Goal: Task Accomplishment & Management: Use online tool/utility

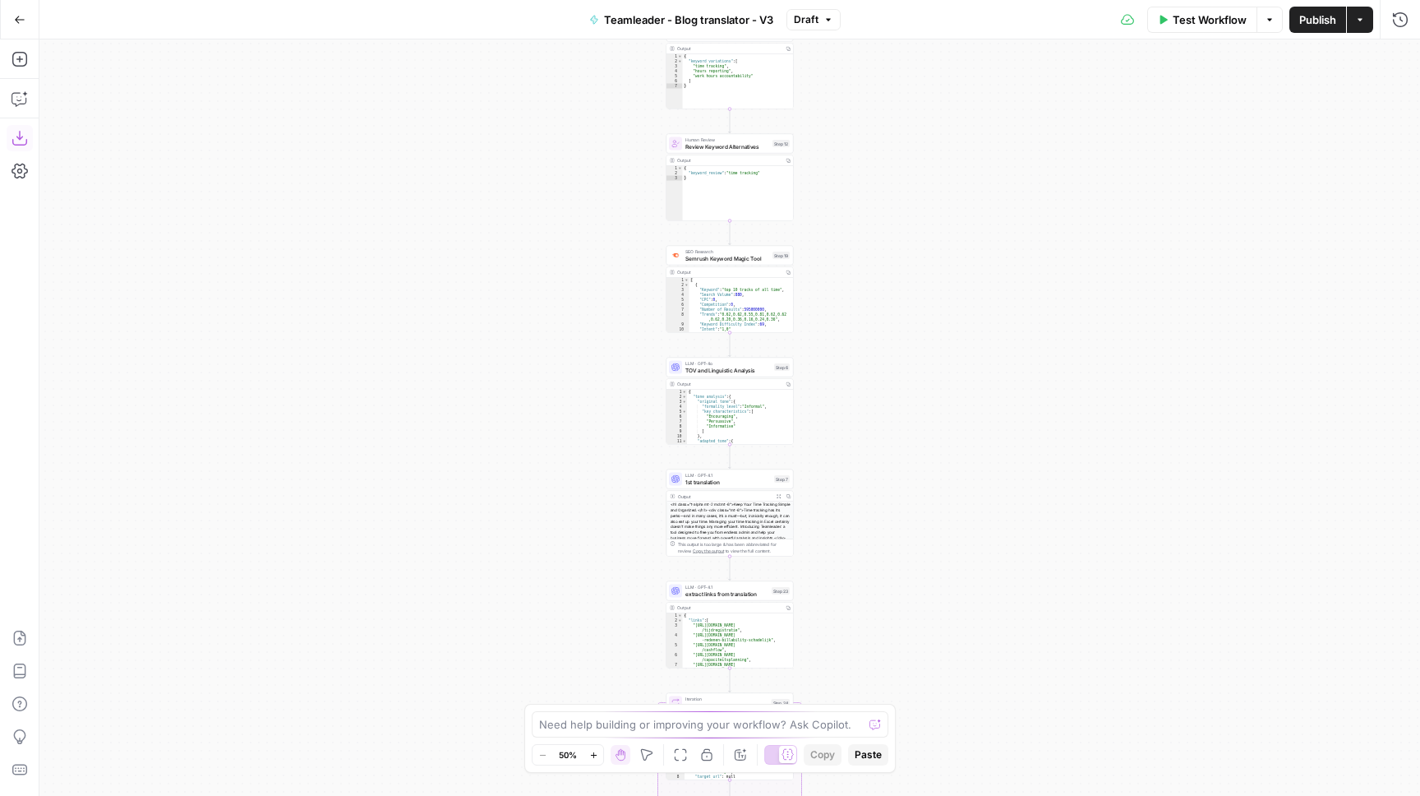
click at [13, 141] on icon "button" at bounding box center [19, 138] width 15 height 15
click at [23, 31] on button "Go Back" at bounding box center [20, 20] width 30 height 30
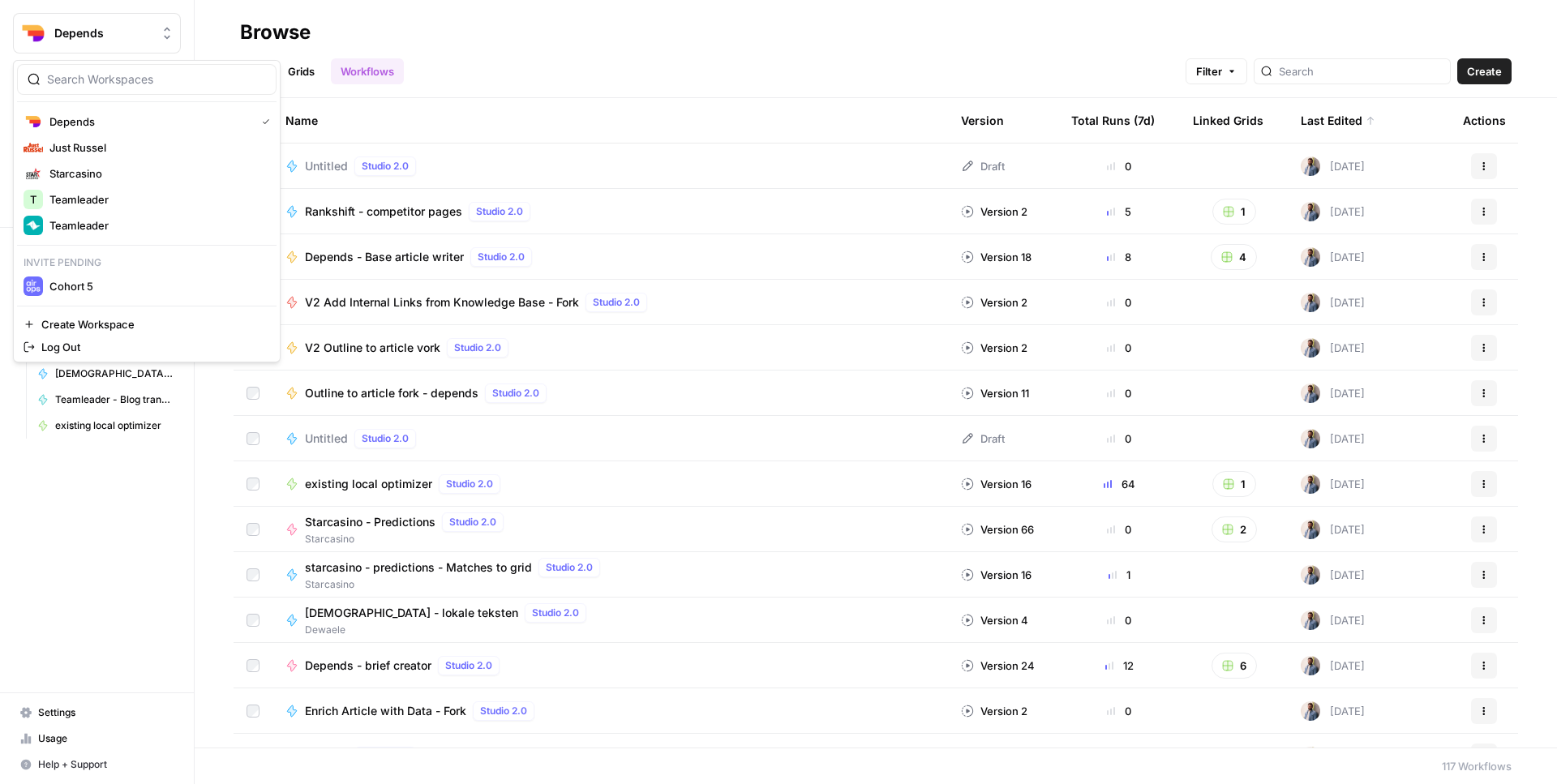
click at [111, 46] on button "Depends" at bounding box center [97, 33] width 168 height 40
click at [119, 154] on span "Just Russel" at bounding box center [156, 147] width 214 height 16
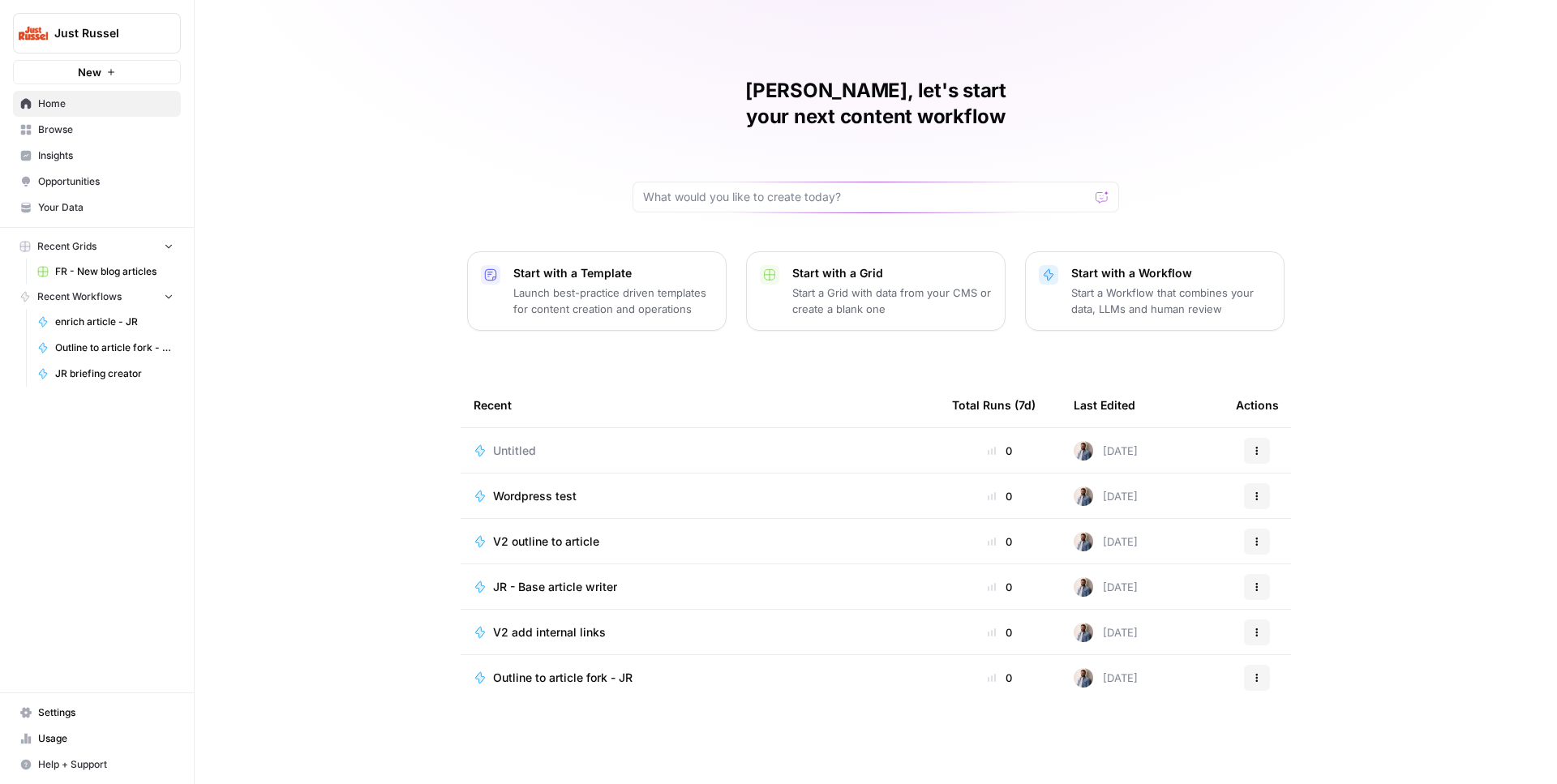
click at [514, 443] on span "Untitled" at bounding box center [515, 451] width 43 height 16
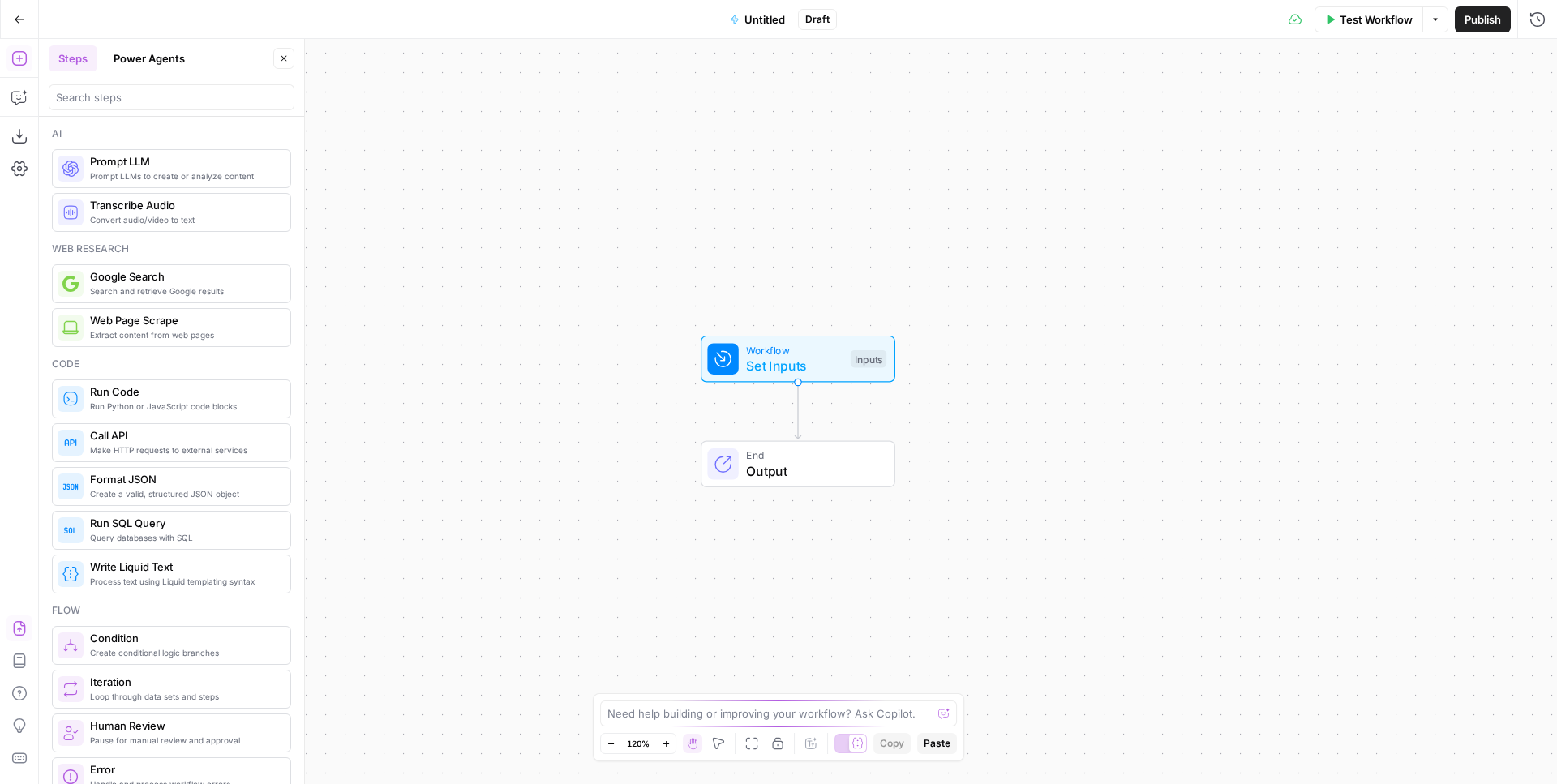
click at [14, 633] on icon "button" at bounding box center [19, 628] width 12 height 15
click at [743, 212] on button "Import" at bounding box center [722, 207] width 57 height 30
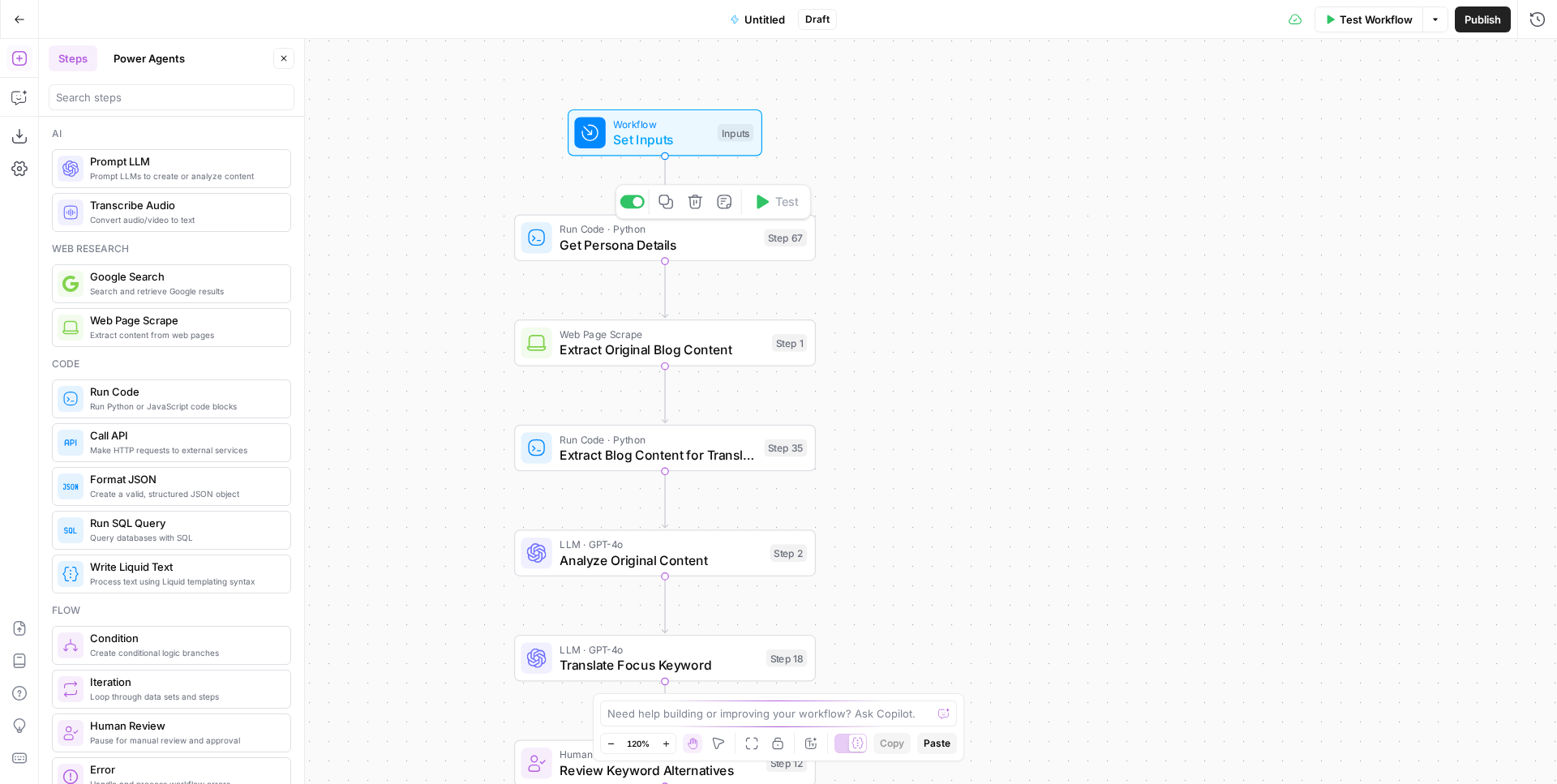
click at [695, 205] on icon "button" at bounding box center [696, 201] width 16 height 16
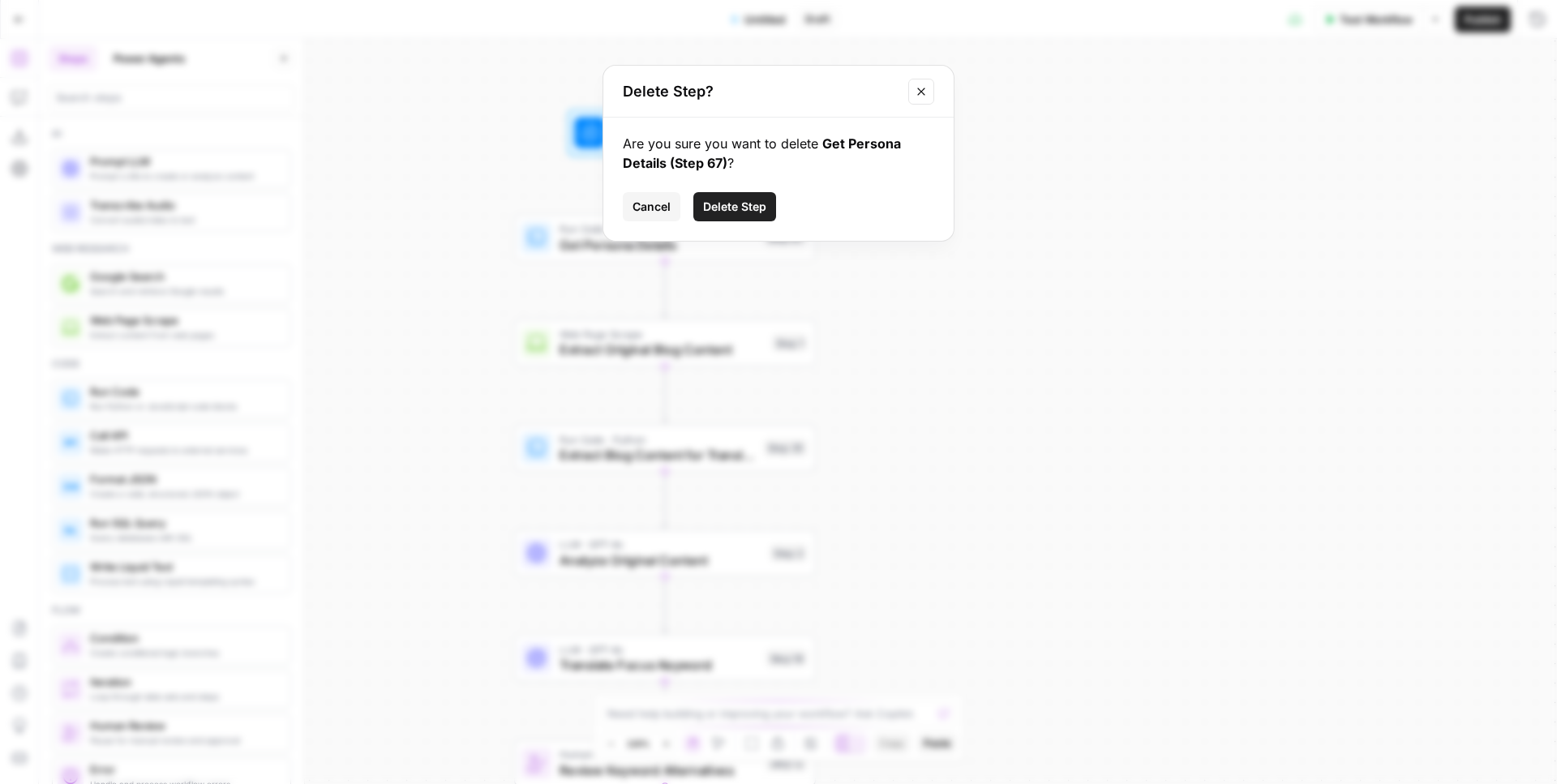
click at [728, 191] on div "Are you sure you want to delete Get Persona Details (Step 67) ? Cancel Delete S…" at bounding box center [778, 178] width 350 height 123
click at [730, 196] on button "Delete Step" at bounding box center [735, 207] width 83 height 30
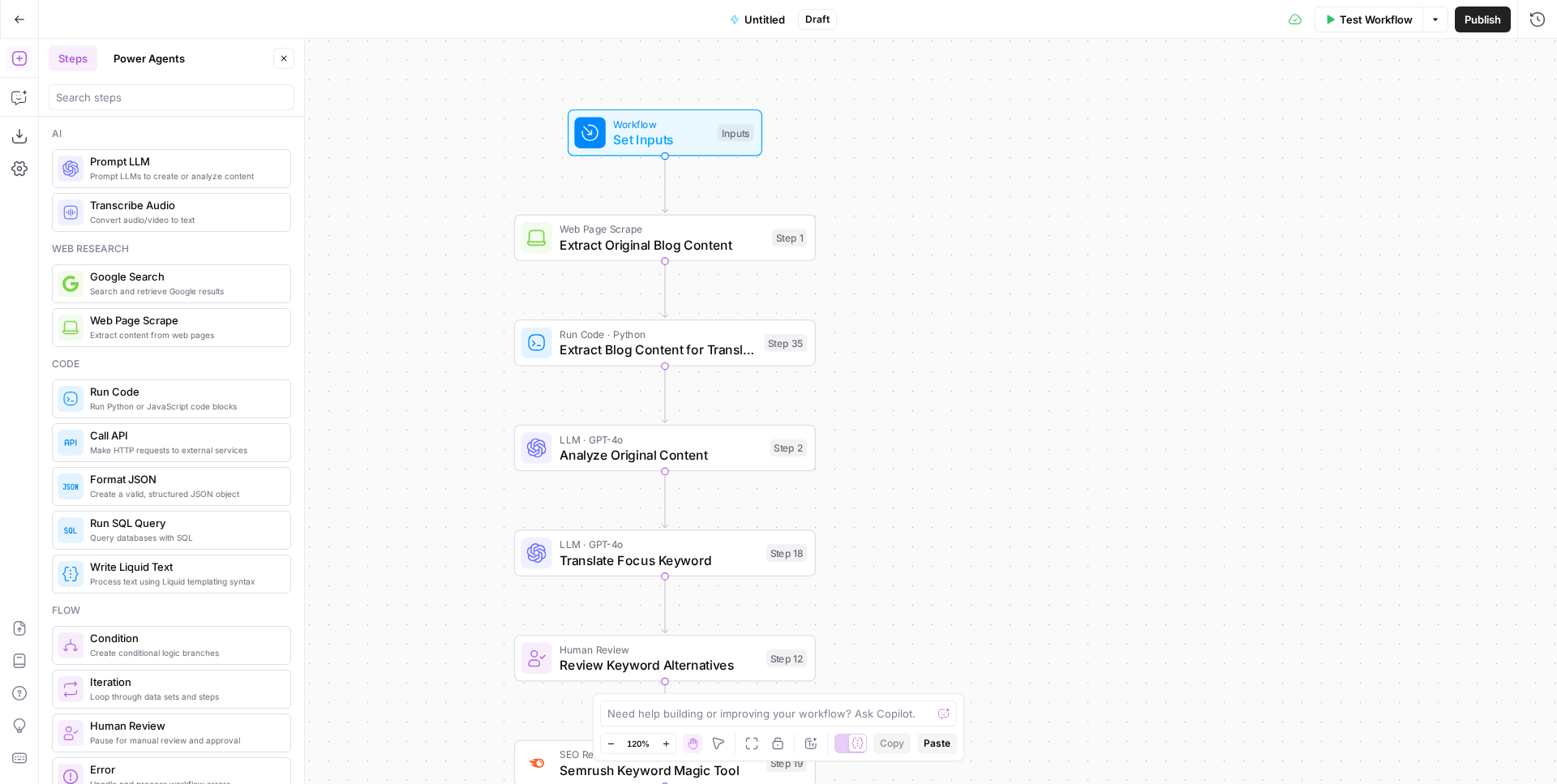
click at [922, 318] on div "Workflow Set Inputs Inputs Web Page Scrape Extract Original Blog Content Step 1…" at bounding box center [797, 410] width 1519 height 745
click at [680, 135] on span "Set Inputs" at bounding box center [661, 140] width 97 height 20
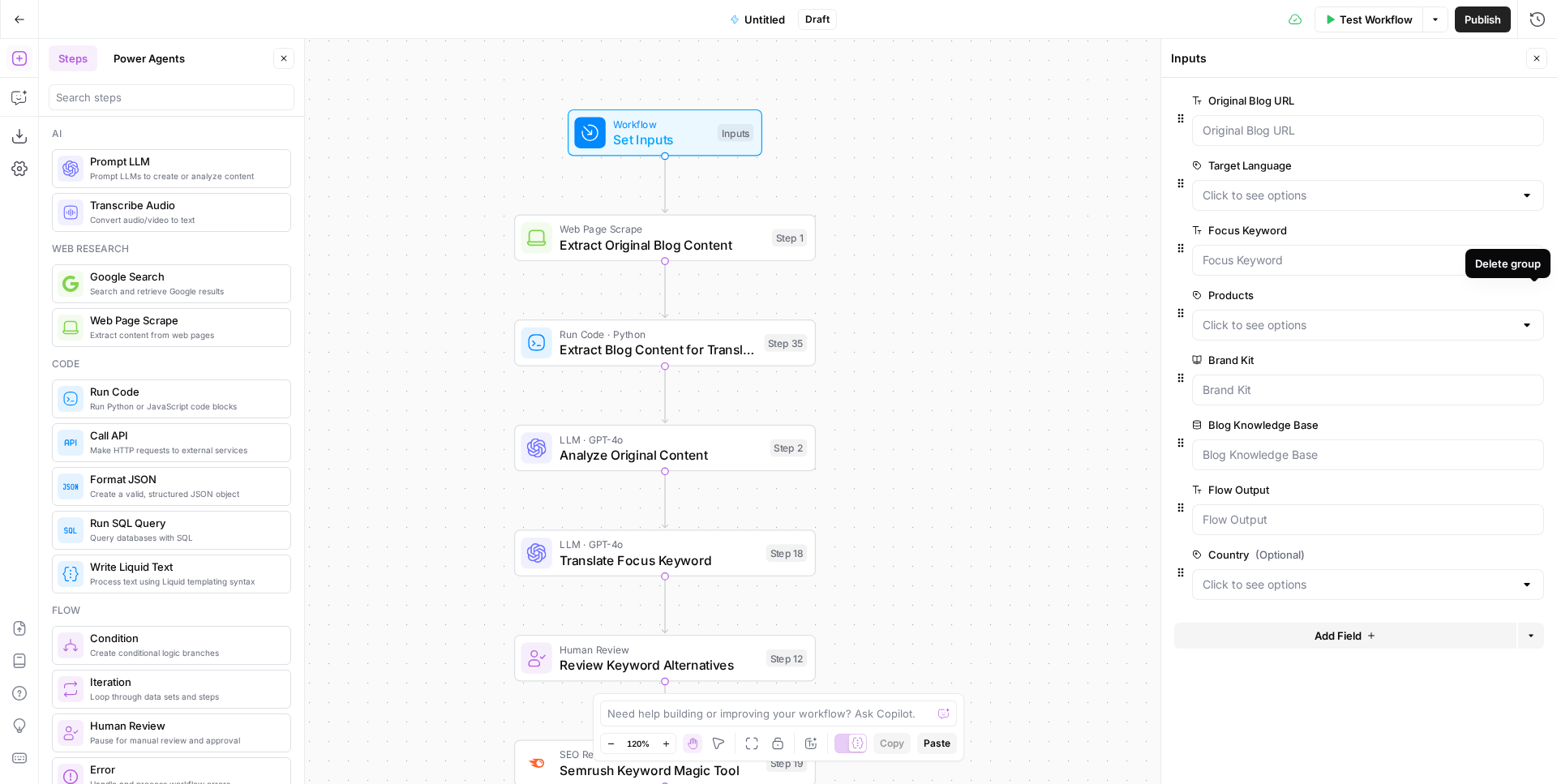
click at [1537, 289] on button "Delete group" at bounding box center [1534, 295] width 20 height 20
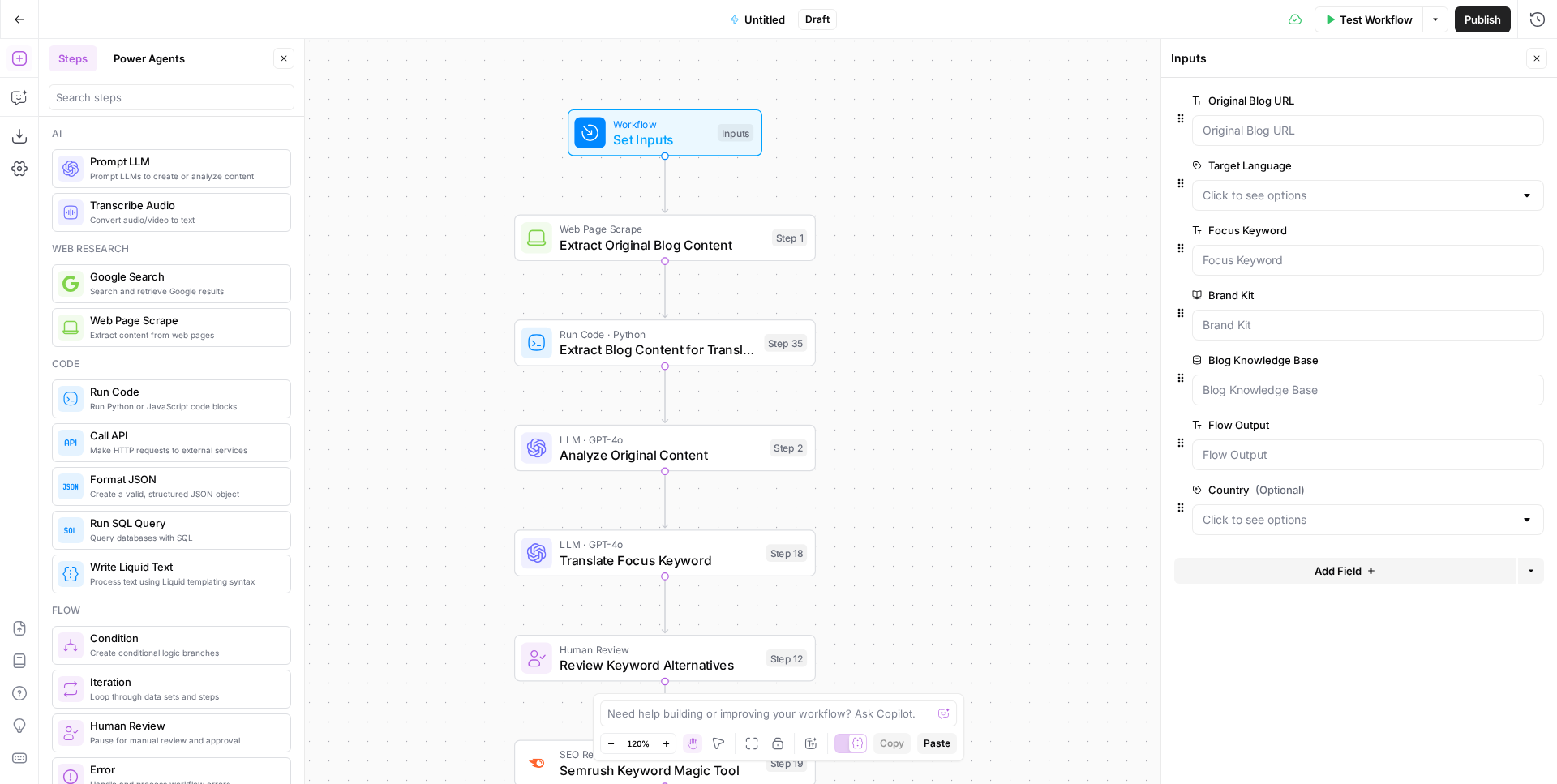
click at [1528, 194] on div at bounding box center [1526, 195] width 13 height 16
click at [1347, 663] on form "Original Blog URL edit field Delete group Target Language edit field Delete gro…" at bounding box center [1359, 431] width 396 height 706
click at [1472, 16] on span "Publish" at bounding box center [1483, 20] width 37 height 16
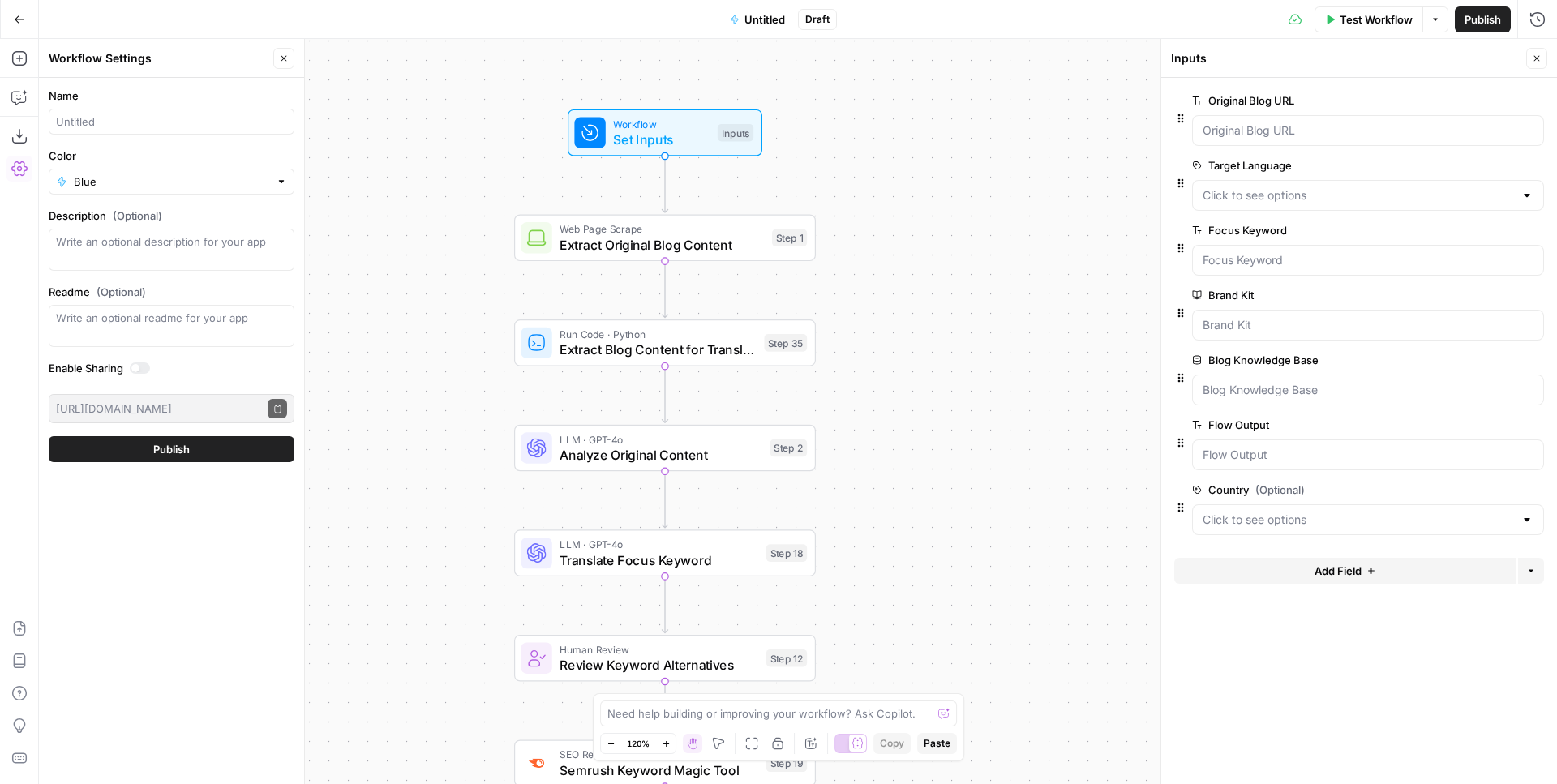
click at [141, 109] on div at bounding box center [171, 121] width 246 height 26
type input "JR - Translation flow"
click at [102, 184] on input "Color" at bounding box center [172, 181] width 195 height 16
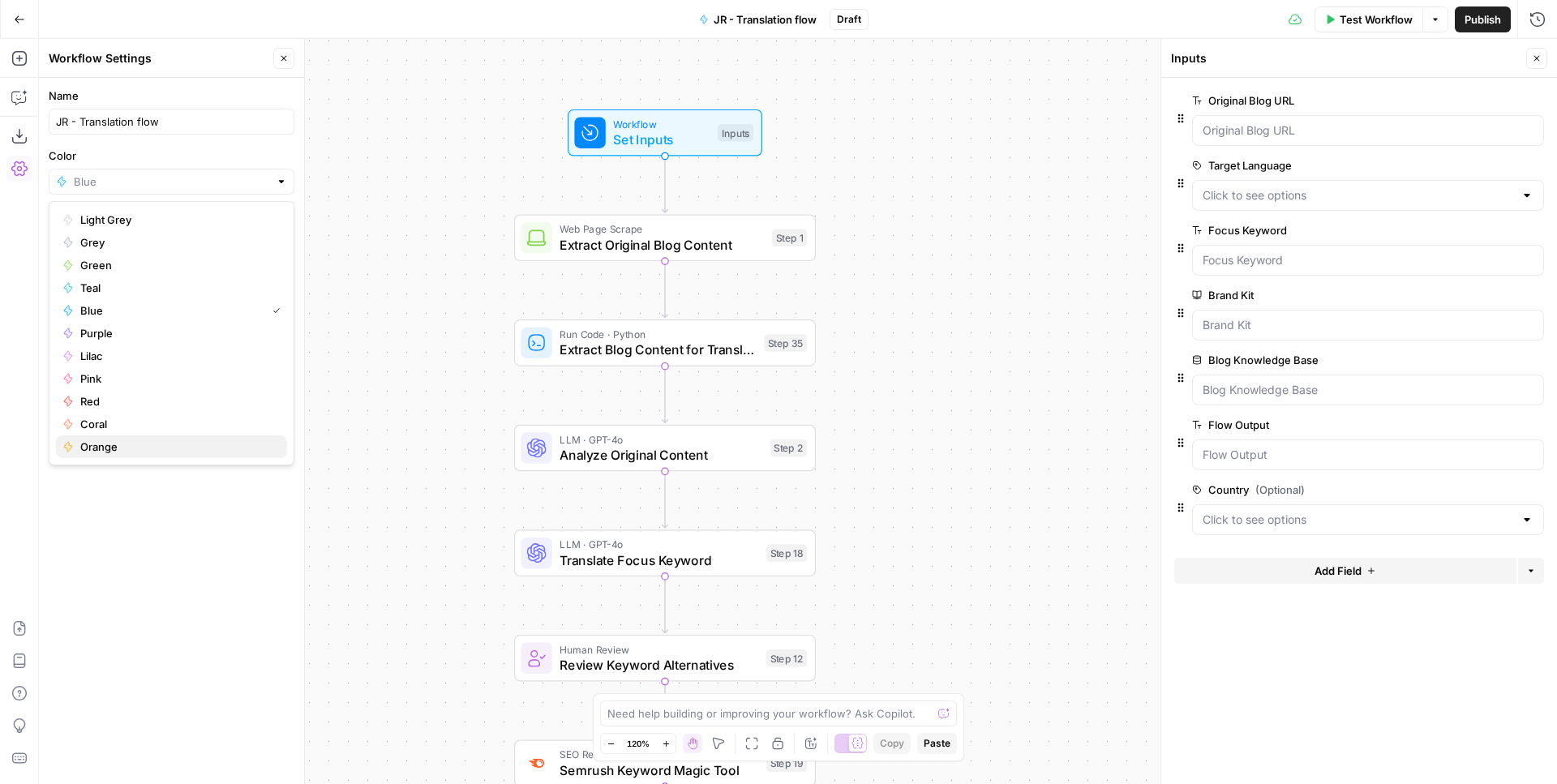
click at [102, 443] on span "Orange" at bounding box center [177, 447] width 193 height 16
type input "Orange"
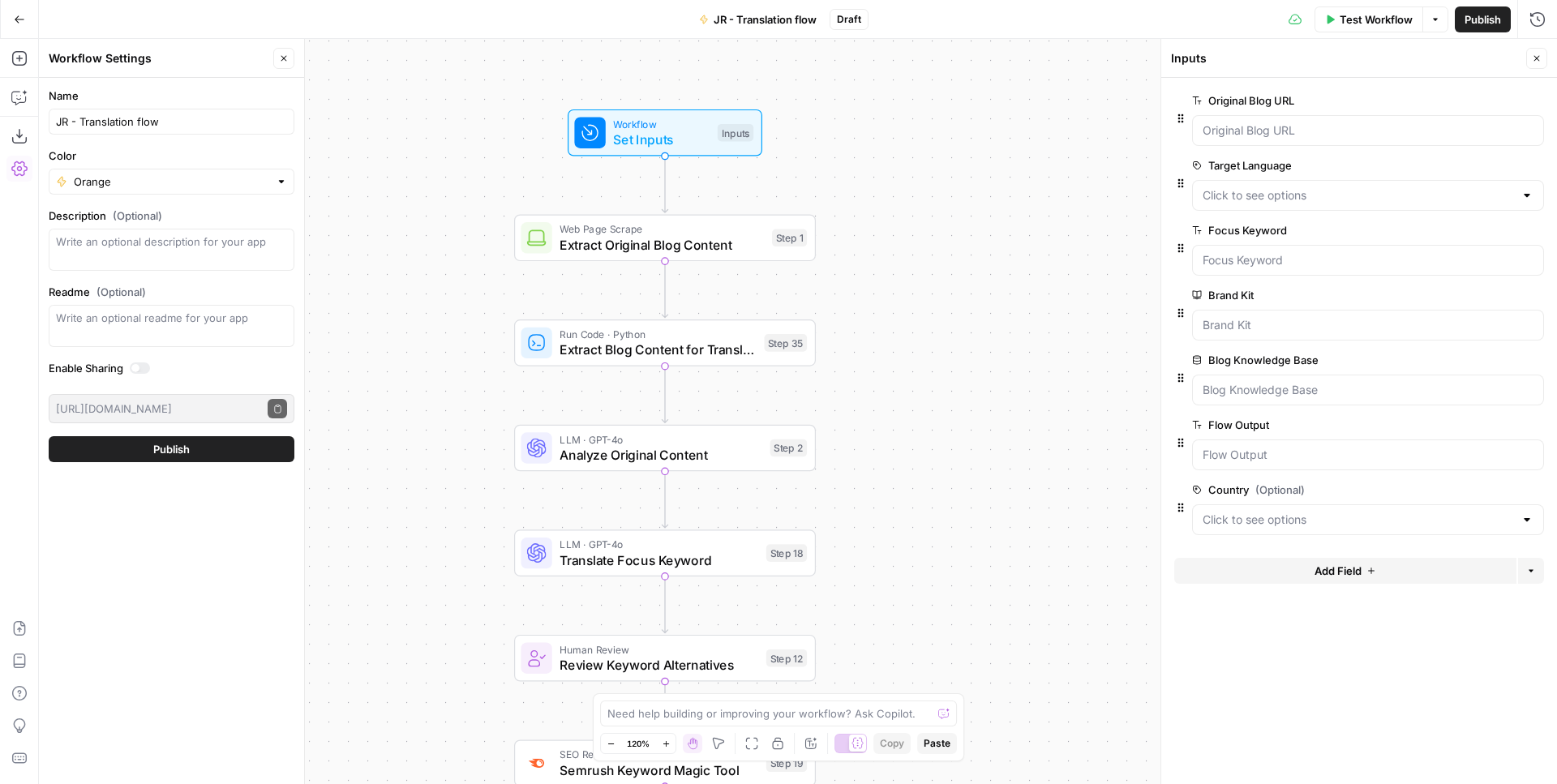
click at [116, 450] on button "Publish" at bounding box center [171, 449] width 246 height 26
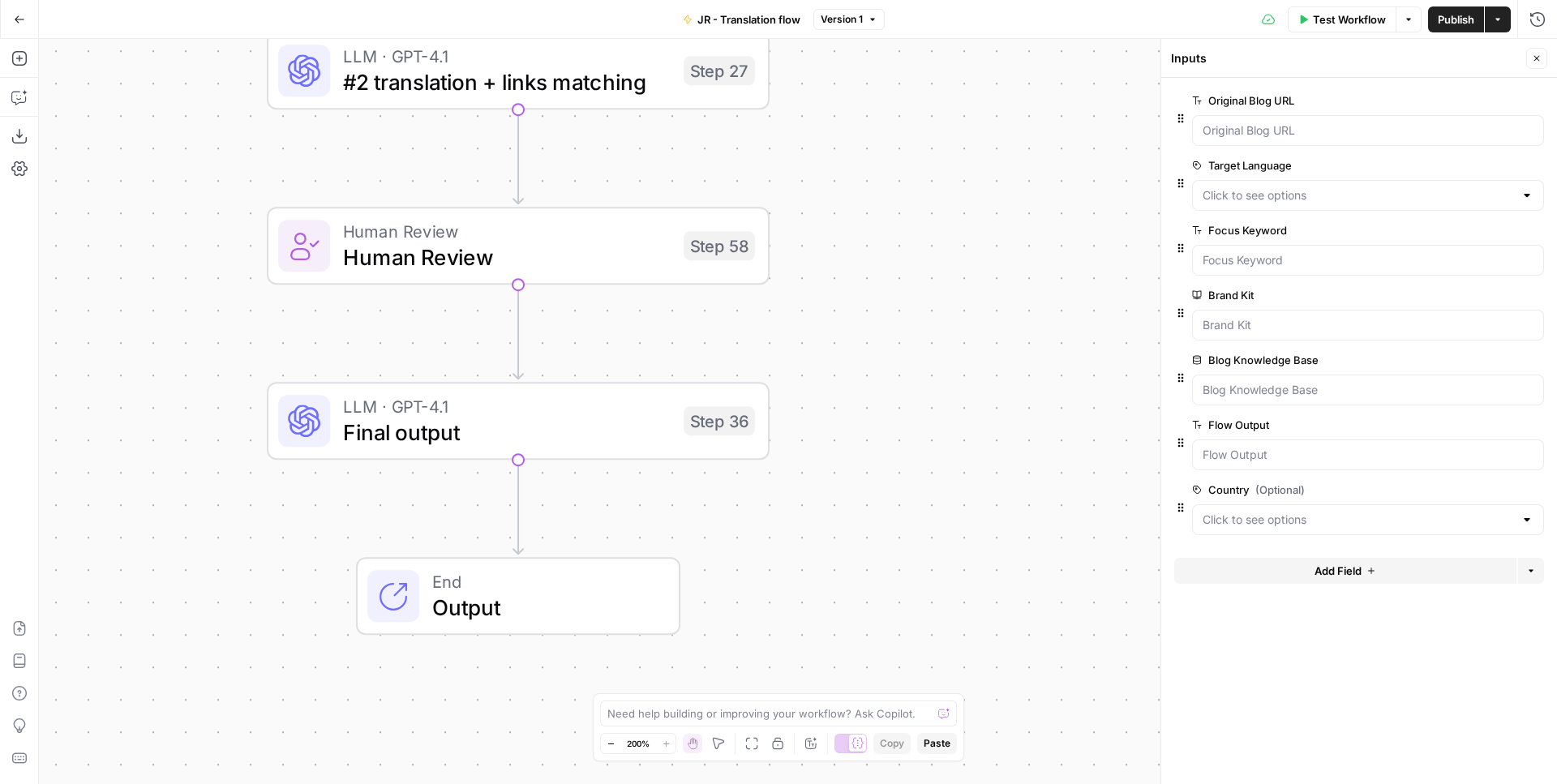
click at [658, 420] on span "Final output" at bounding box center [507, 432] width 328 height 33
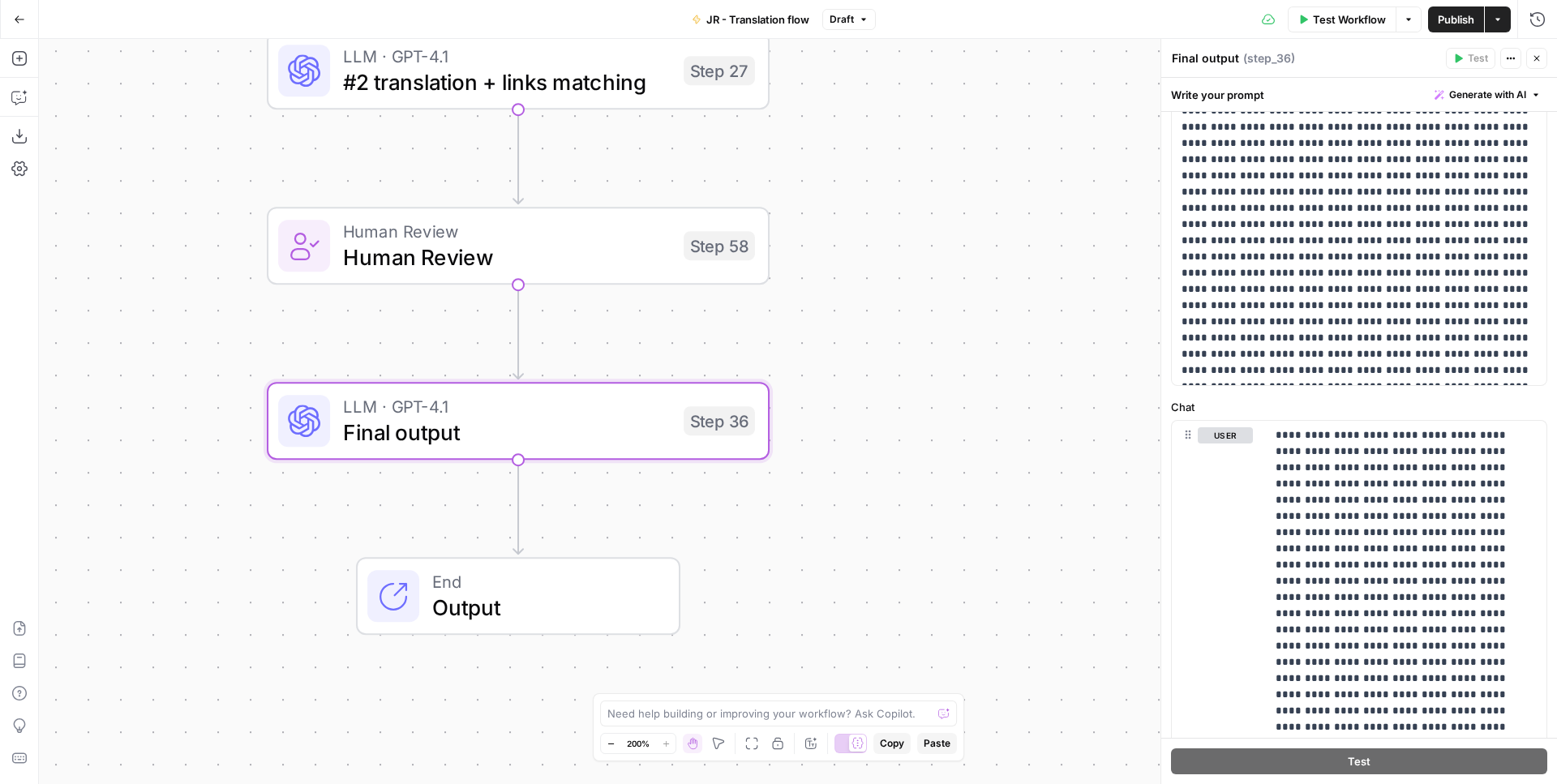
scroll to position [360, 0]
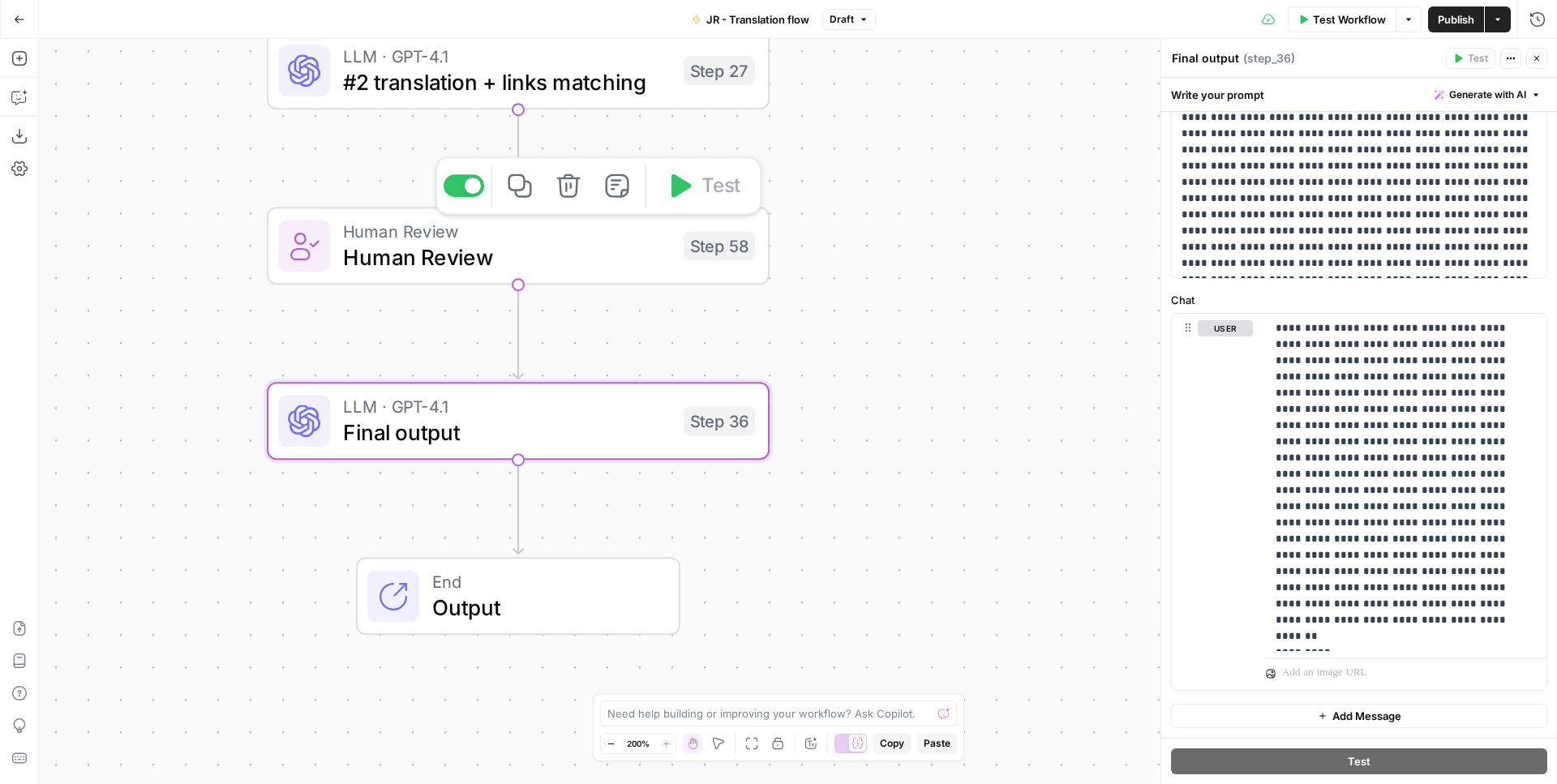
click at [659, 264] on span "Human Review" at bounding box center [507, 256] width 328 height 33
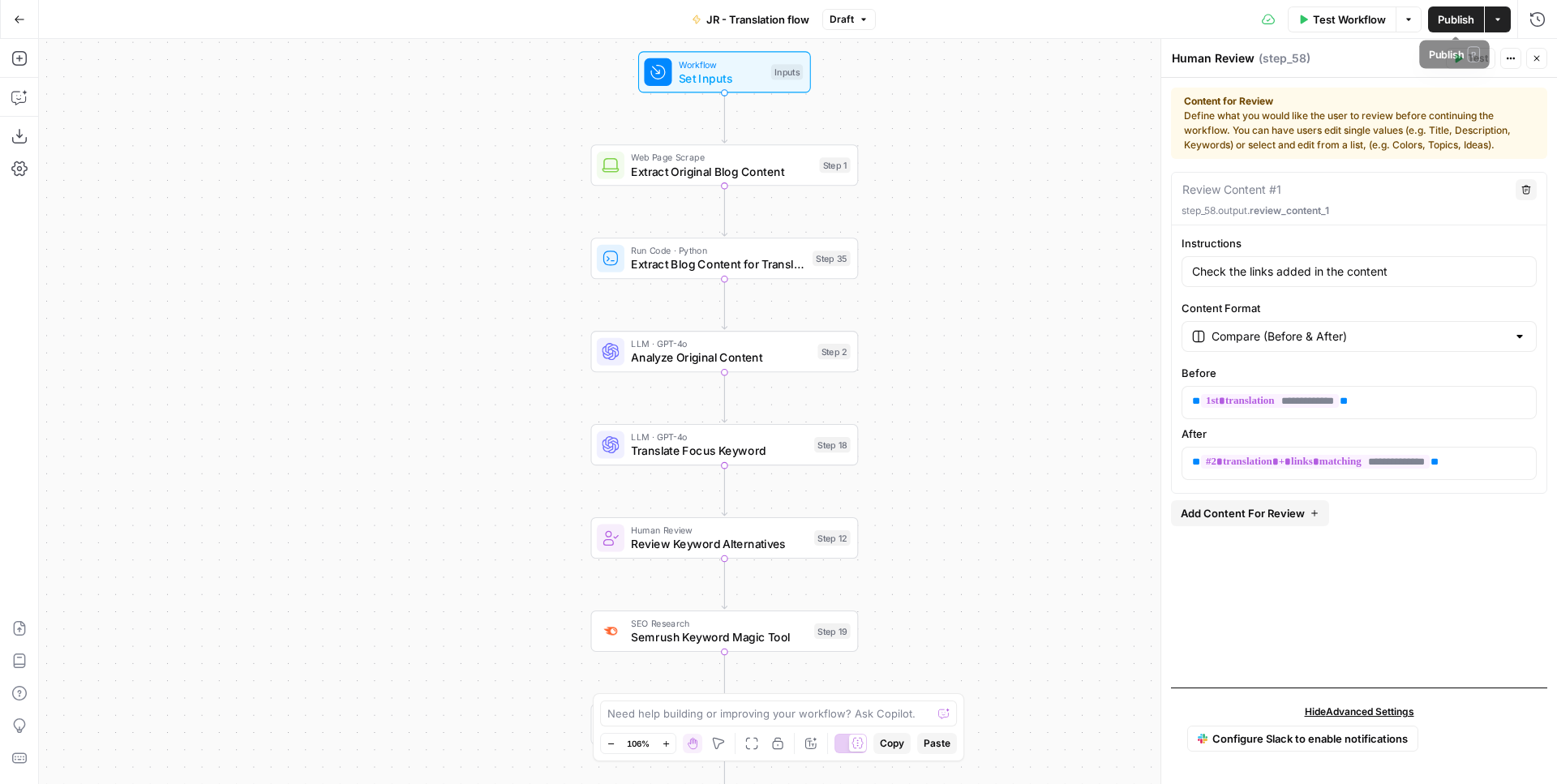
click at [1451, 18] on span "Publish" at bounding box center [1455, 20] width 37 height 16
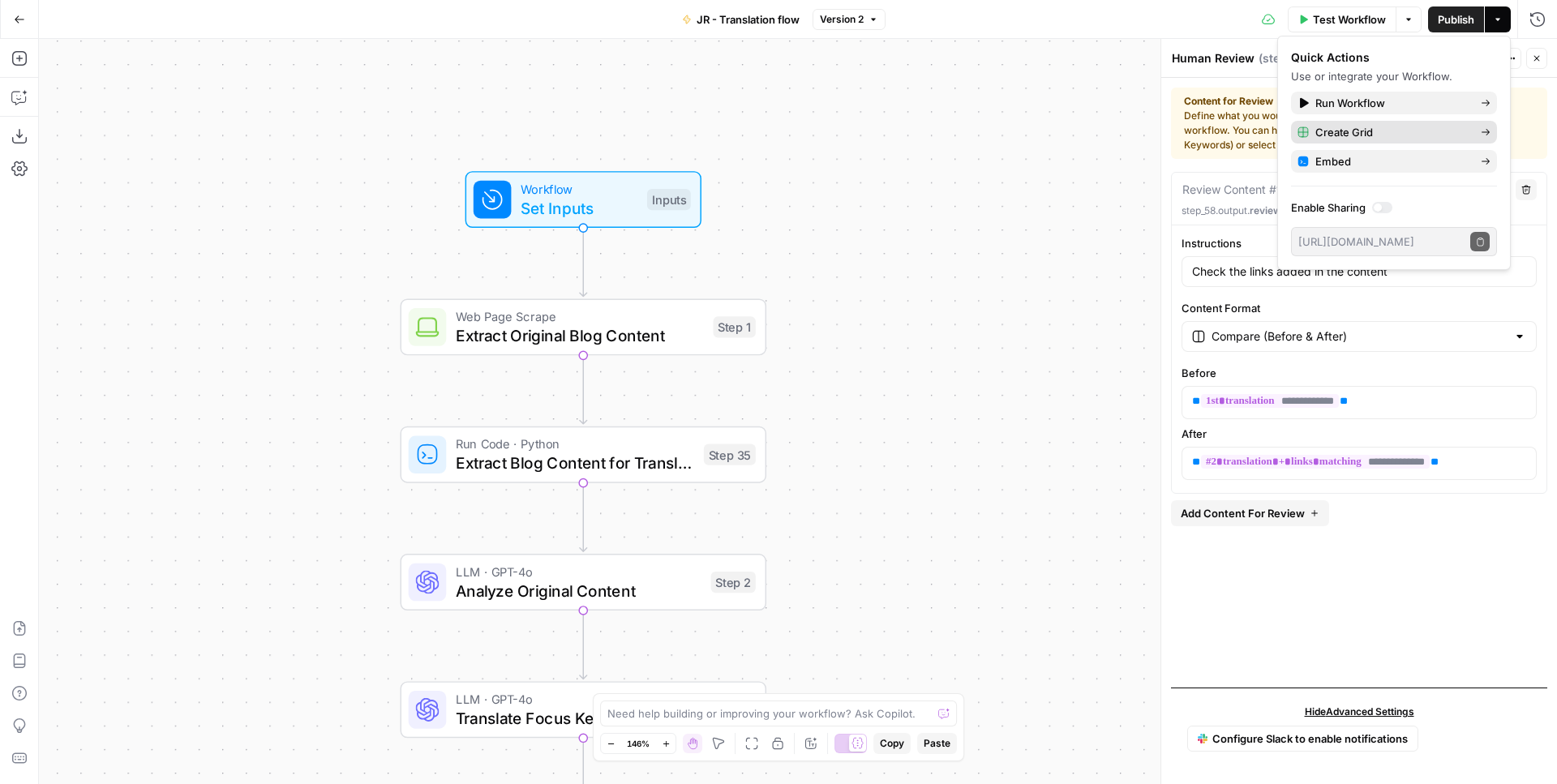
click at [1368, 138] on span "Create Grid" at bounding box center [1391, 132] width 153 height 16
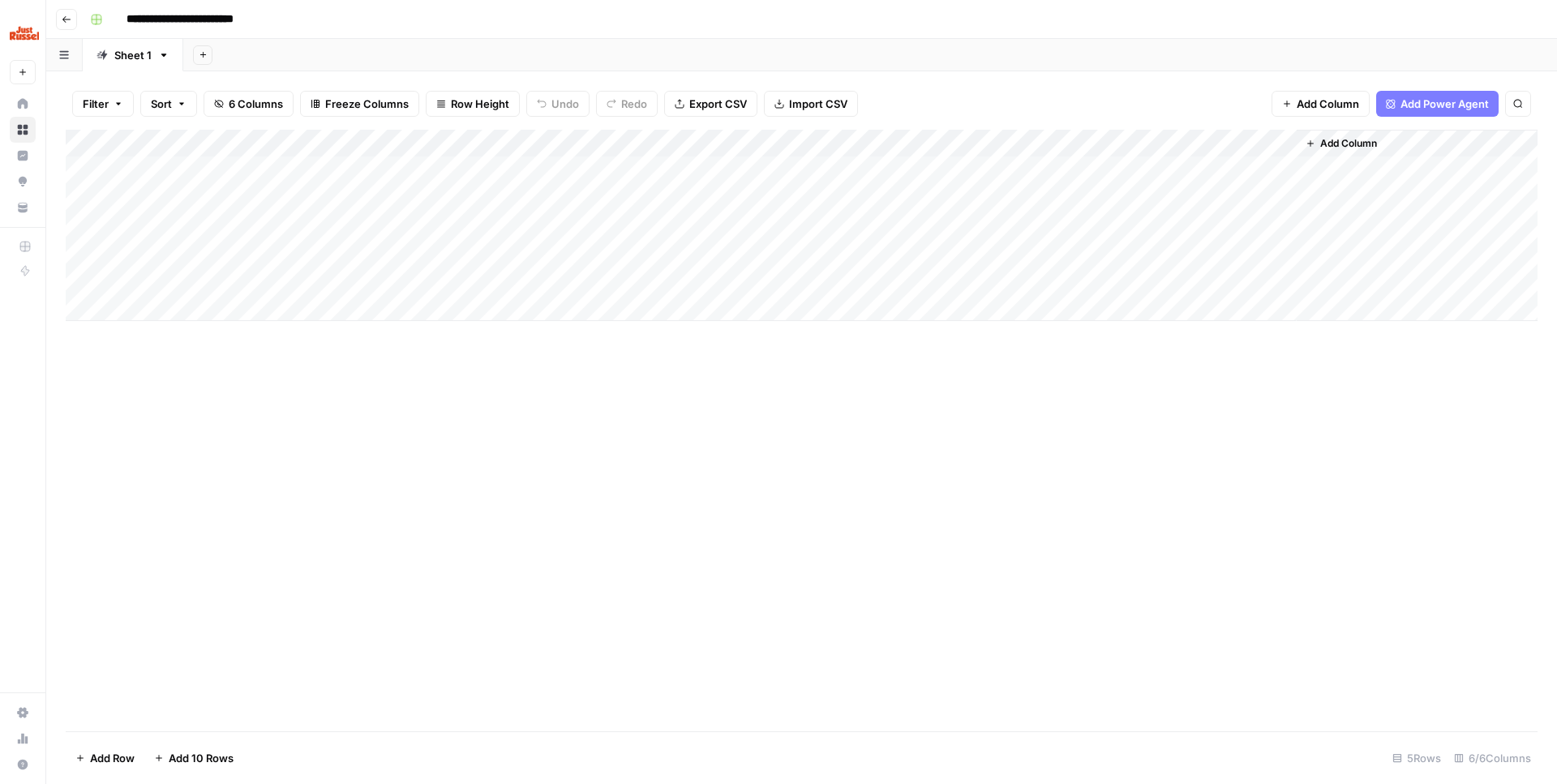
click at [332, 395] on div "Add Column" at bounding box center [802, 431] width 1472 height 602
click at [268, 172] on div "Add Column" at bounding box center [802, 226] width 1472 height 191
click at [251, 167] on textarea at bounding box center [251, 167] width 260 height 23
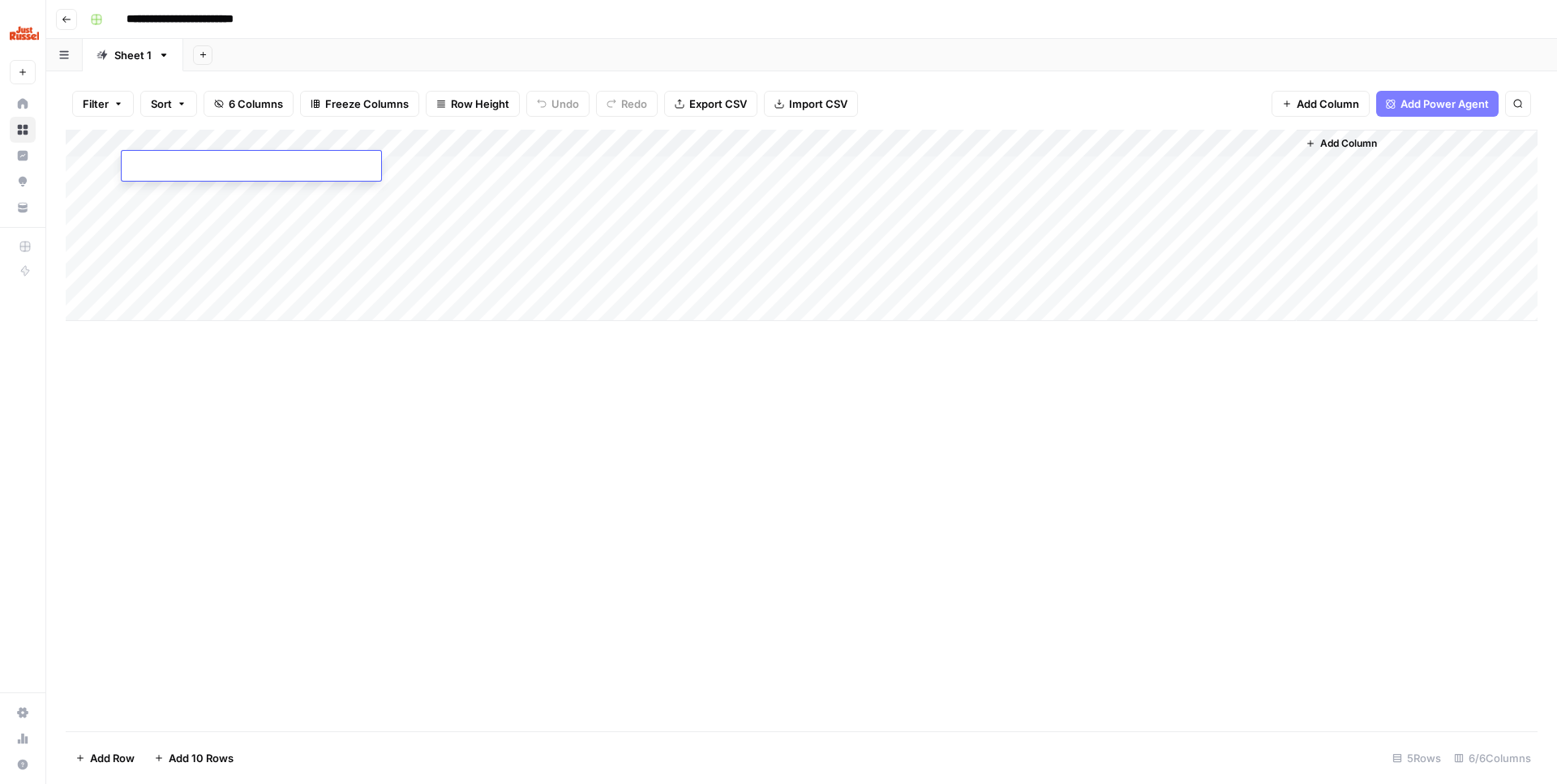
paste textarea "**********"
type textarea "**********"
click at [421, 472] on div "Add Column" at bounding box center [802, 431] width 1472 height 602
click at [421, 172] on div "Add Column" at bounding box center [802, 226] width 1472 height 191
click at [421, 171] on div "Add Column" at bounding box center [802, 226] width 1472 height 191
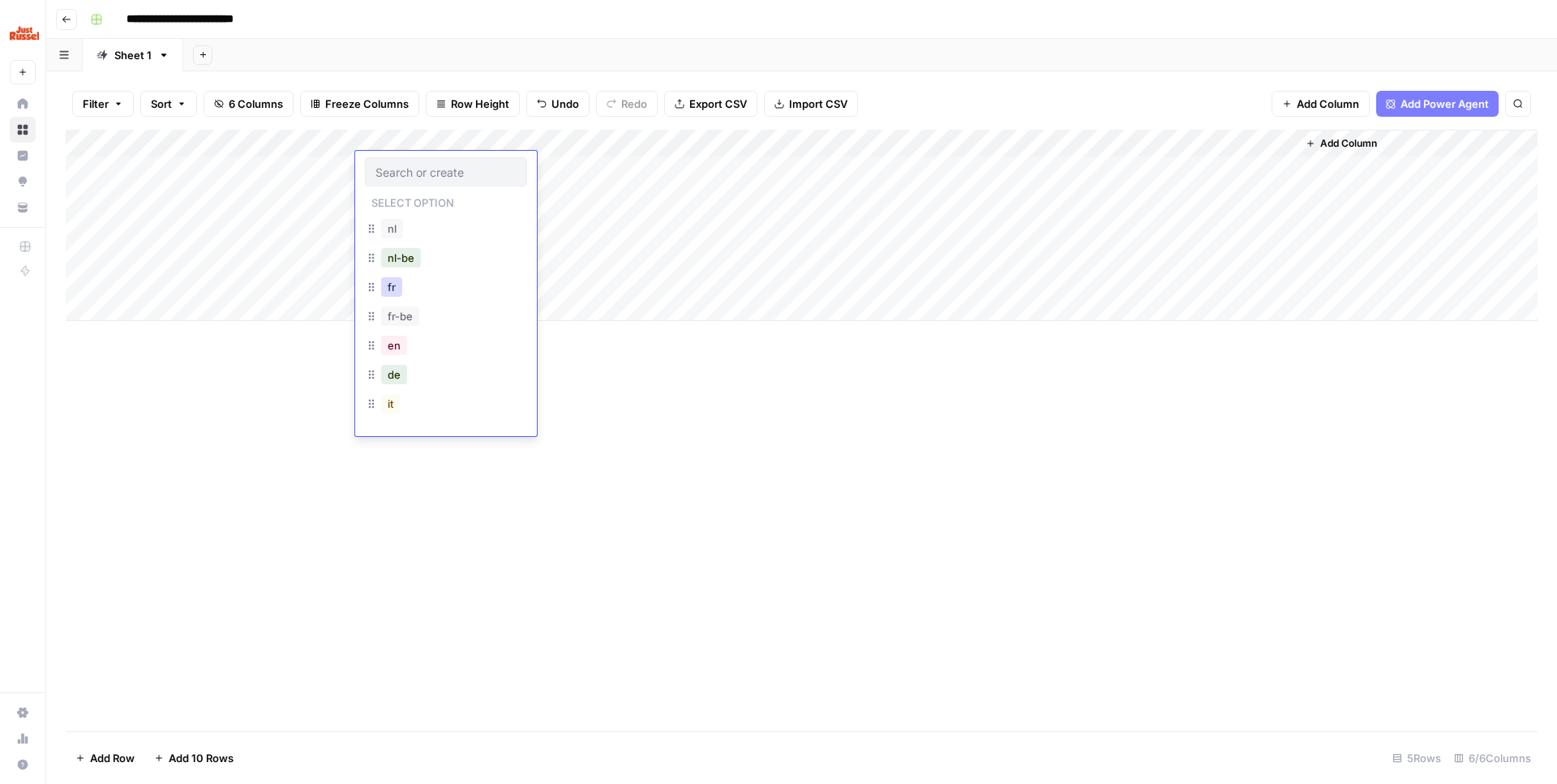
click at [392, 291] on button "fr" at bounding box center [391, 287] width 21 height 20
click at [585, 167] on div "Add Column" at bounding box center [802, 226] width 1472 height 191
paste textarea "**********"
type textarea "**********"
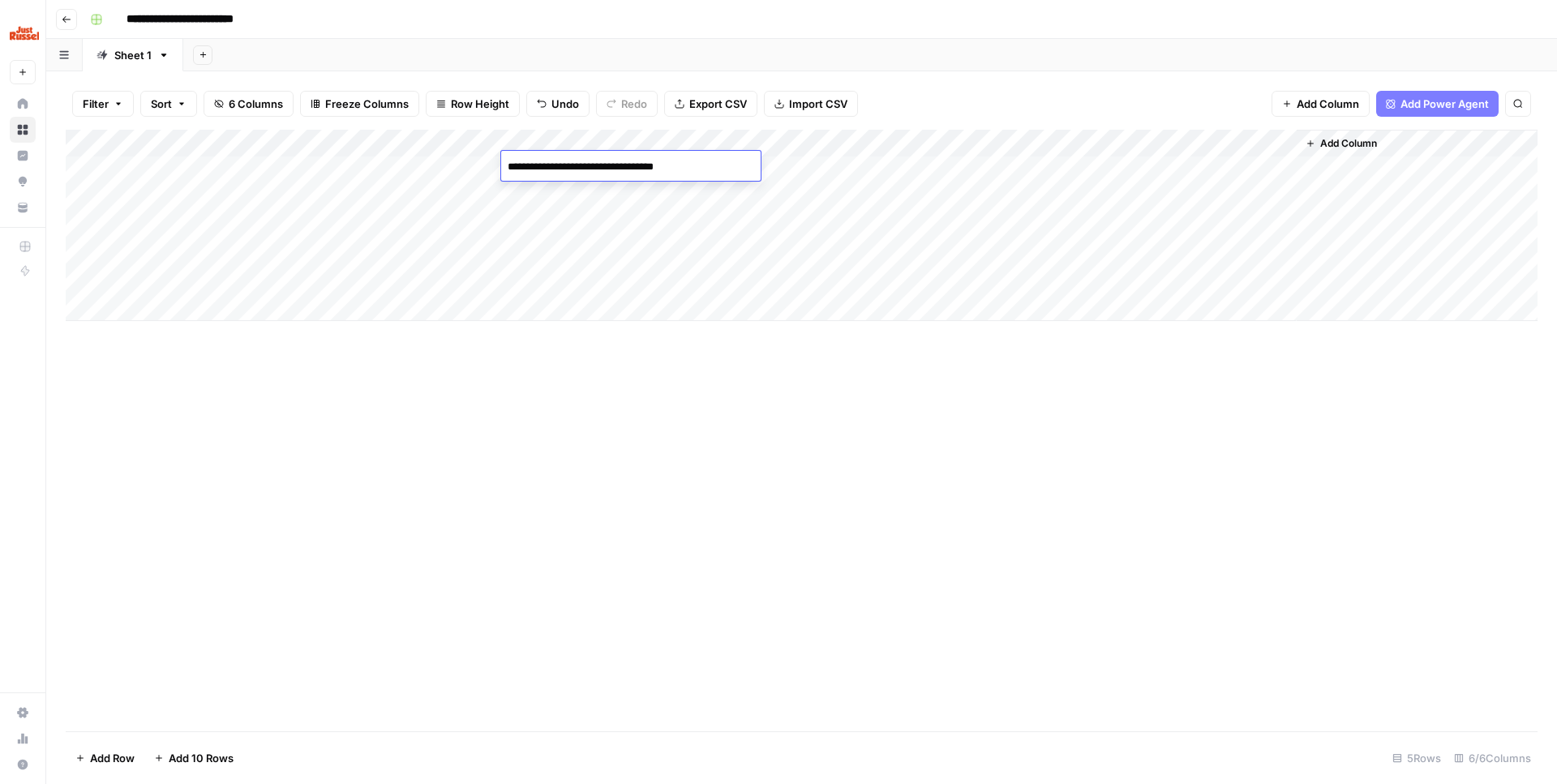
click at [635, 479] on div "Add Column" at bounding box center [802, 431] width 1472 height 602
click at [846, 167] on div "Add Column" at bounding box center [802, 226] width 1472 height 191
click at [846, 167] on textarea at bounding box center [864, 167] width 260 height 23
click at [959, 134] on div "Add Column" at bounding box center [802, 226] width 1472 height 191
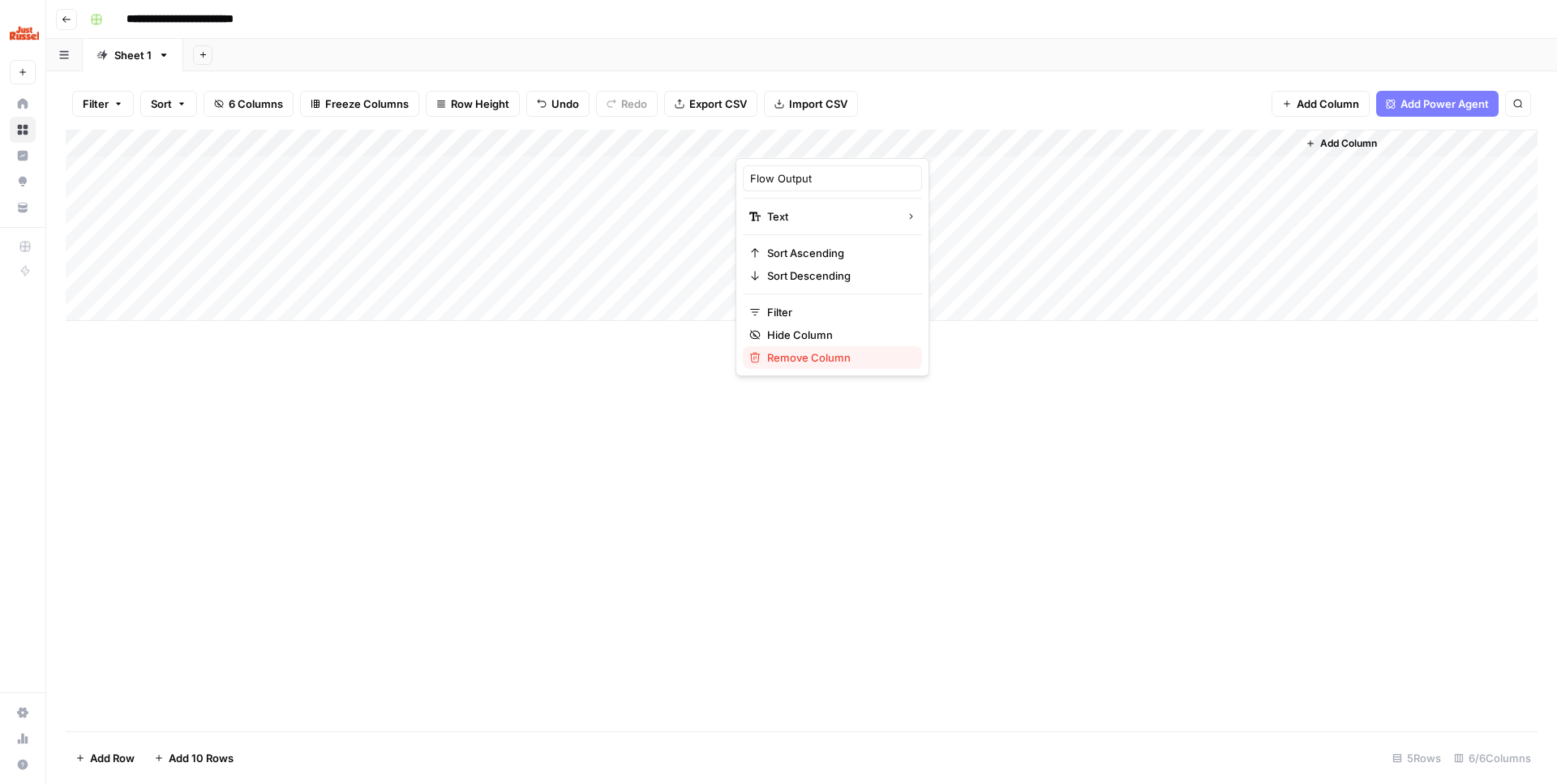
click at [829, 361] on span "Remove Column" at bounding box center [839, 357] width 142 height 16
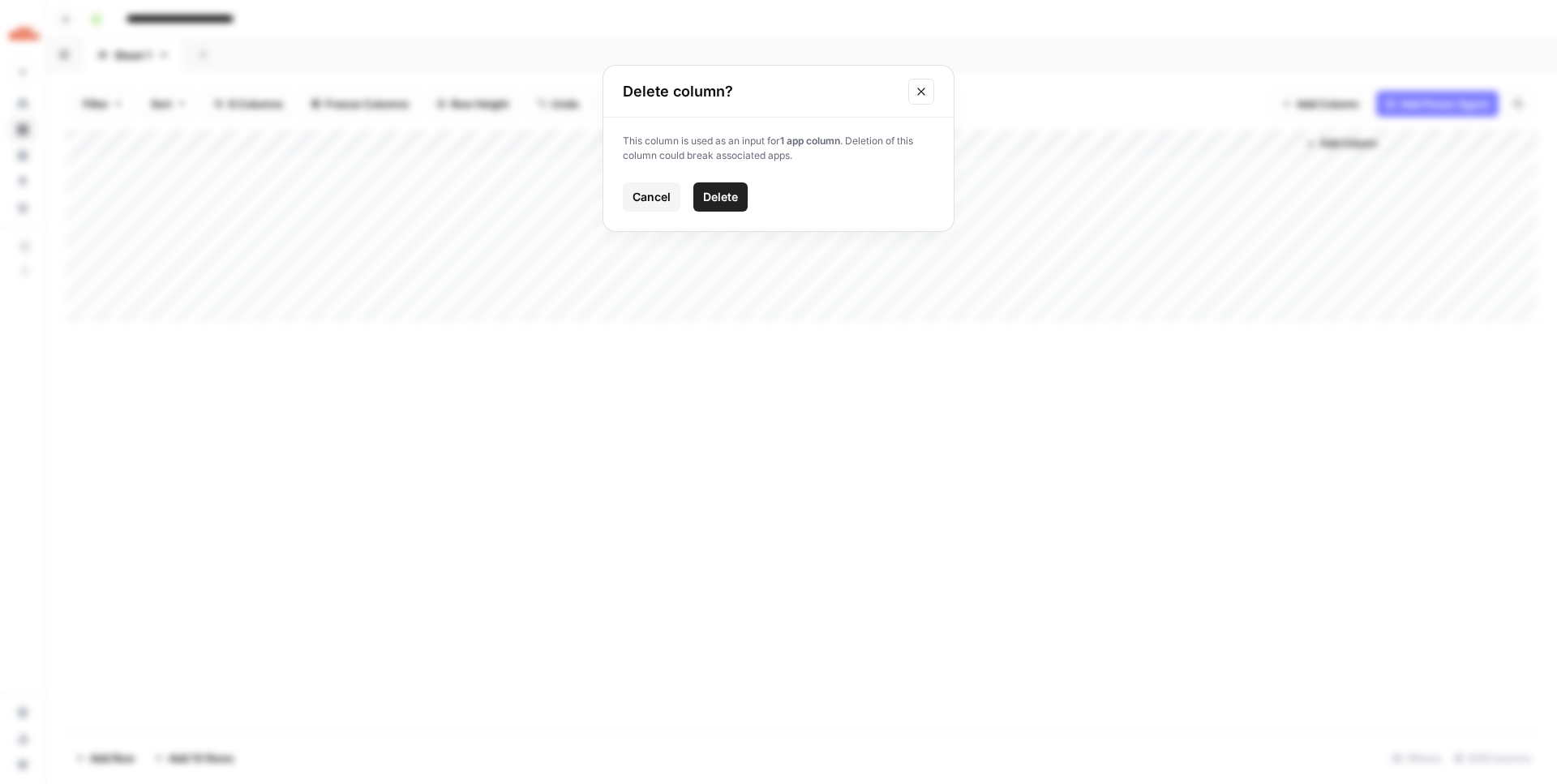
click at [729, 196] on span "Delete" at bounding box center [720, 197] width 35 height 16
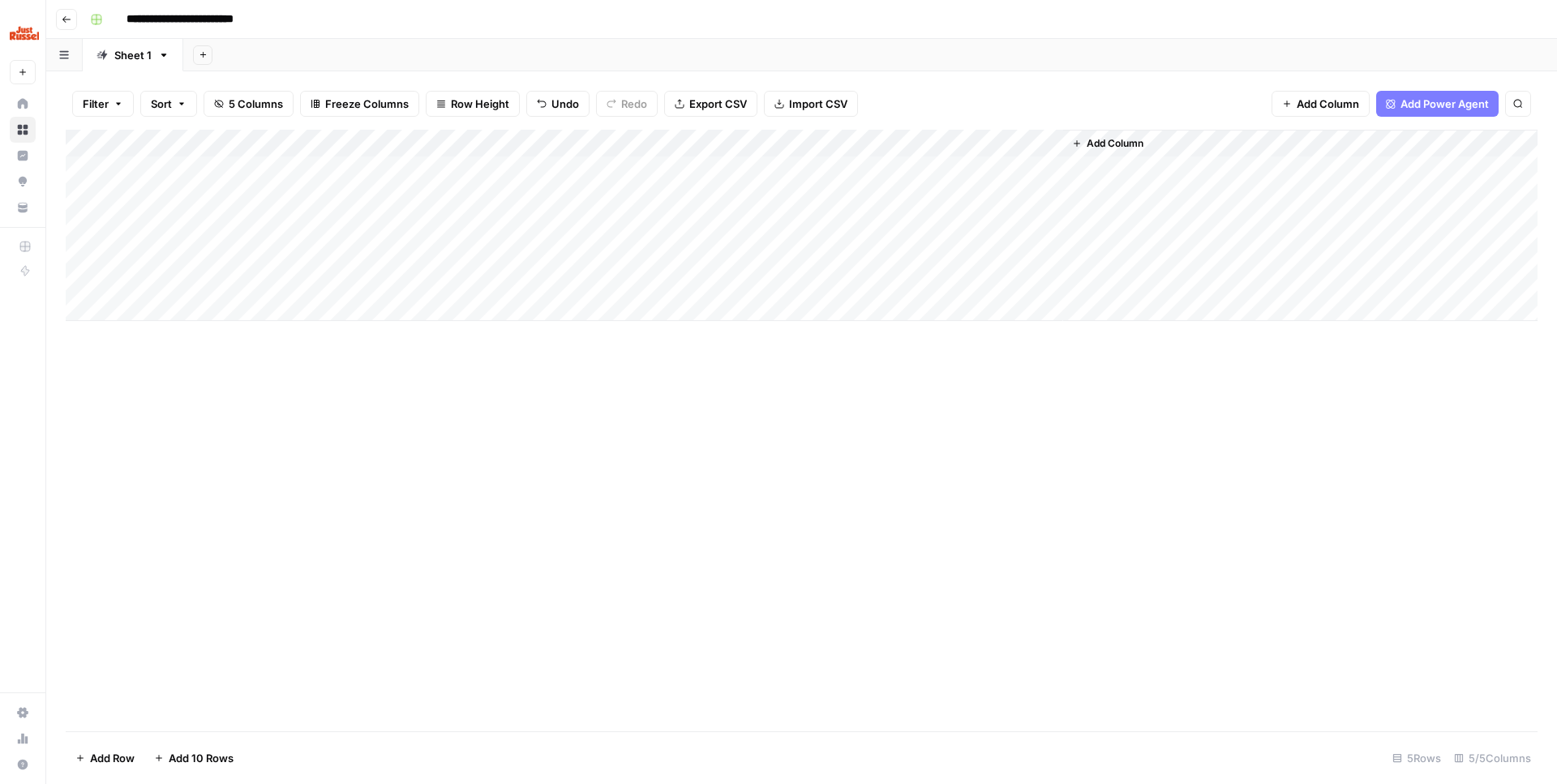
click at [786, 454] on div "Add Column" at bounding box center [802, 431] width 1472 height 602
click at [1030, 136] on div "Add Column" at bounding box center [802, 226] width 1472 height 191
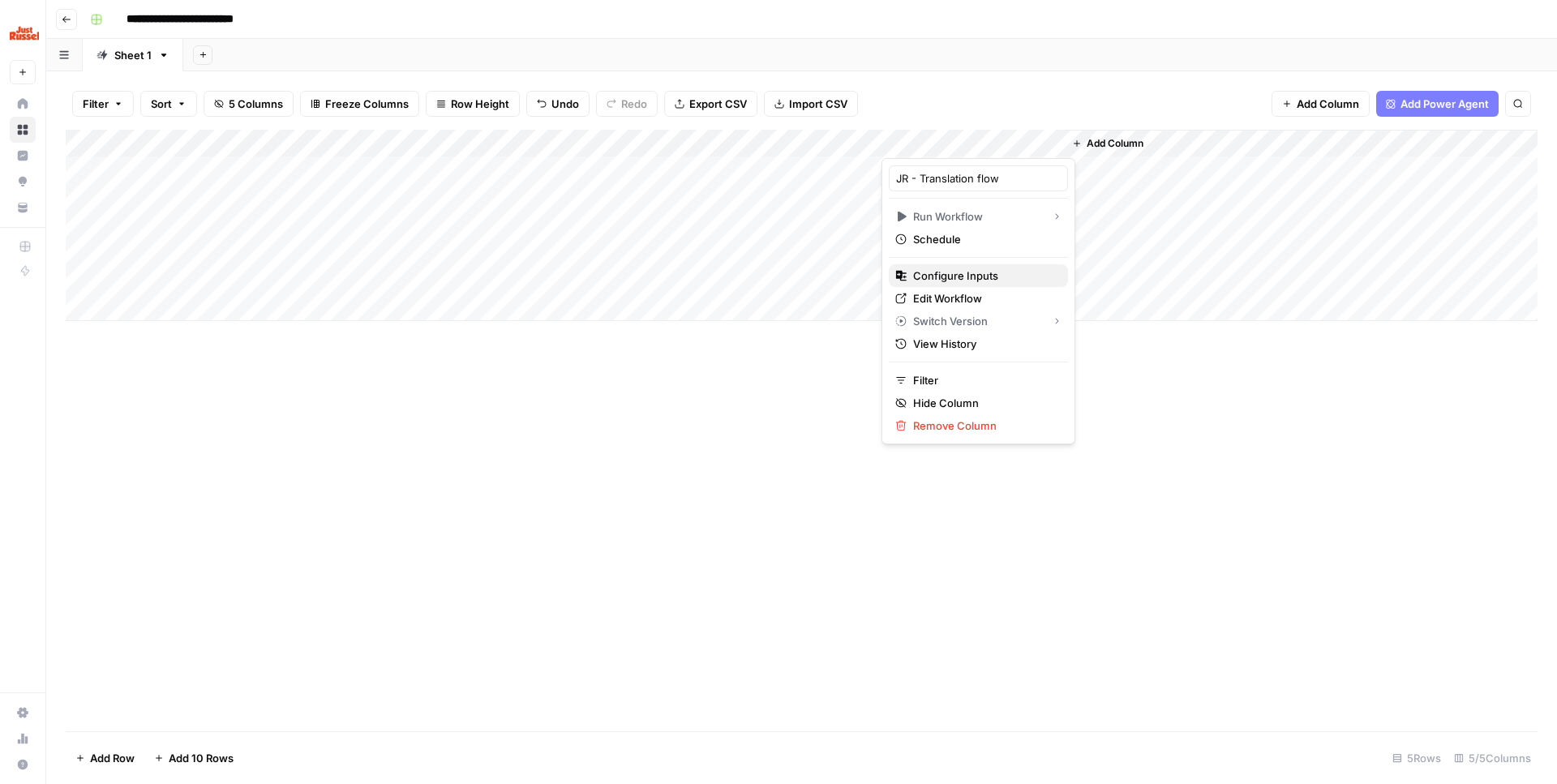
click at [987, 269] on span "Configure Inputs" at bounding box center [985, 275] width 142 height 16
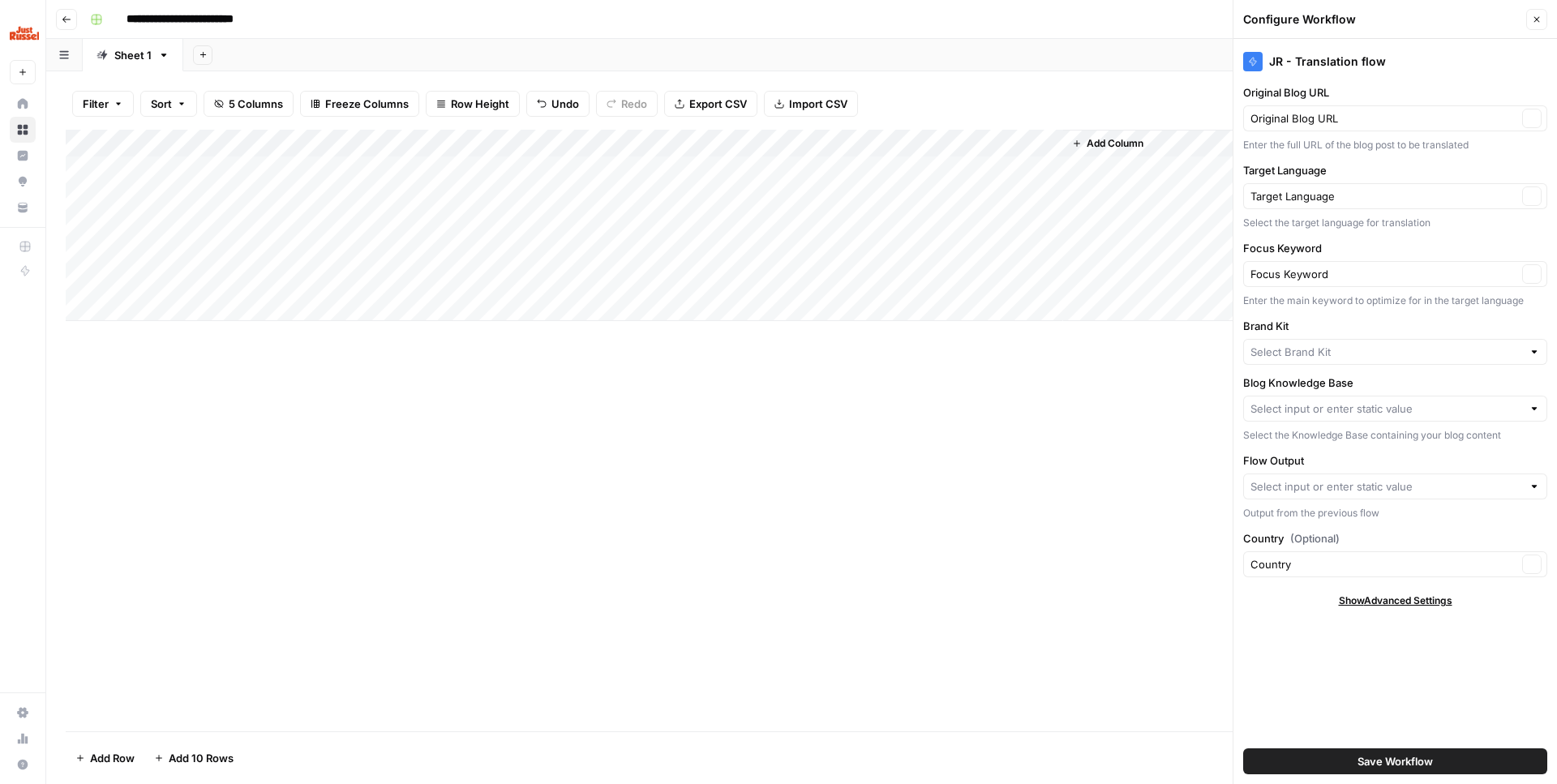
type input "Just Russel - France-FR"
click at [1351, 478] on input "Flow Output" at bounding box center [1386, 486] width 271 height 16
click at [1351, 463] on label "Flow Output" at bounding box center [1395, 461] width 304 height 16
click at [1351, 478] on input "Flow Output" at bounding box center [1386, 486] width 271 height 16
click at [1351, 446] on div "JR - Translation flow Original Blog URL Original Blog URL Clear Enter the full …" at bounding box center [1395, 410] width 324 height 745
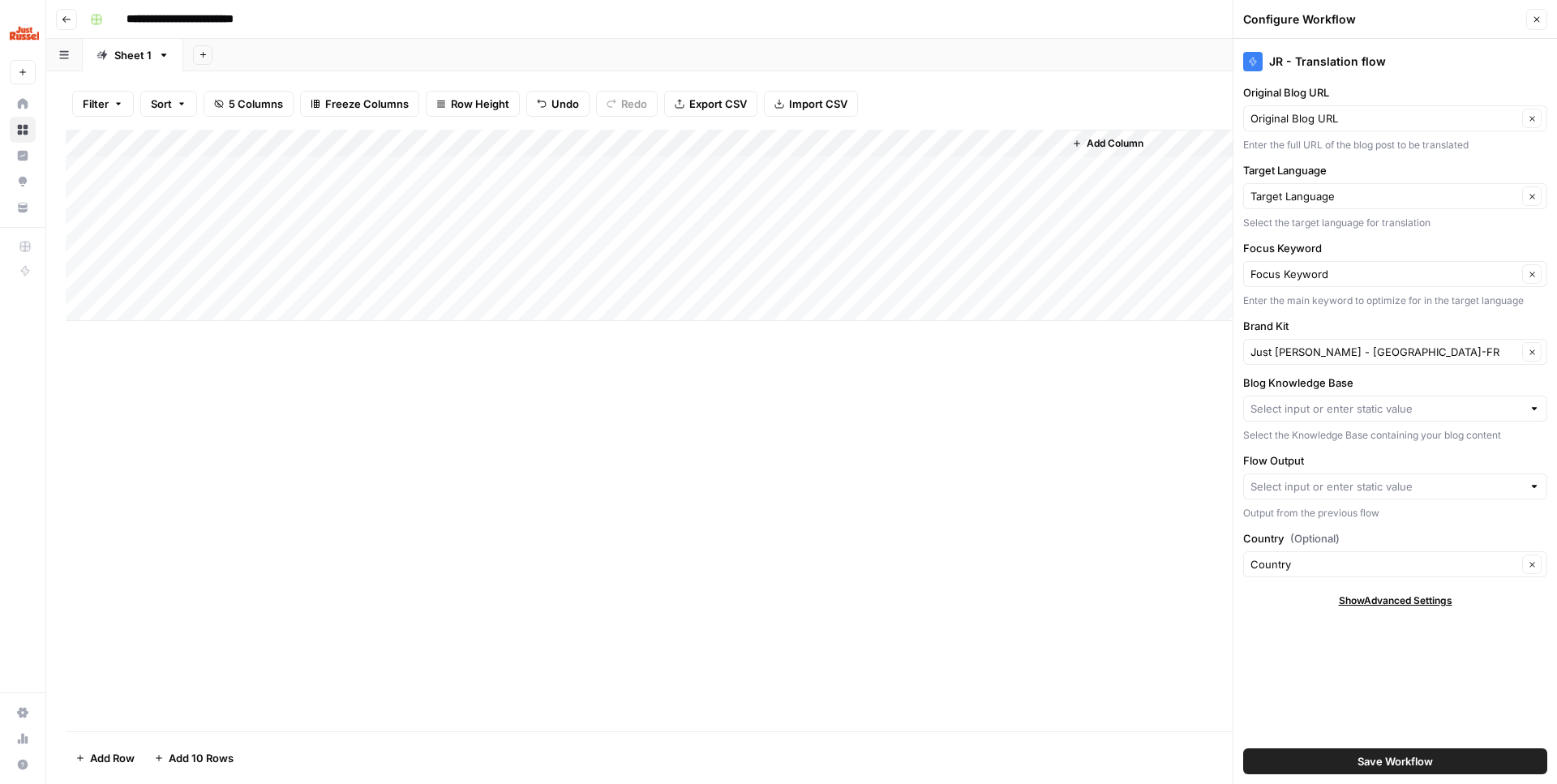
click at [1351, 398] on div at bounding box center [1395, 408] width 304 height 26
click at [1347, 446] on span "XML sitemap FR .fr" at bounding box center [1392, 447] width 270 height 16
type input "XML sitemap FR .fr"
click at [1359, 756] on span "Save Workflow" at bounding box center [1395, 761] width 75 height 16
click at [1545, 17] on button "Close" at bounding box center [1536, 19] width 21 height 21
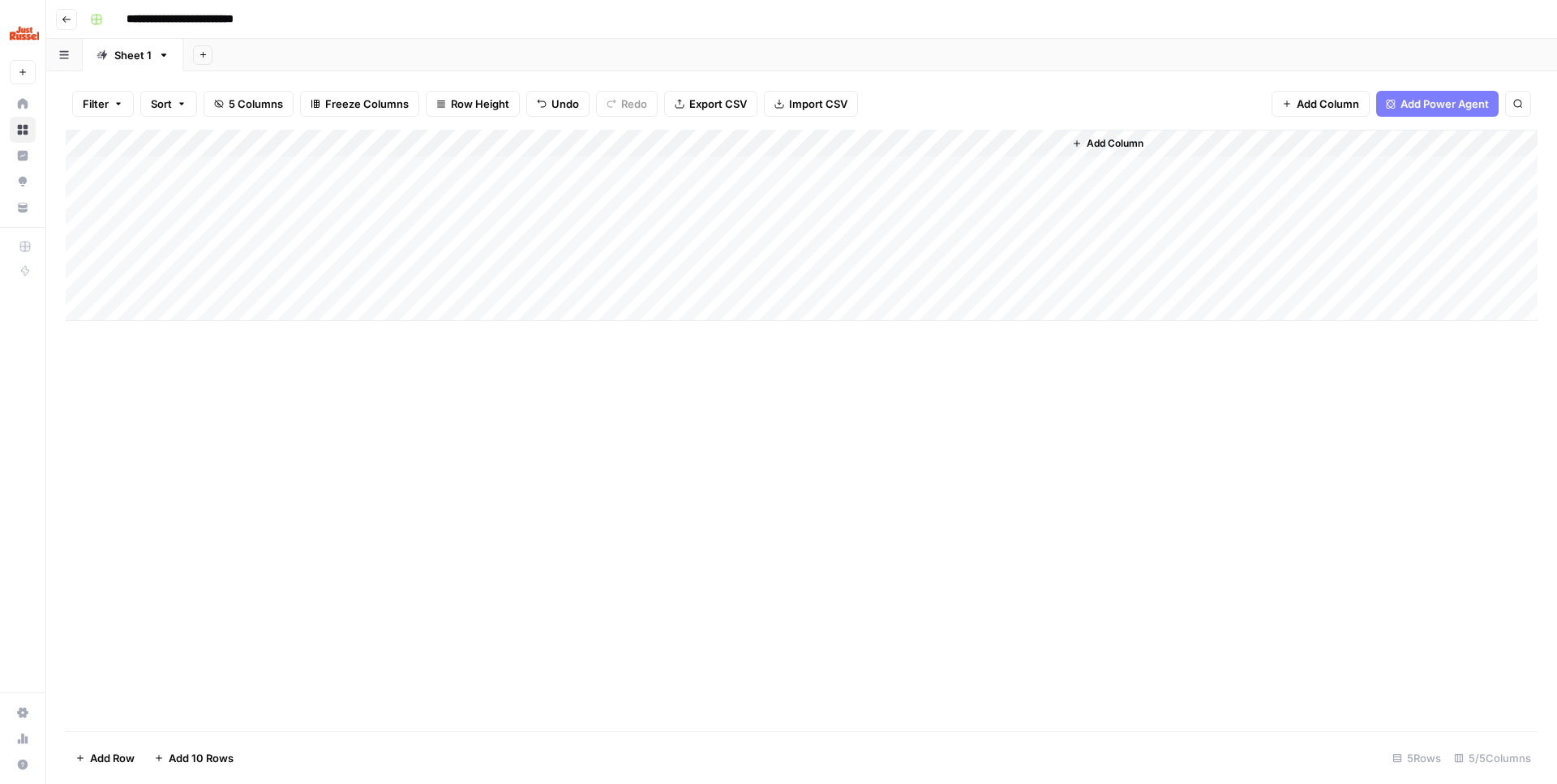
click at [1027, 137] on div "Add Column" at bounding box center [802, 226] width 1472 height 191
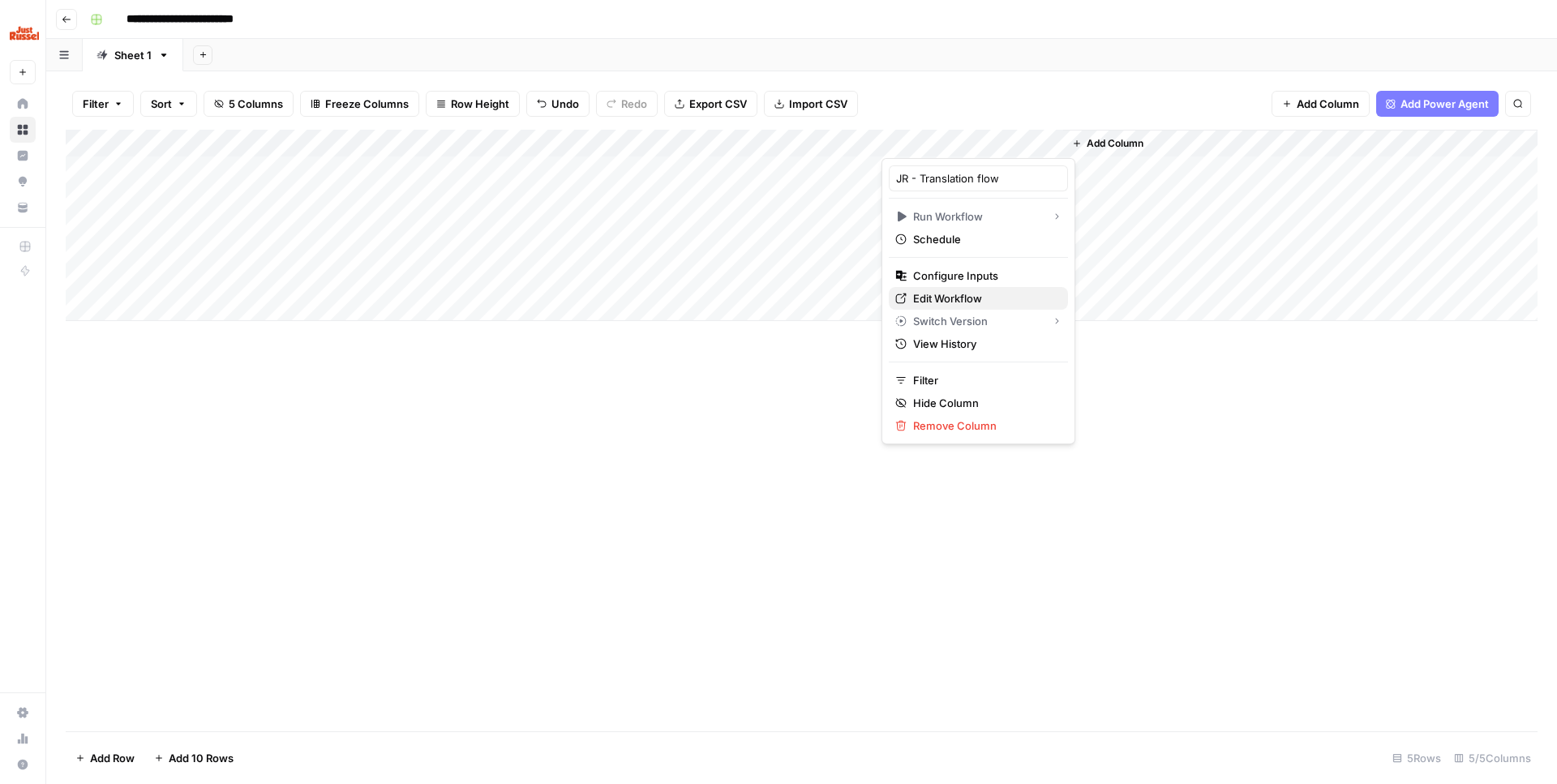
click at [969, 296] on span "Edit Workflow" at bounding box center [985, 298] width 142 height 16
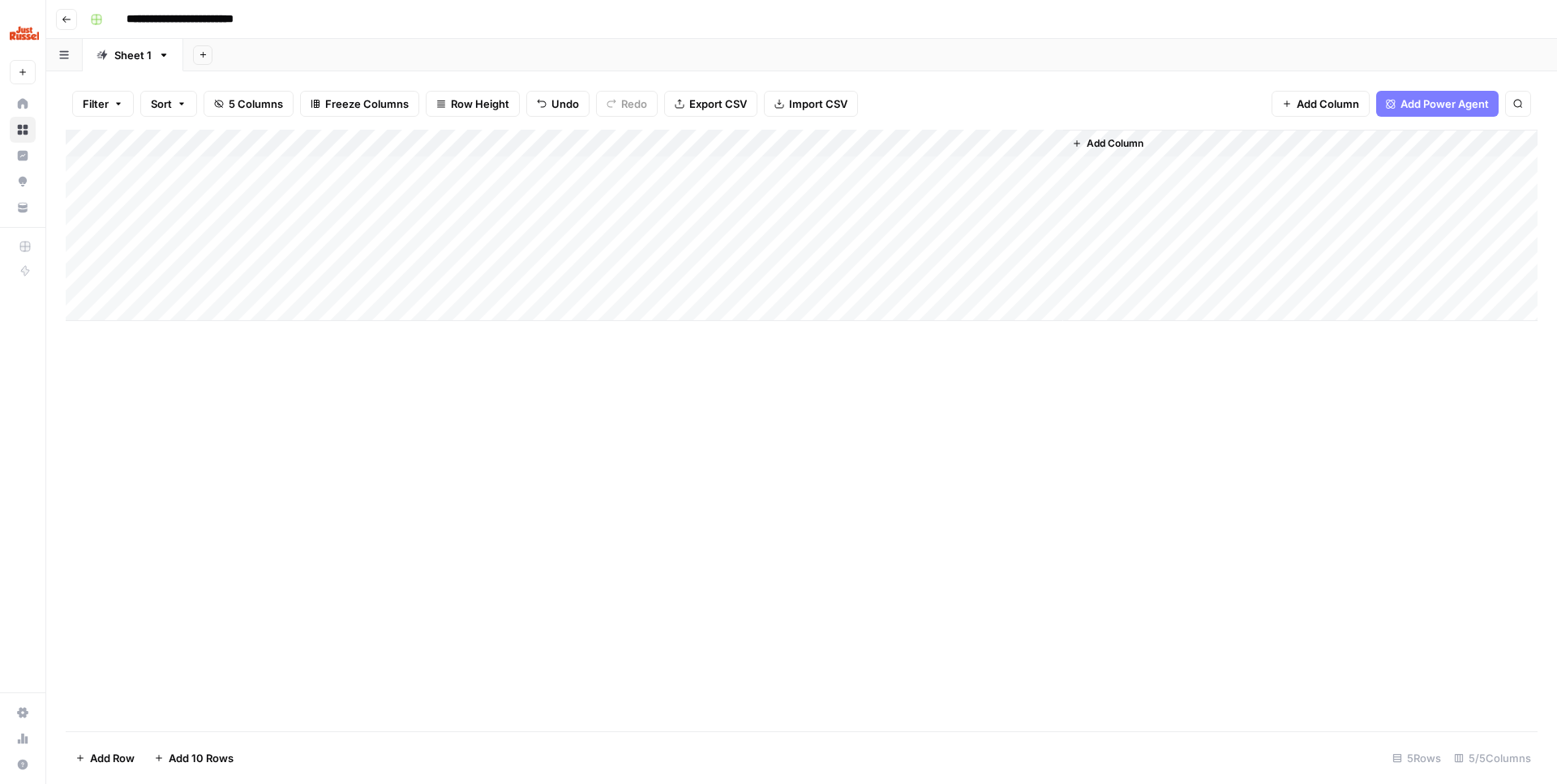
click at [441, 380] on div "Add Column" at bounding box center [802, 431] width 1472 height 602
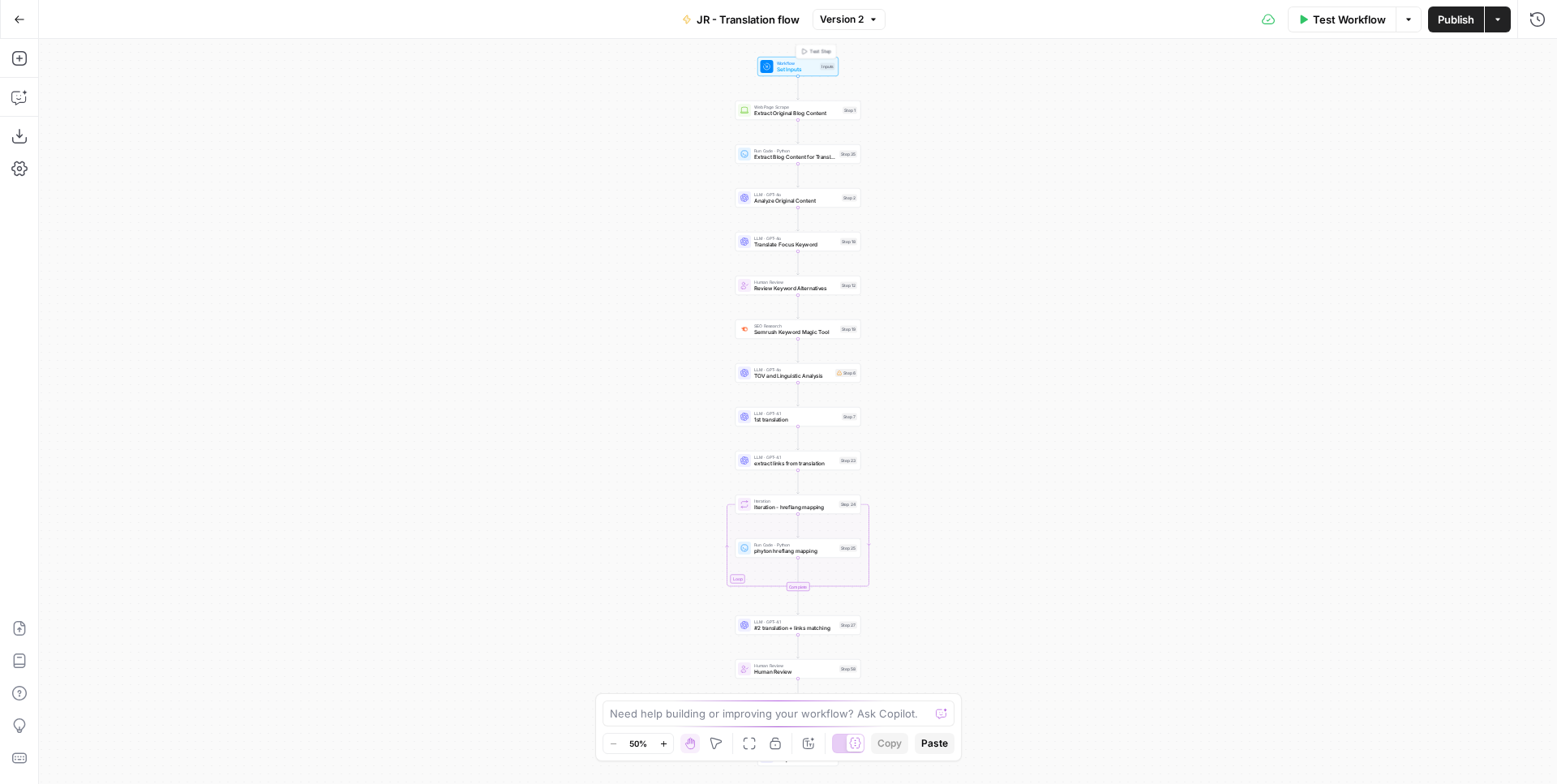
click at [790, 62] on span "Workflow" at bounding box center [796, 63] width 40 height 7
click at [1535, 428] on icon "button" at bounding box center [1534, 425] width 9 height 9
click at [1462, 23] on span "Publish" at bounding box center [1455, 20] width 37 height 16
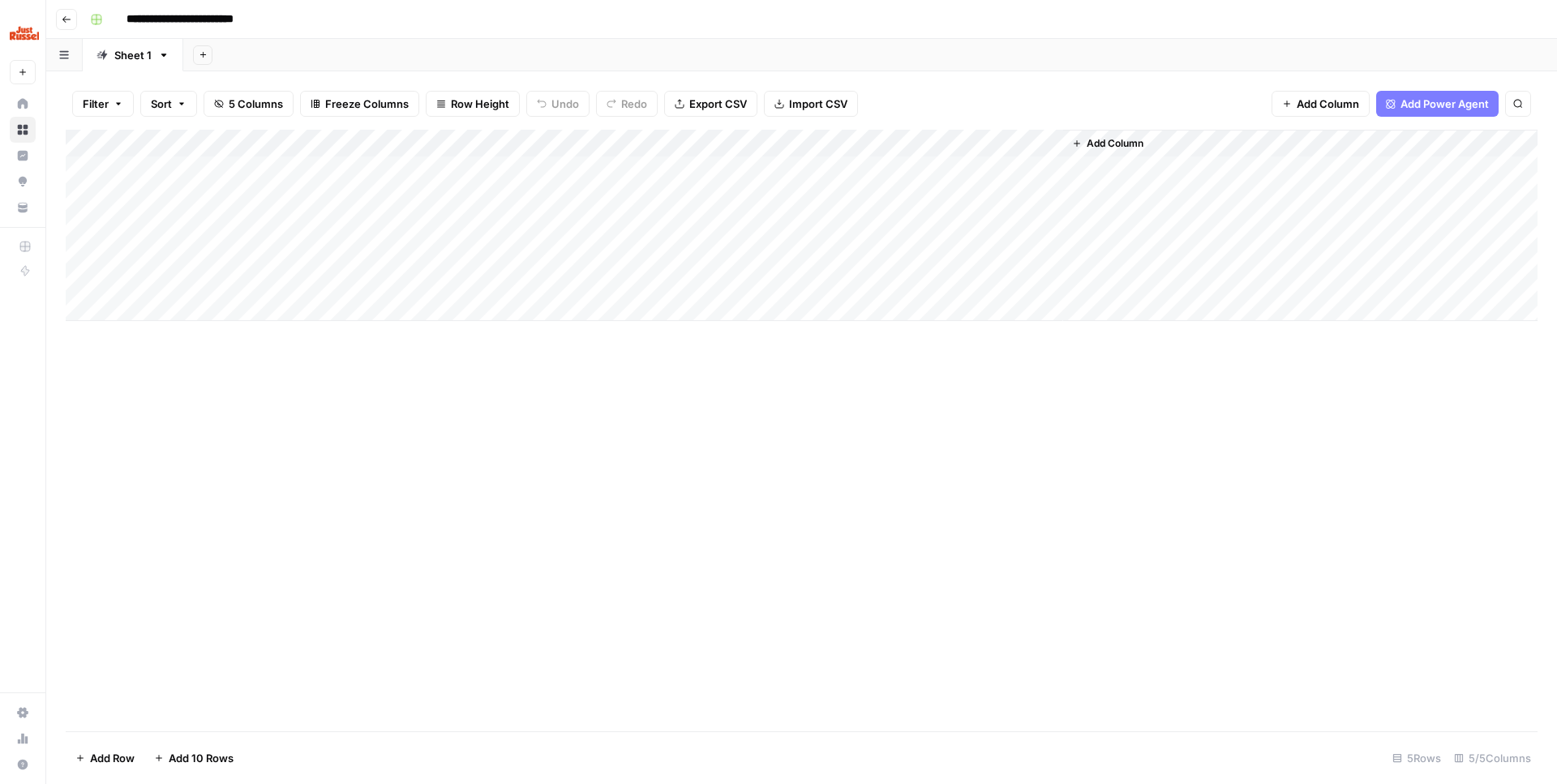
click at [1031, 139] on div "Add Column" at bounding box center [802, 226] width 1472 height 191
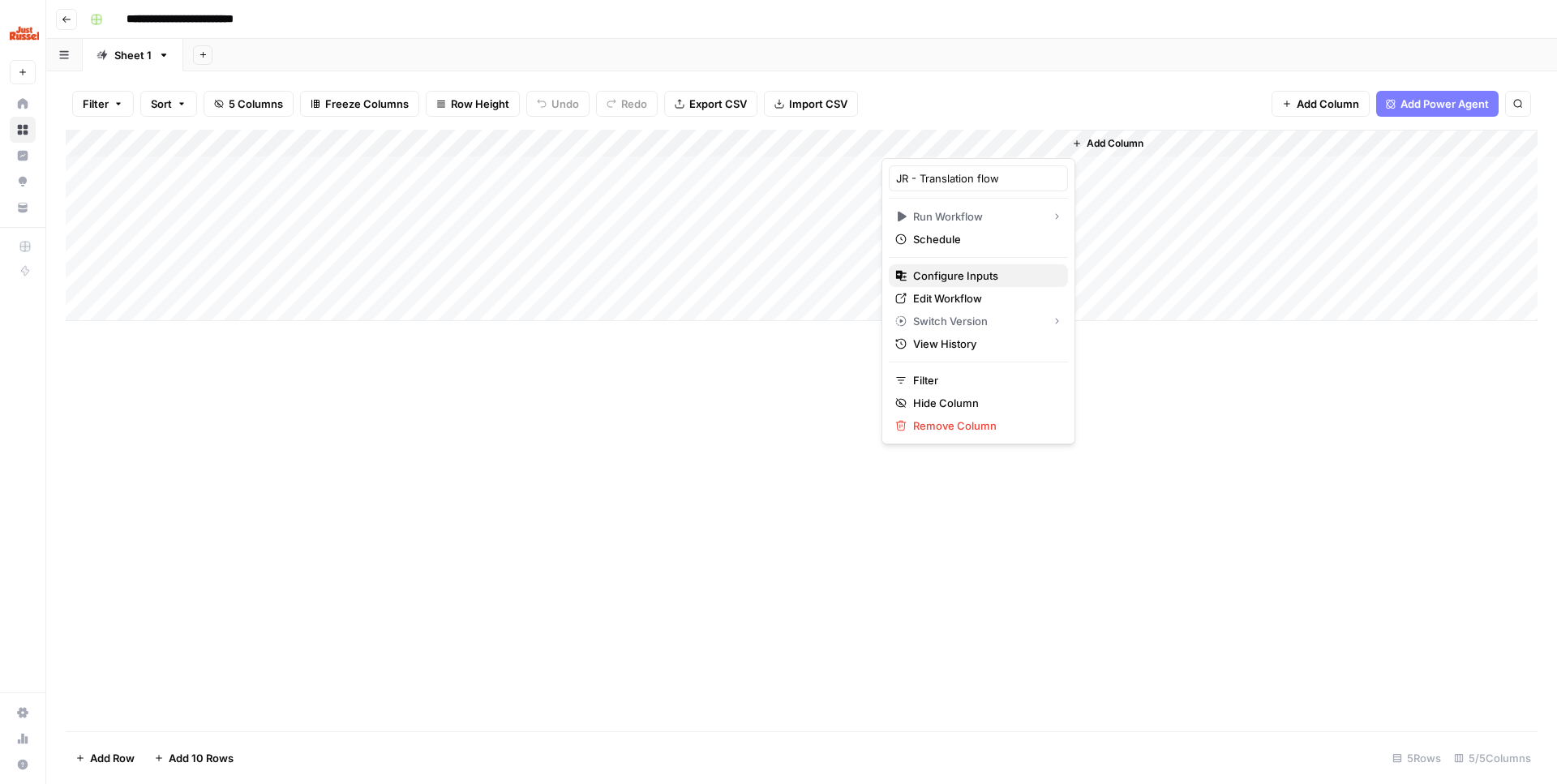
click at [968, 281] on span "Configure Inputs" at bounding box center [985, 275] width 142 height 16
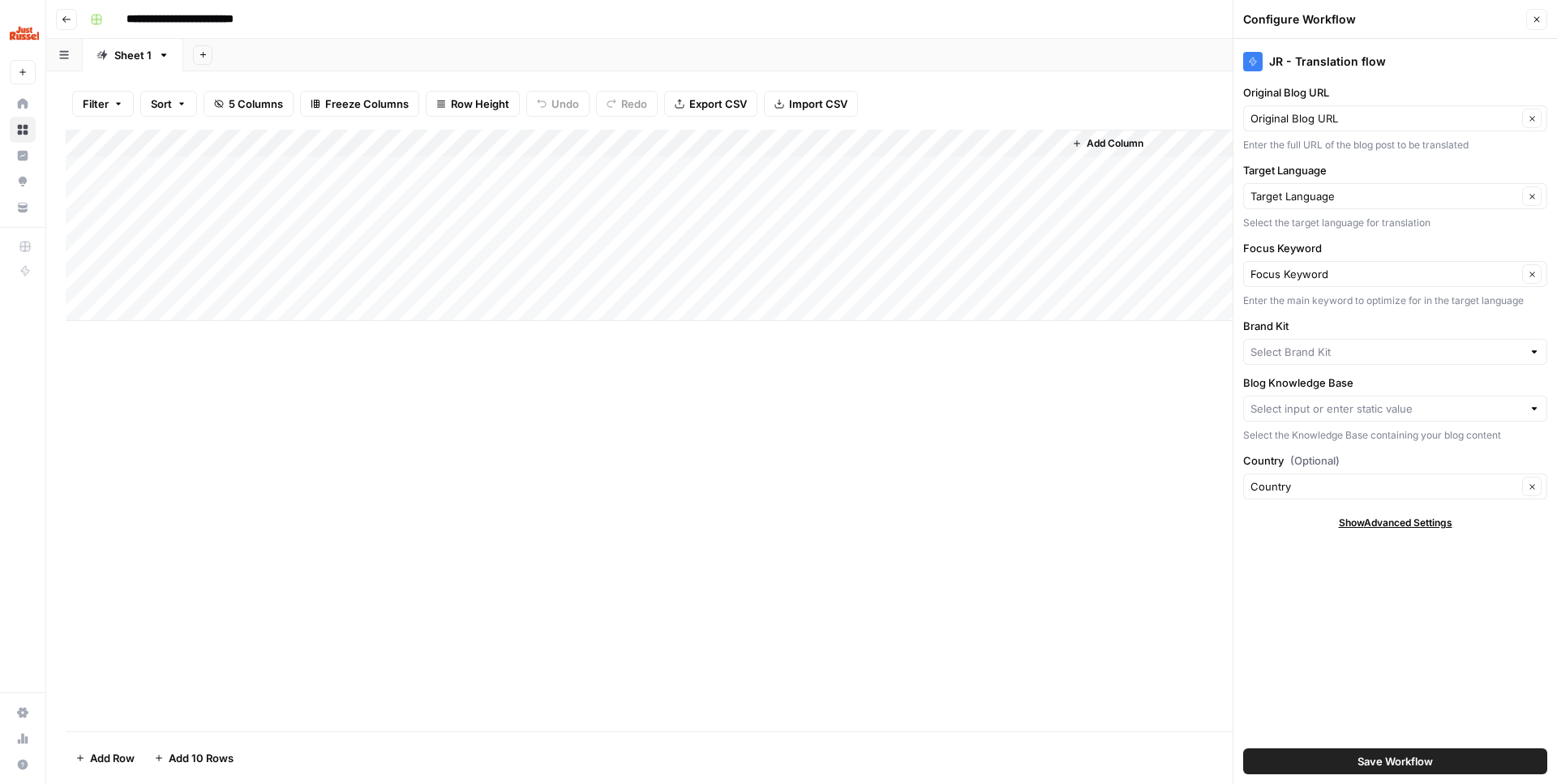
type input "Just [PERSON_NAME] - [GEOGRAPHIC_DATA]-FR"
click at [1331, 401] on input "Blog Knowledge Base" at bounding box center [1386, 408] width 271 height 16
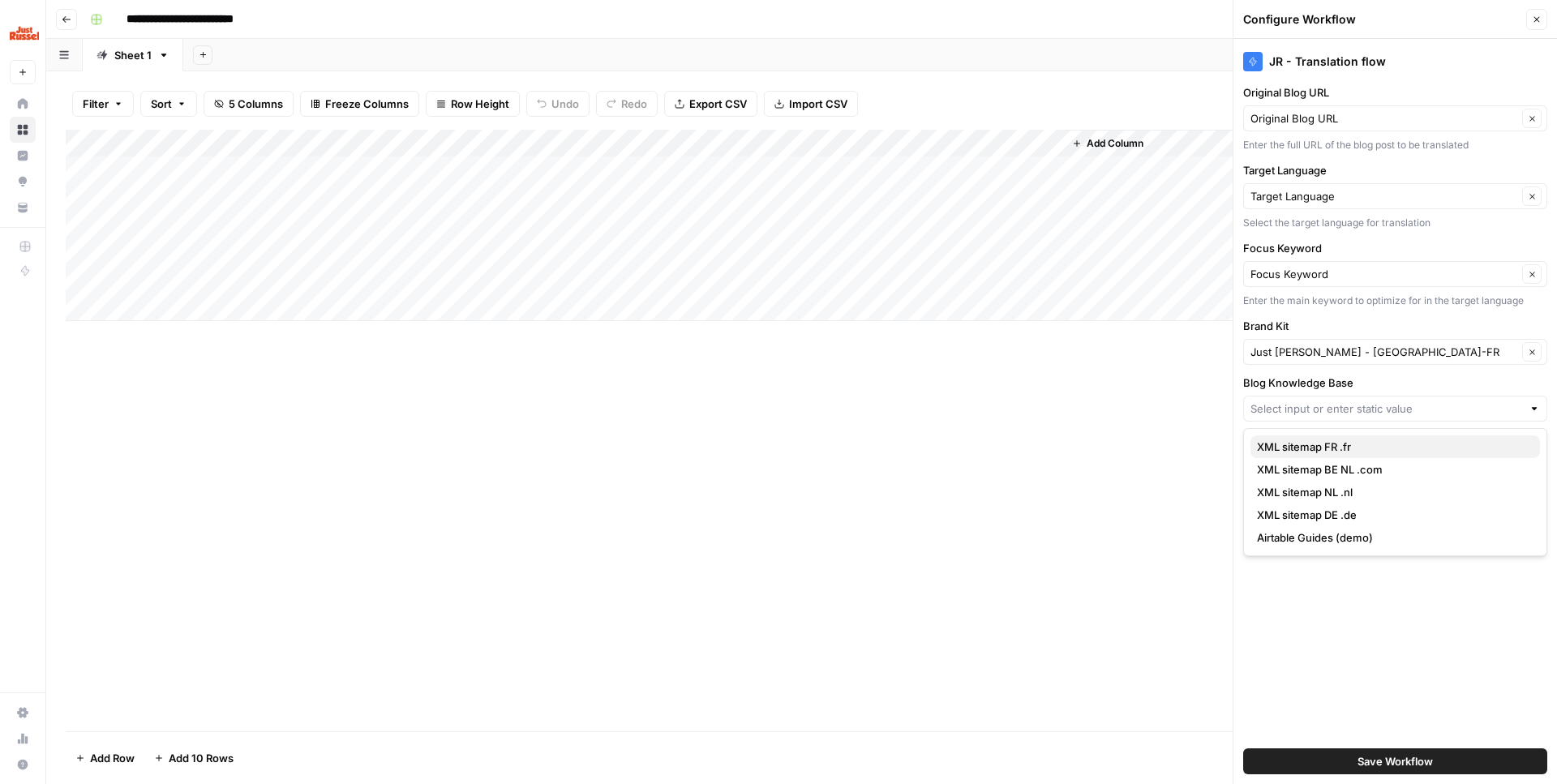
click at [1328, 449] on span "XML sitemap FR .fr" at bounding box center [1392, 447] width 270 height 16
type input "XML sitemap FR .fr"
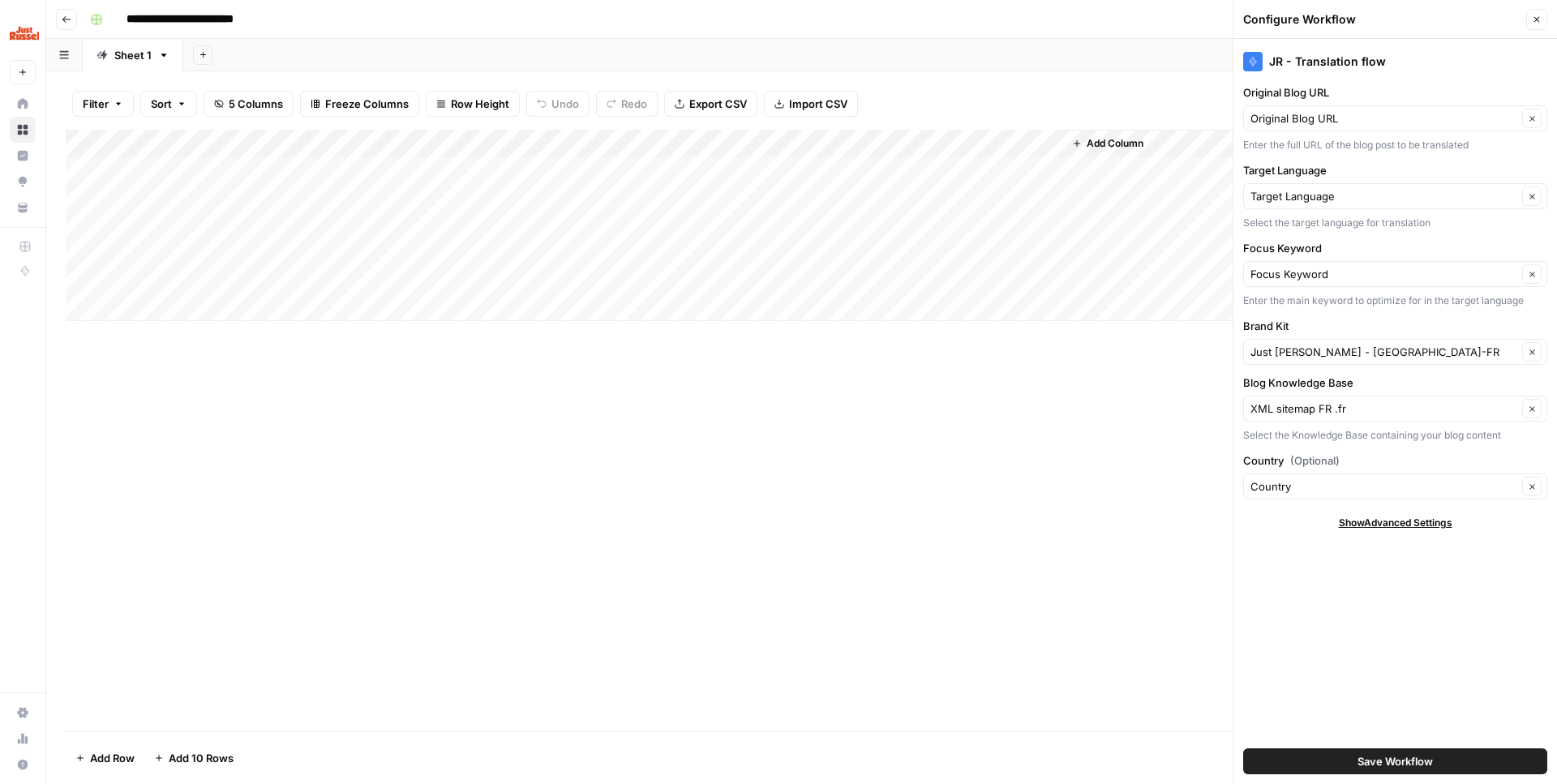
click at [1378, 753] on span "Save Workflow" at bounding box center [1395, 761] width 75 height 16
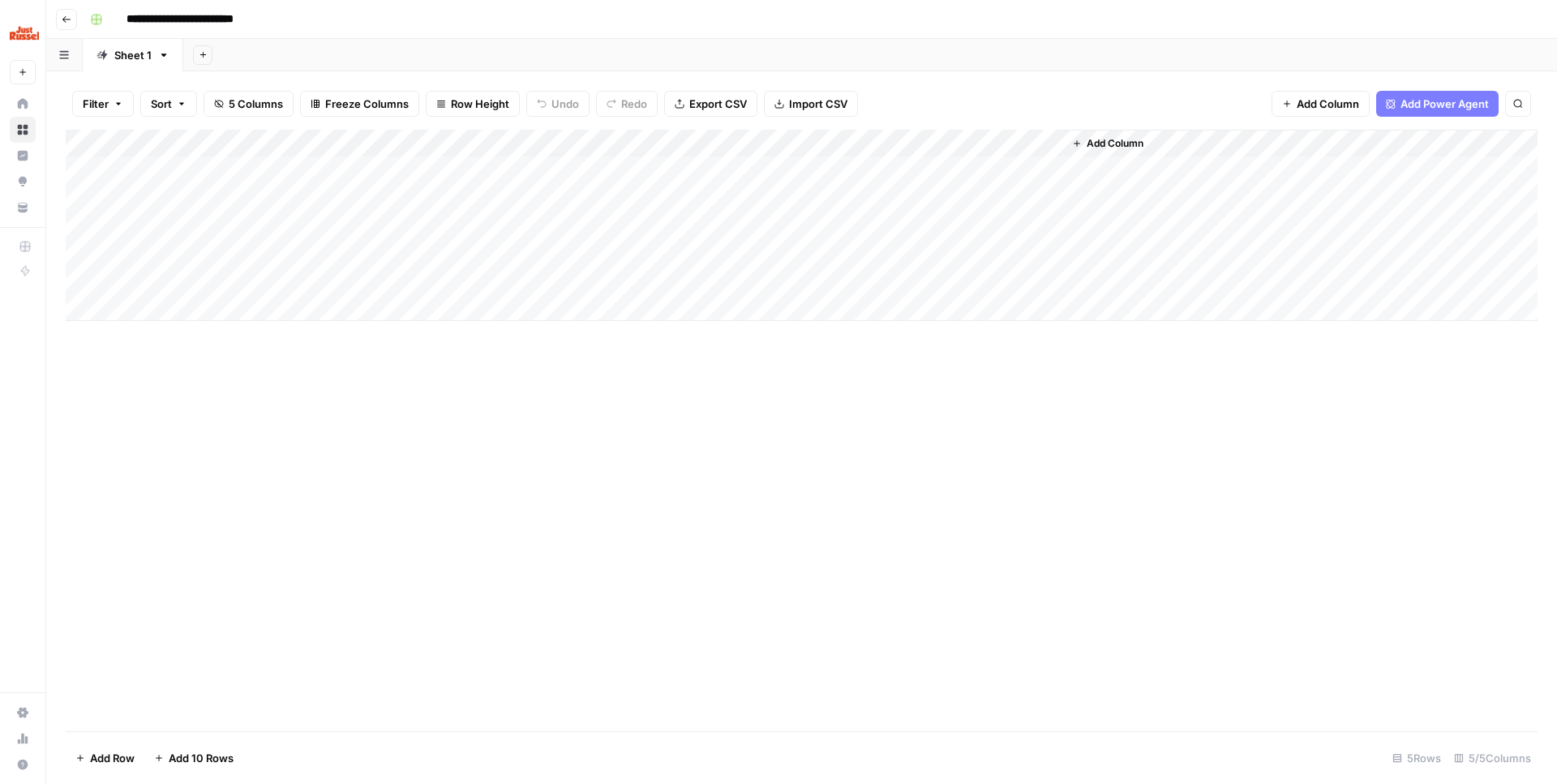
click at [1143, 419] on div "Add Column" at bounding box center [802, 431] width 1472 height 602
click at [805, 167] on div "Add Column" at bounding box center [802, 226] width 1472 height 191
click at [773, 289] on button "fr" at bounding box center [771, 287] width 21 height 20
click at [712, 422] on div "Add Column" at bounding box center [802, 431] width 1472 height 602
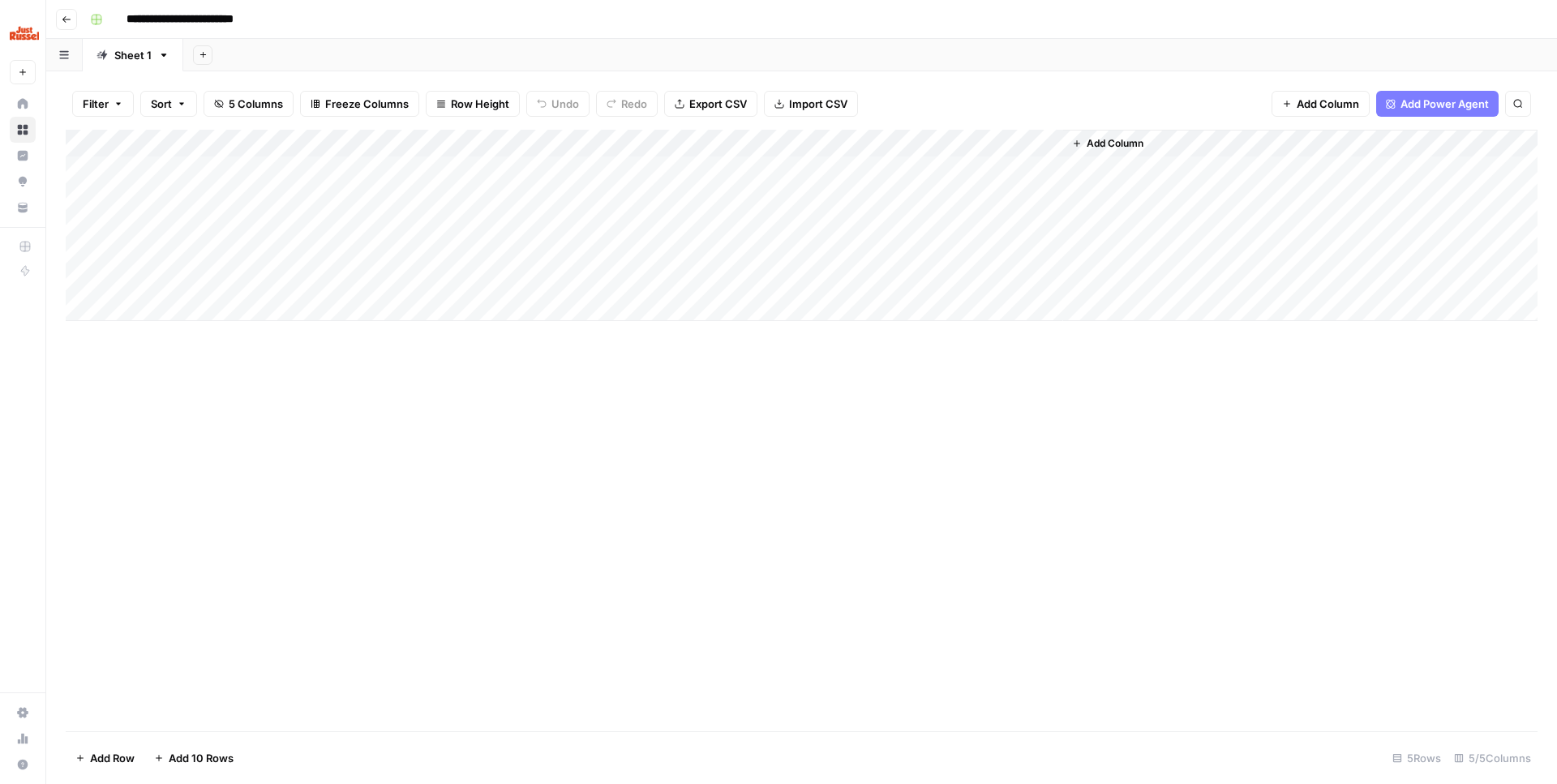
click at [970, 164] on div "Add Column" at bounding box center [802, 226] width 1472 height 191
click at [1023, 167] on div "Add Column" at bounding box center [802, 226] width 1472 height 191
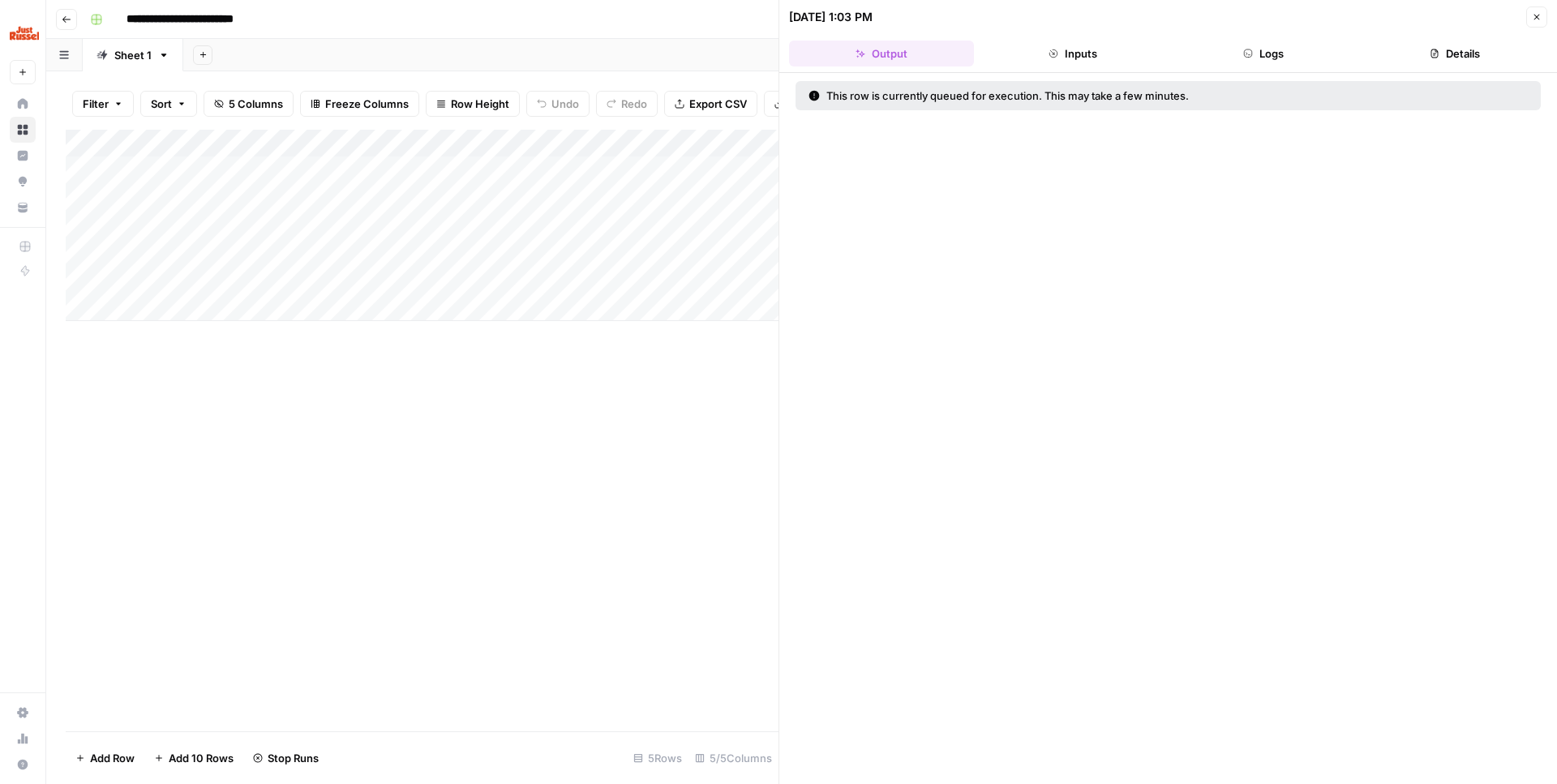
click at [1080, 49] on button "Inputs" at bounding box center [1073, 53] width 185 height 26
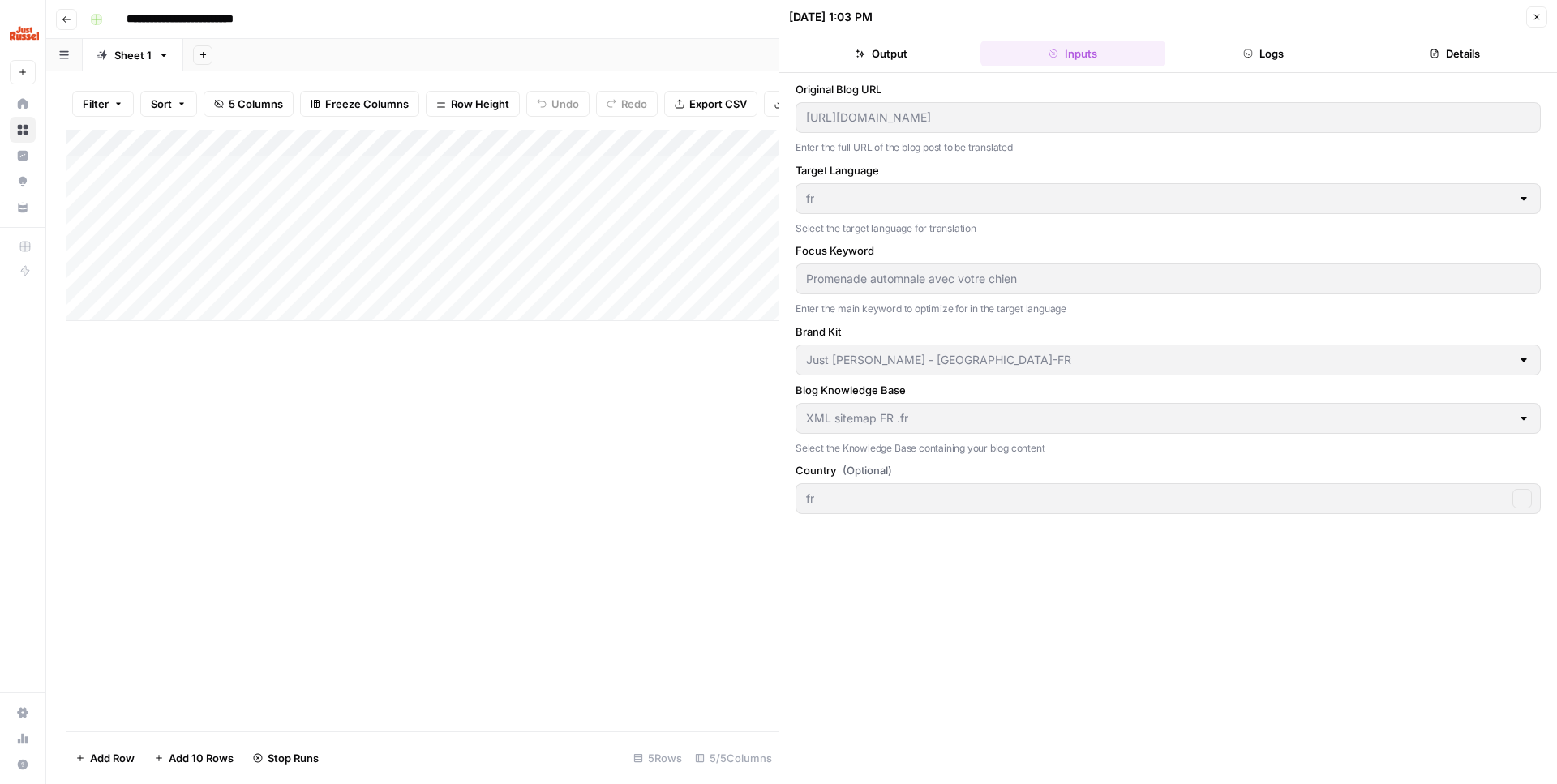
click at [1307, 47] on button "Logs" at bounding box center [1264, 53] width 185 height 26
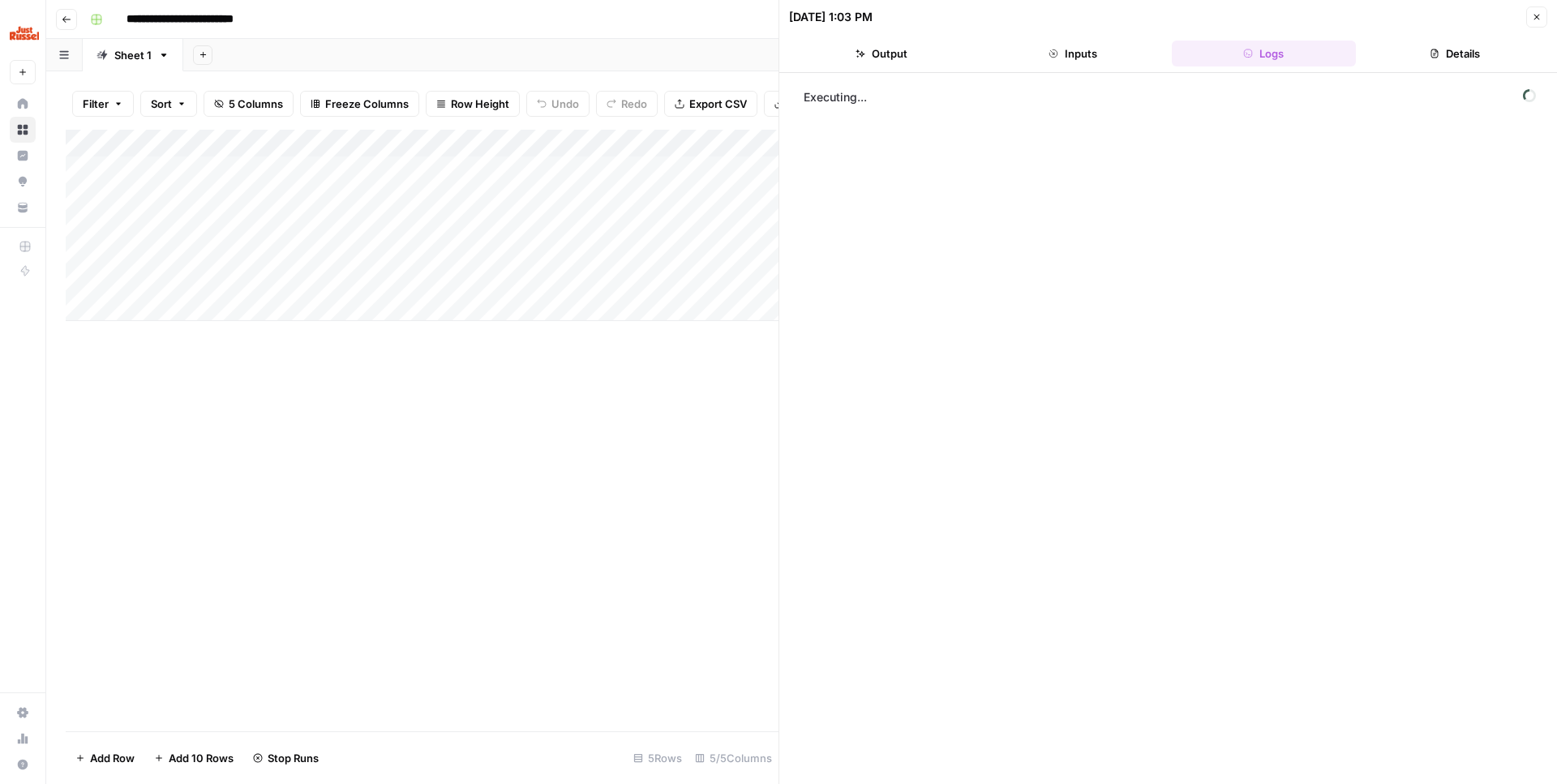
click at [1044, 50] on button "Inputs" at bounding box center [1073, 53] width 185 height 26
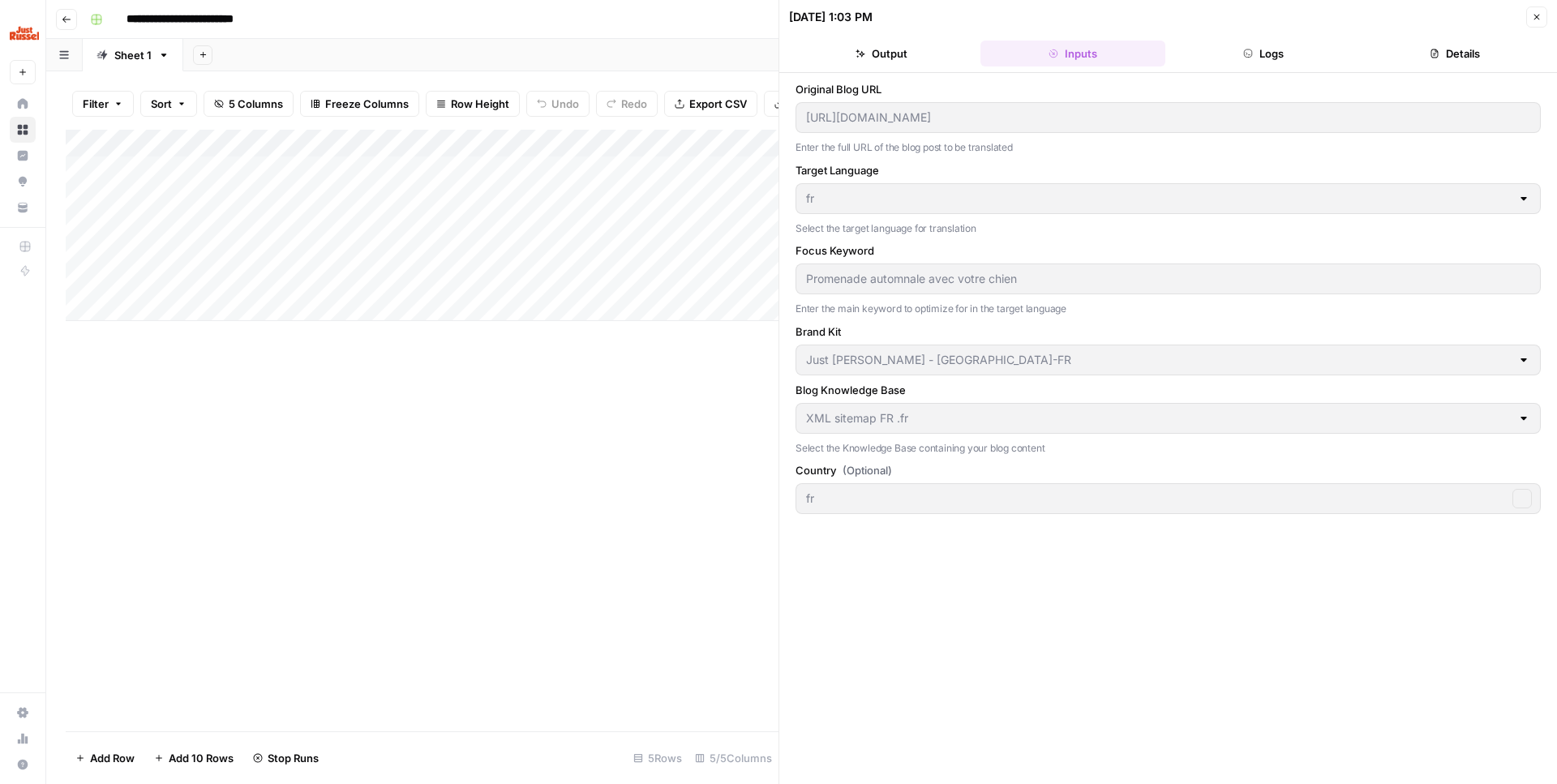
click at [928, 51] on button "Output" at bounding box center [881, 53] width 185 height 26
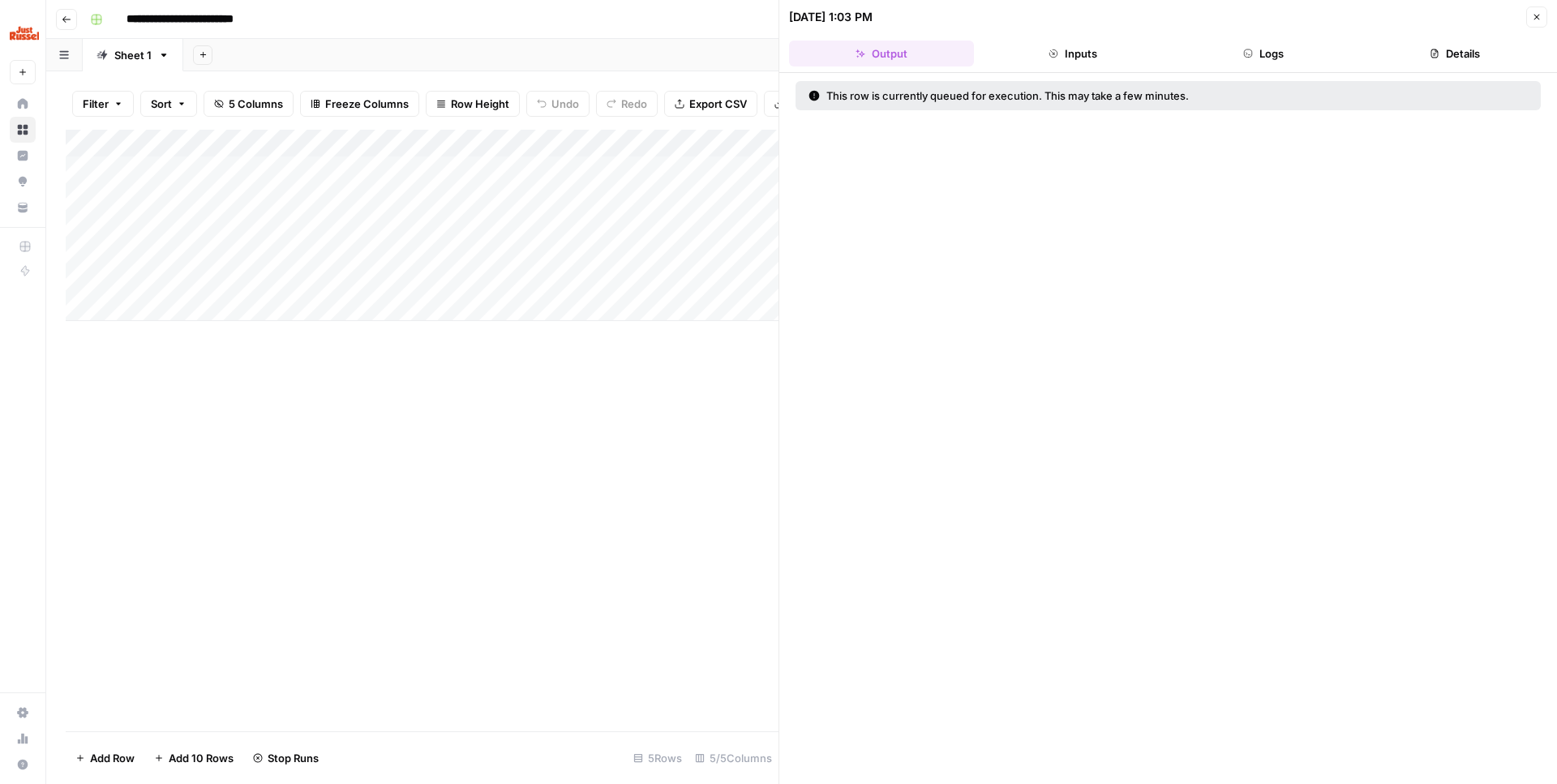
click at [1528, 20] on button "Close" at bounding box center [1536, 17] width 21 height 21
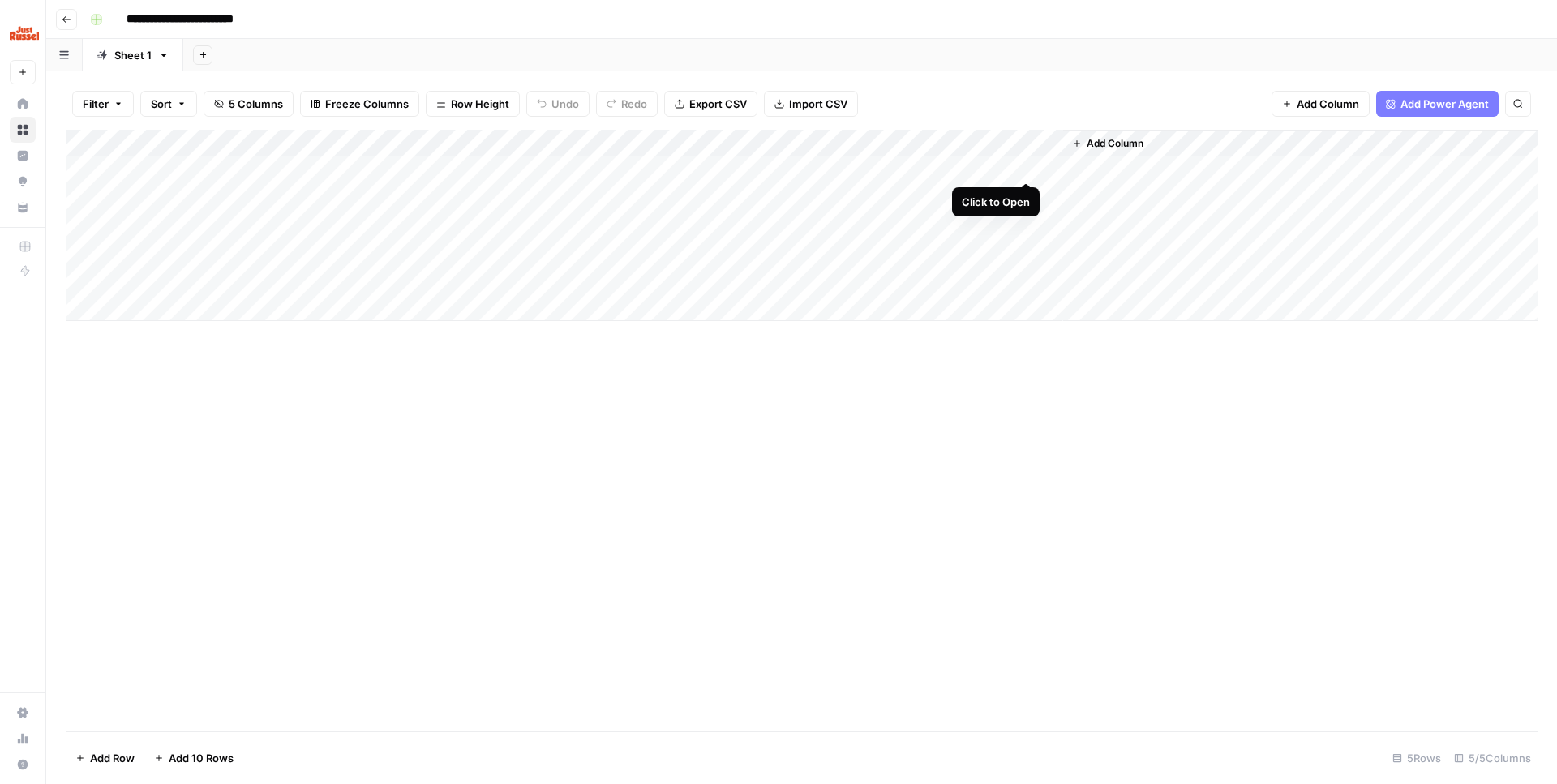
click at [1023, 164] on div "Add Column" at bounding box center [802, 226] width 1472 height 191
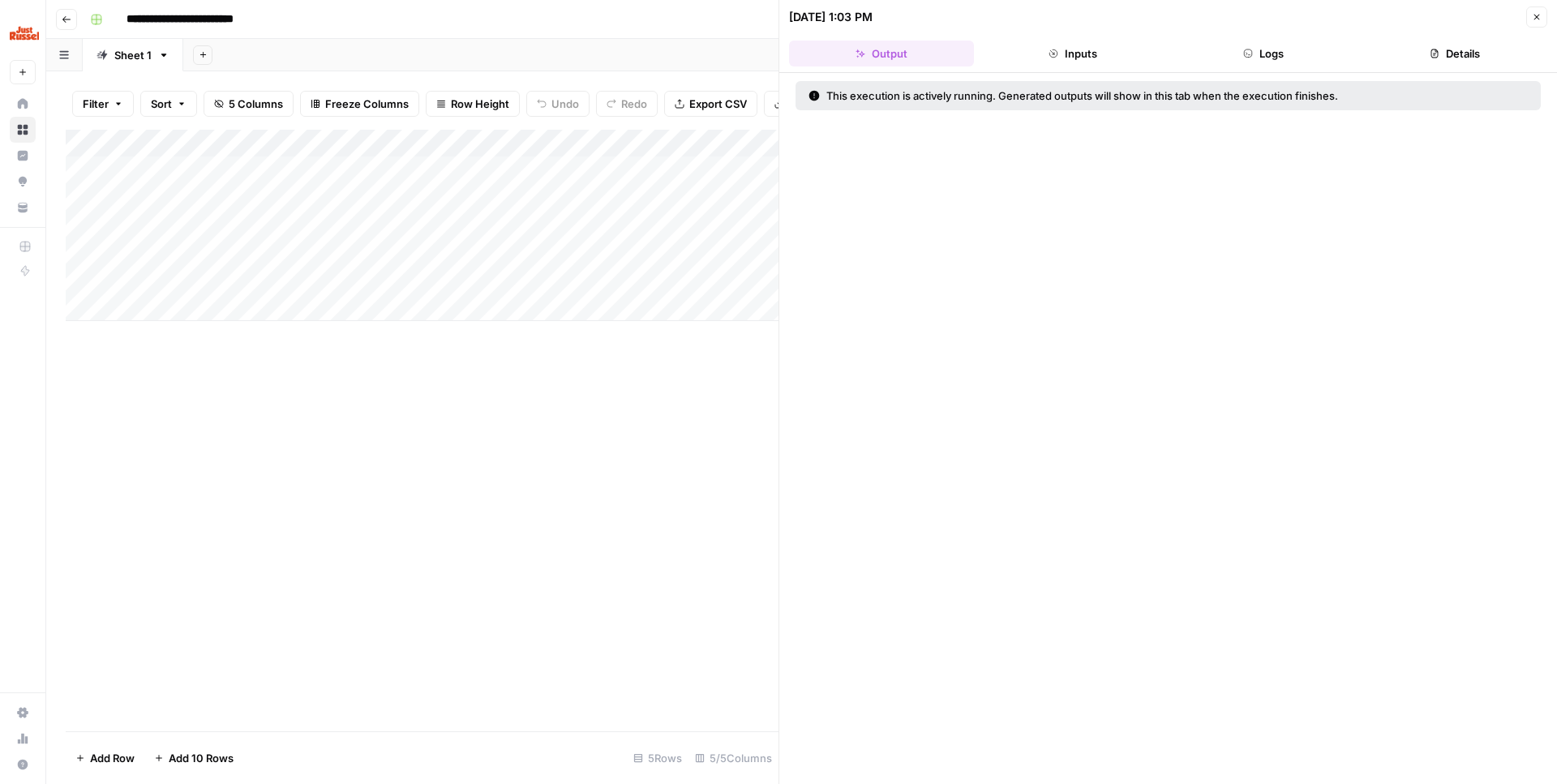
click at [1079, 57] on button "Inputs" at bounding box center [1073, 53] width 185 height 26
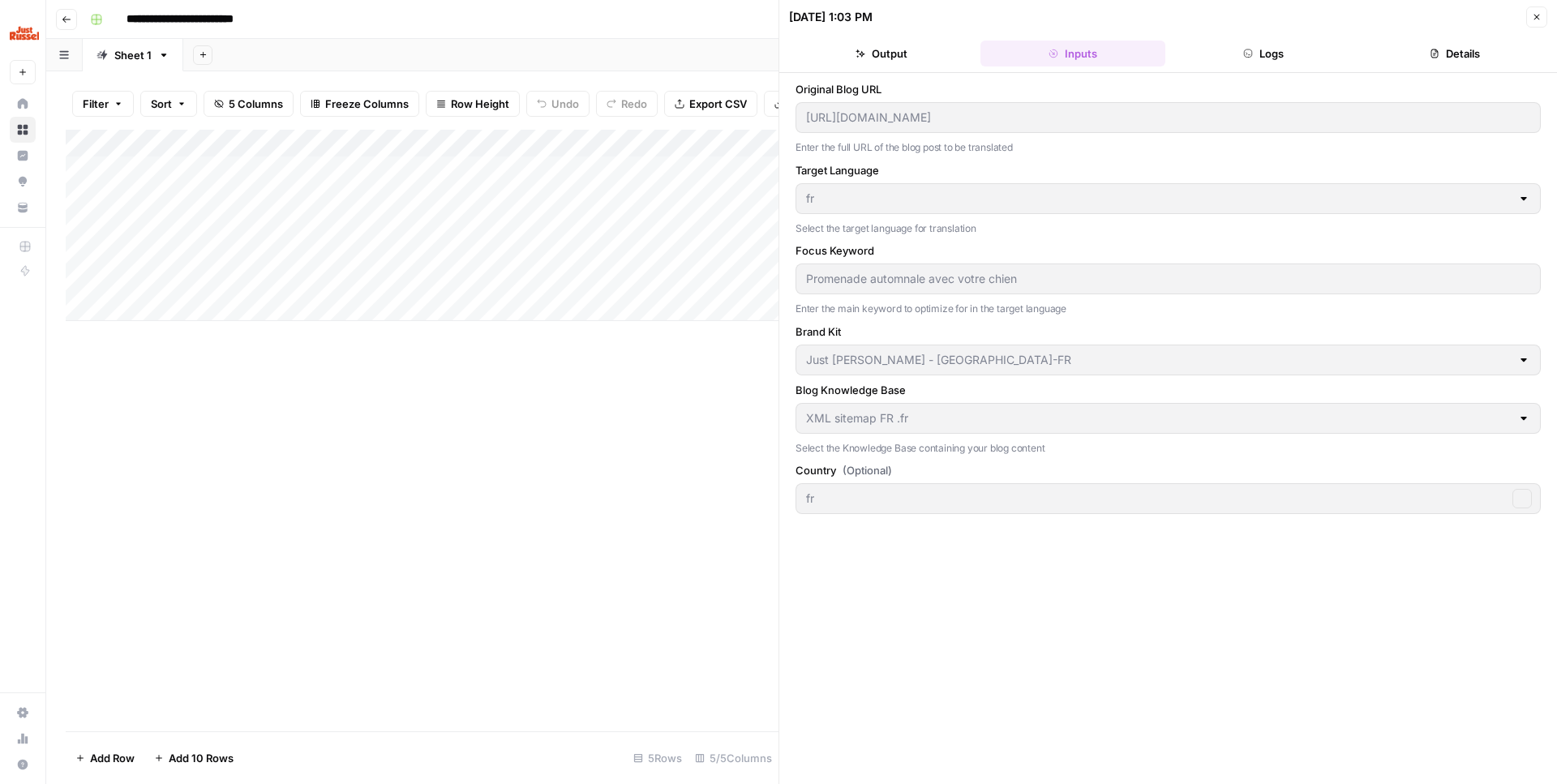
click at [1246, 66] on button "Logs" at bounding box center [1264, 53] width 185 height 26
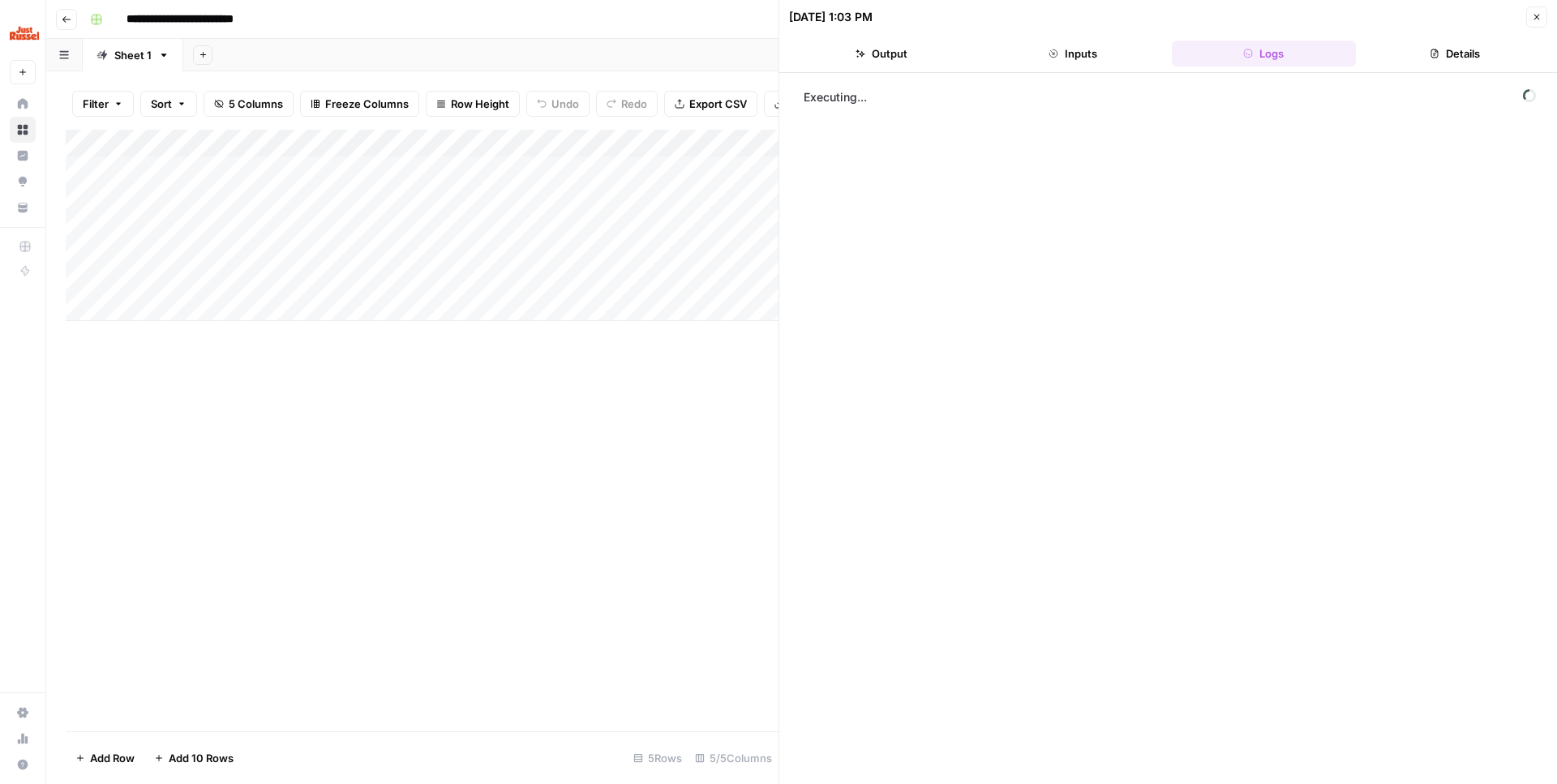
click at [921, 53] on button "Output" at bounding box center [881, 53] width 185 height 26
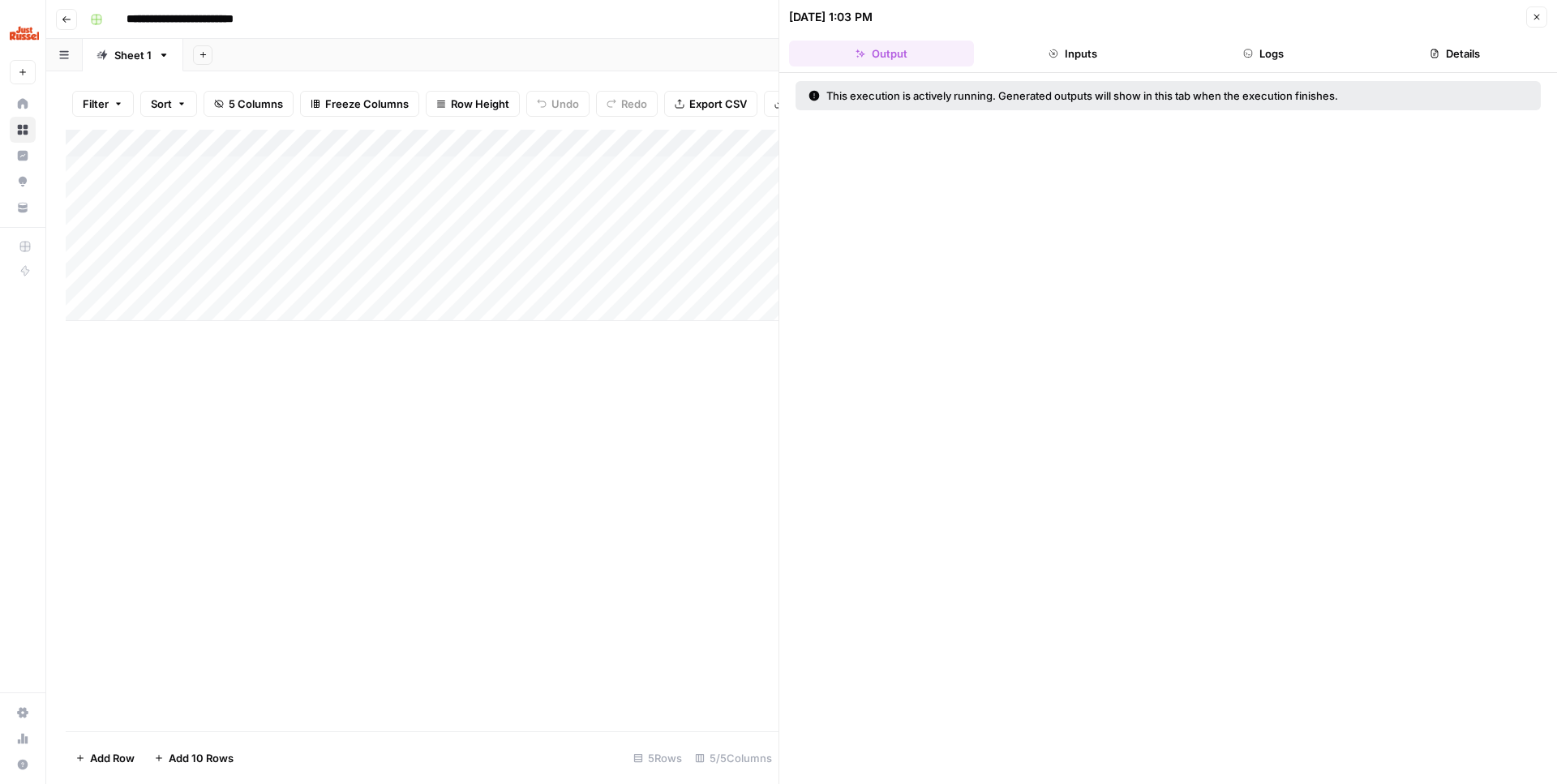
click at [1530, 23] on button "Close" at bounding box center [1536, 17] width 21 height 21
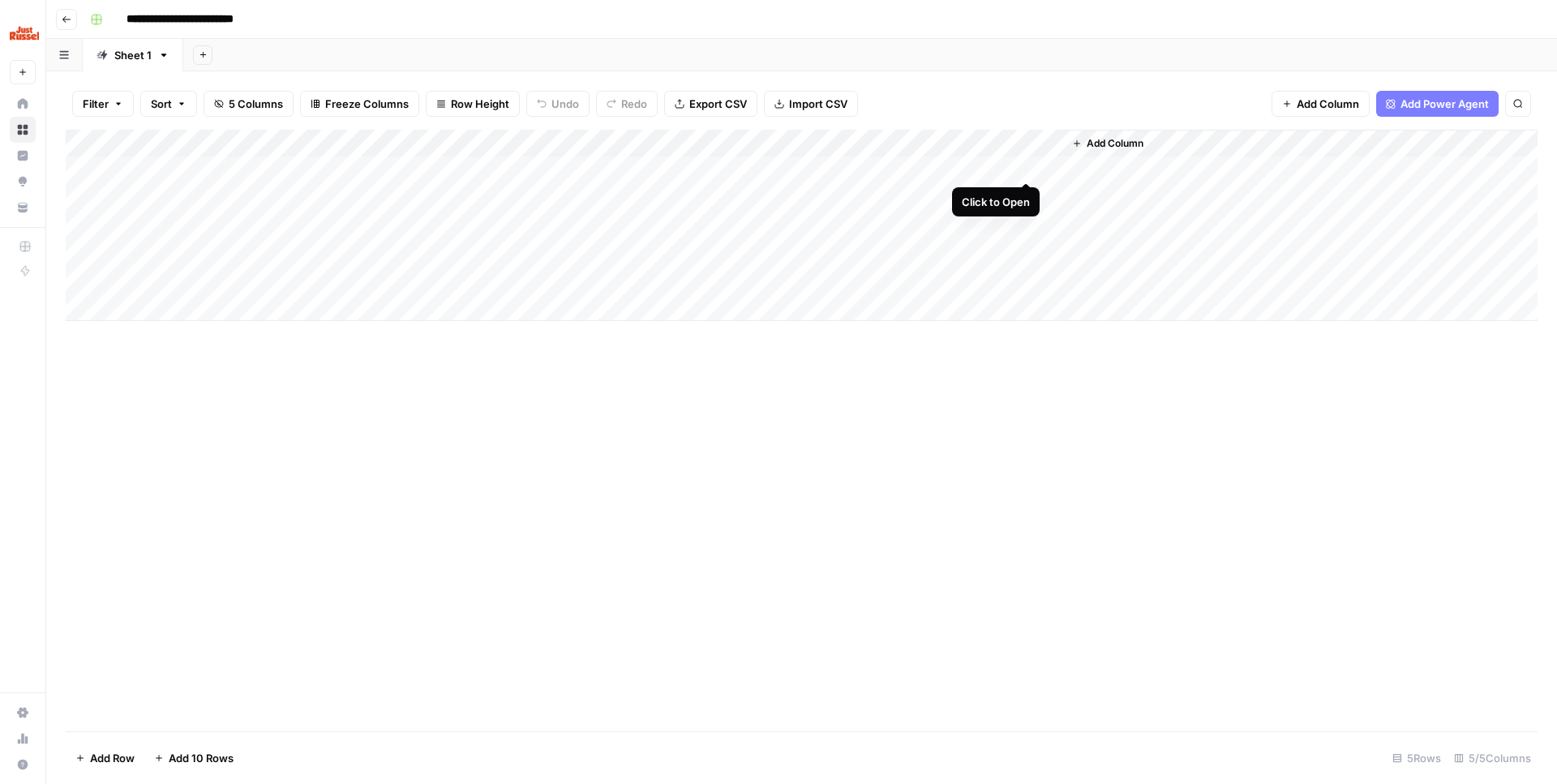
click at [1023, 168] on div "Add Column" at bounding box center [802, 226] width 1472 height 191
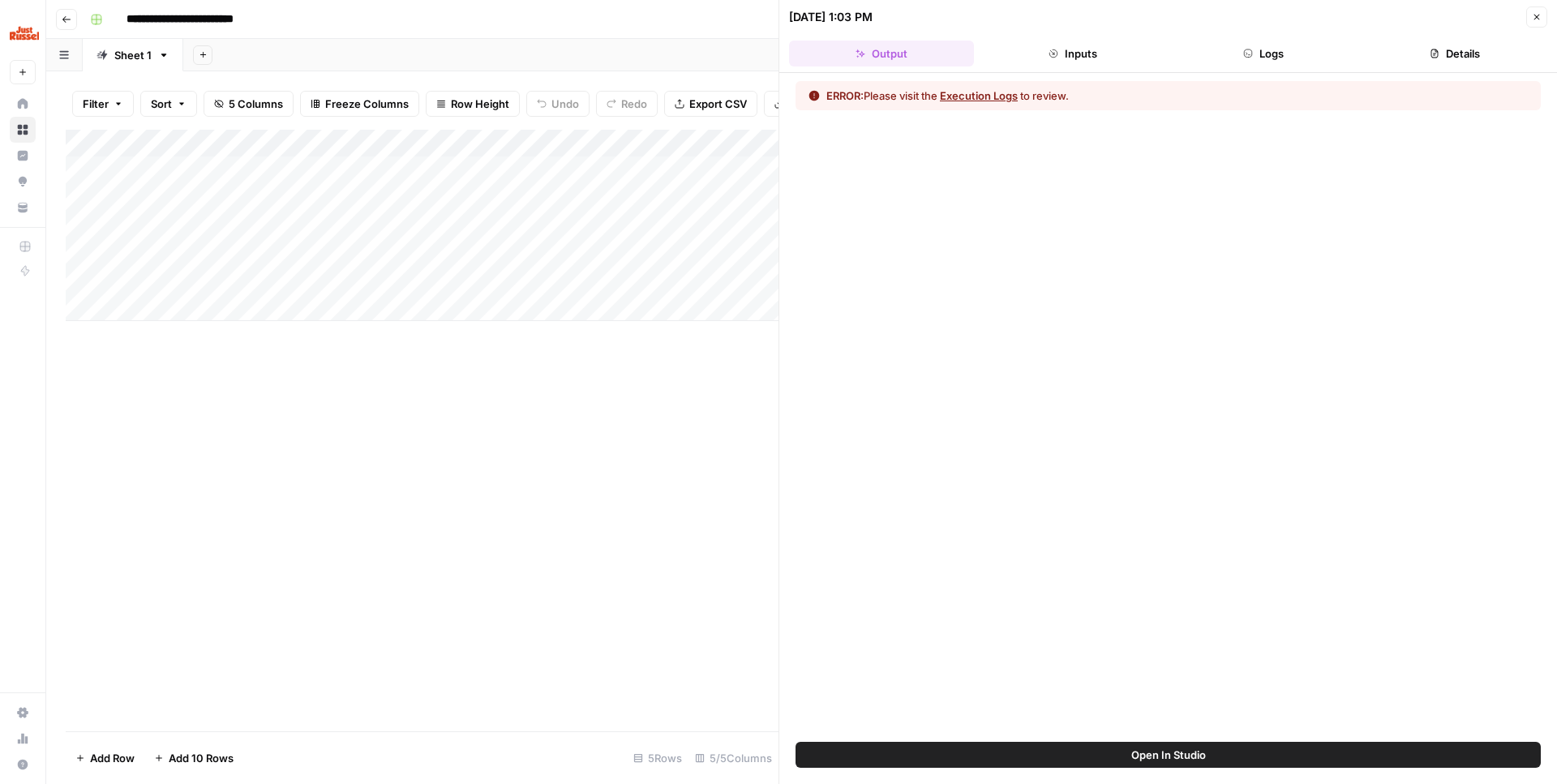
click at [1139, 758] on span "Open In Studio" at bounding box center [1169, 754] width 75 height 16
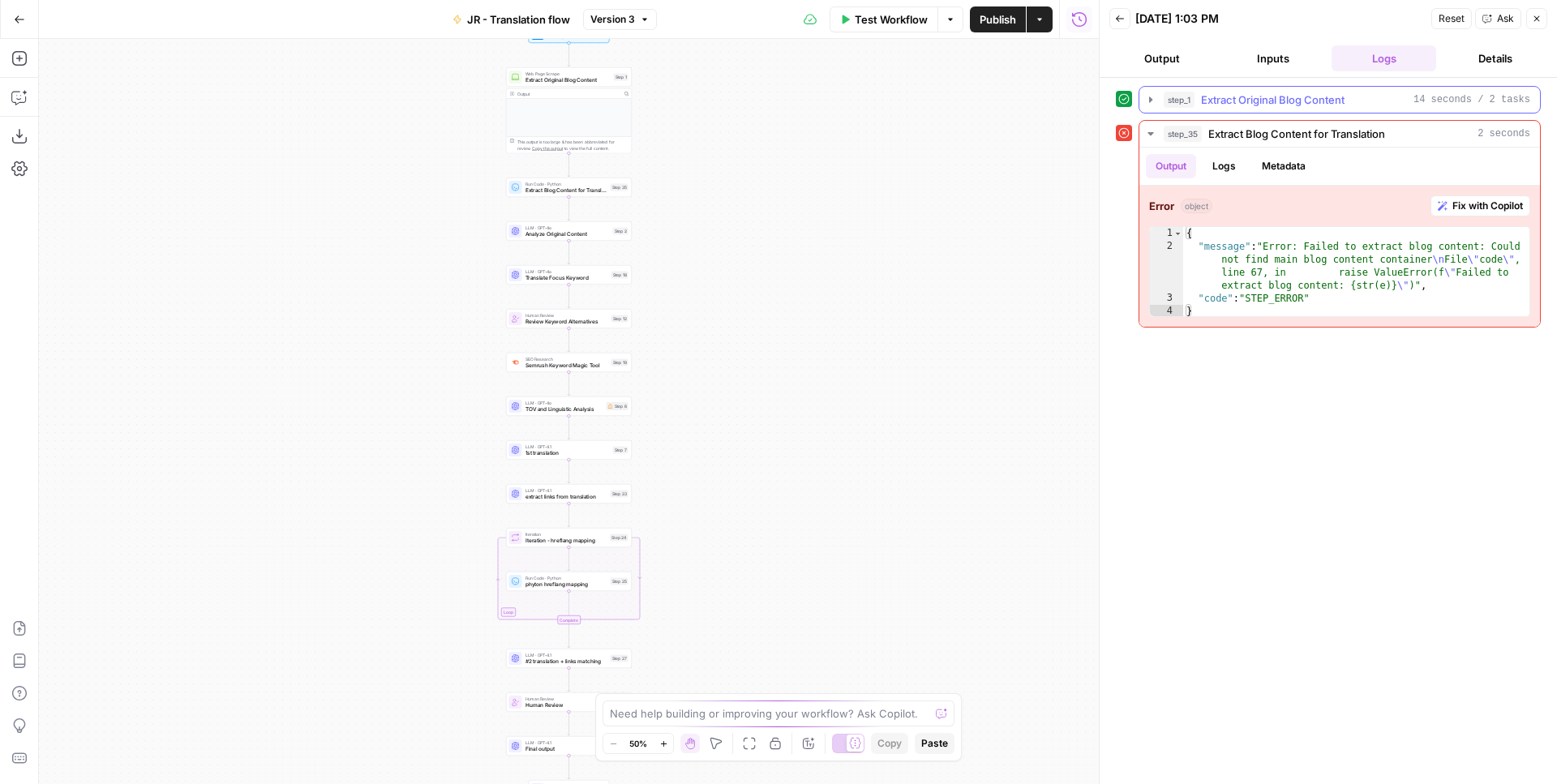
click at [1357, 98] on div "step_1 Extract Original Blog Content 14 seconds / 2 tasks" at bounding box center [1348, 100] width 367 height 16
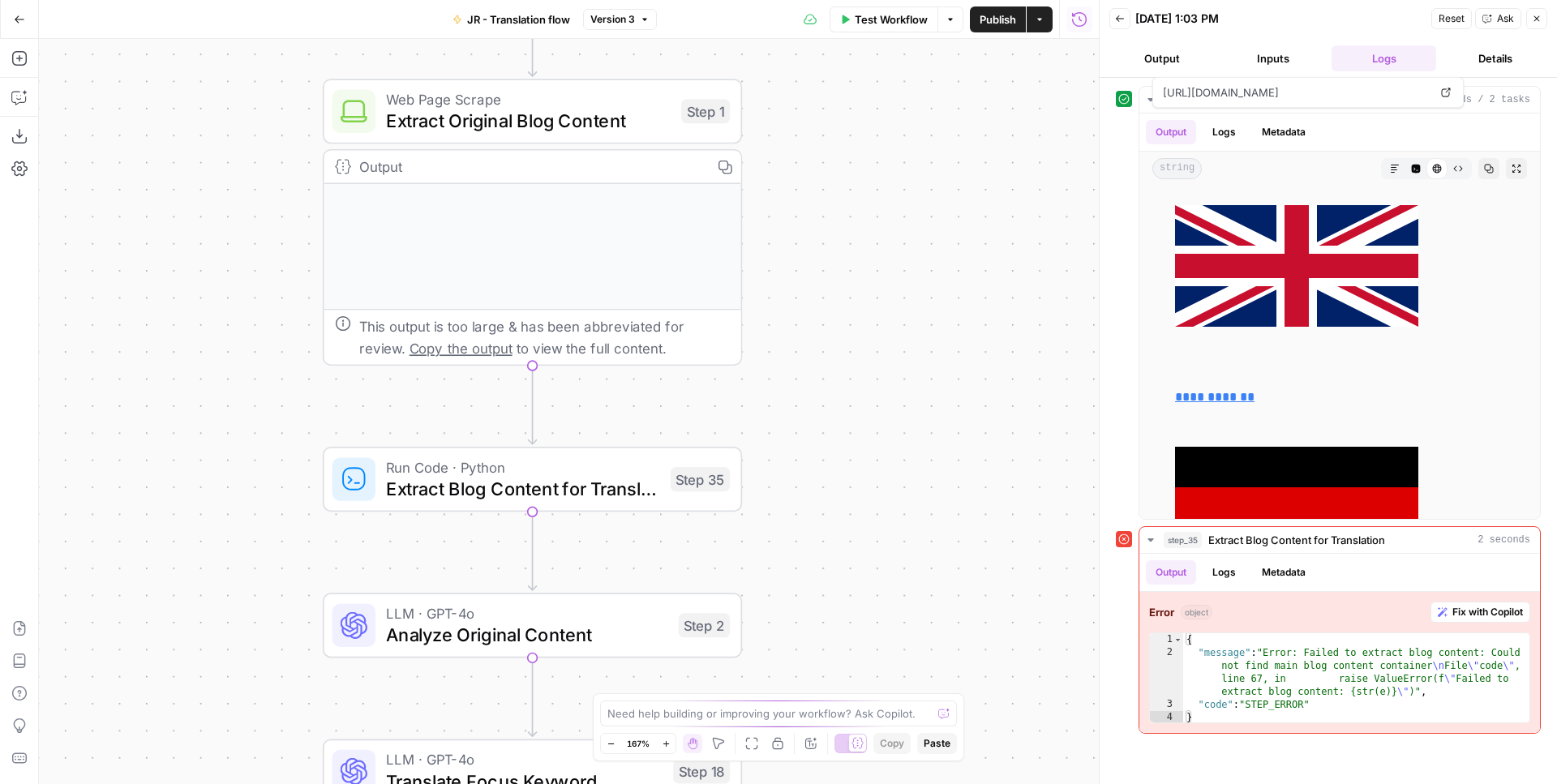
scroll to position [53, 0]
click at [590, 479] on span "Extract Blog Content for Translation" at bounding box center [522, 488] width 273 height 27
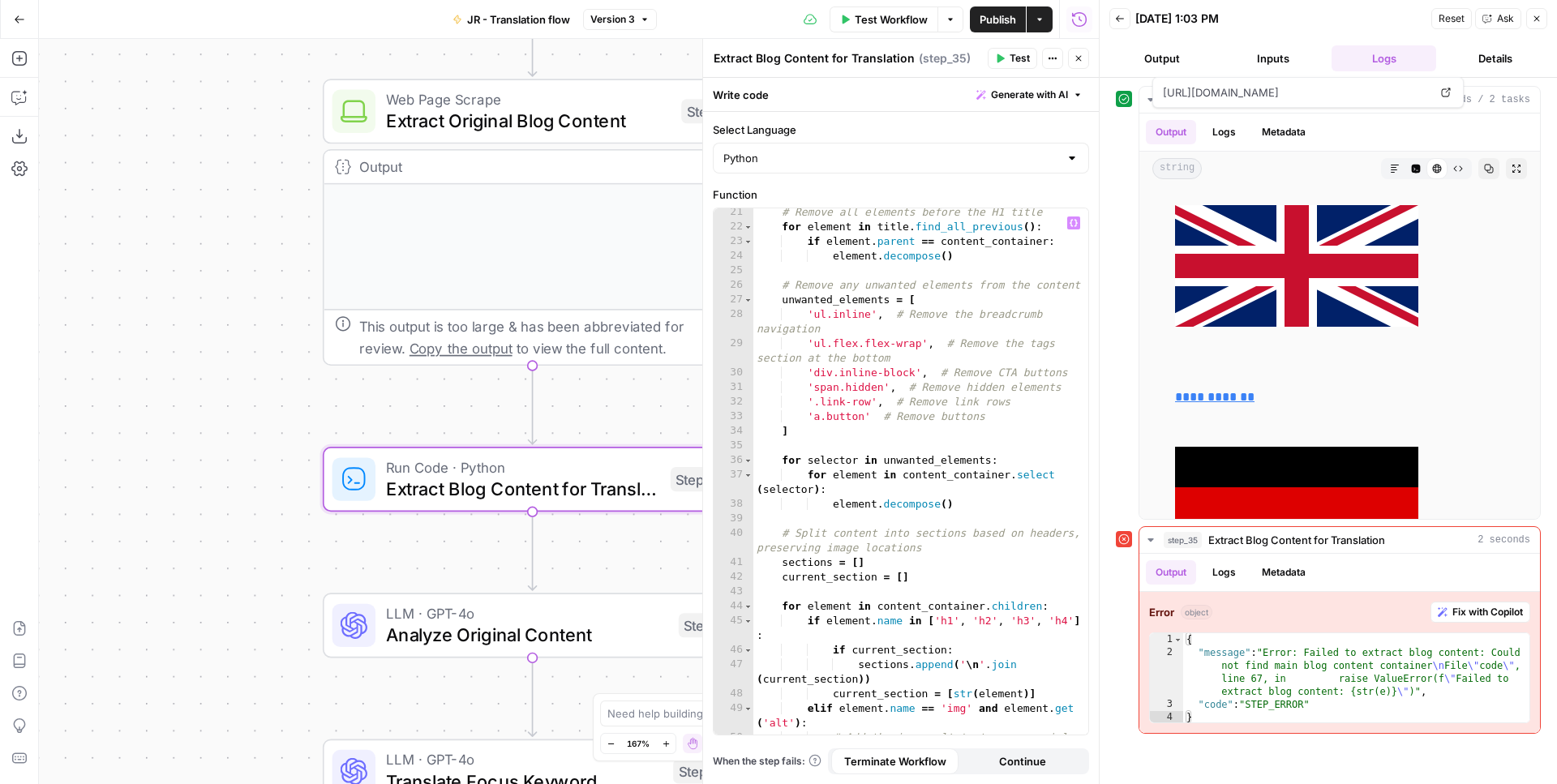
scroll to position [383, 0]
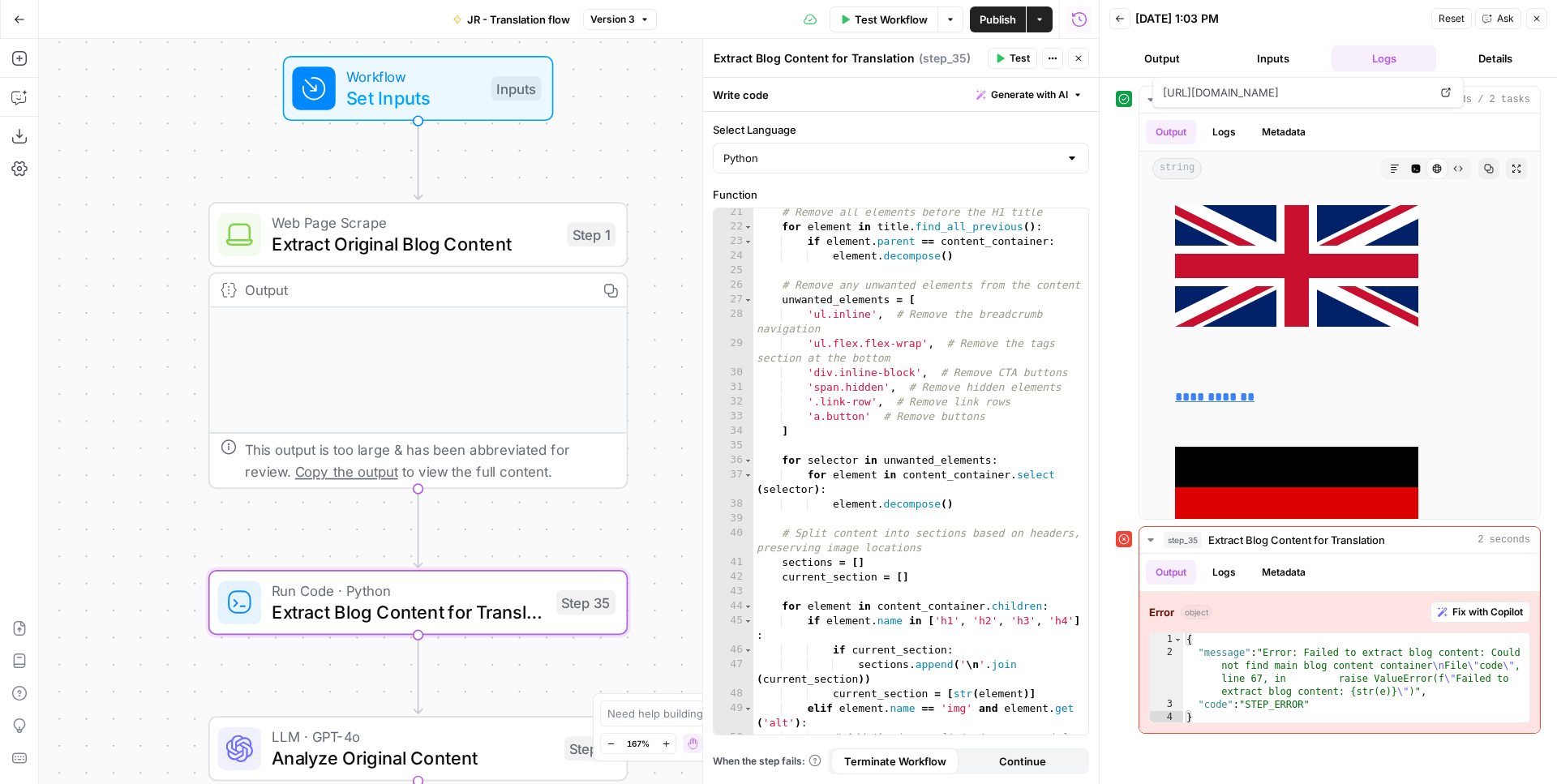
drag, startPoint x: 201, startPoint y: 260, endPoint x: 87, endPoint y: 381, distance: 166.2
click at [87, 382] on div "Workflow Set Inputs Inputs Web Page Scrape Extract Original Blog Content Step 1…" at bounding box center [568, 410] width 1060 height 745
click at [421, 214] on span "Web Page Scrape" at bounding box center [413, 221] width 284 height 22
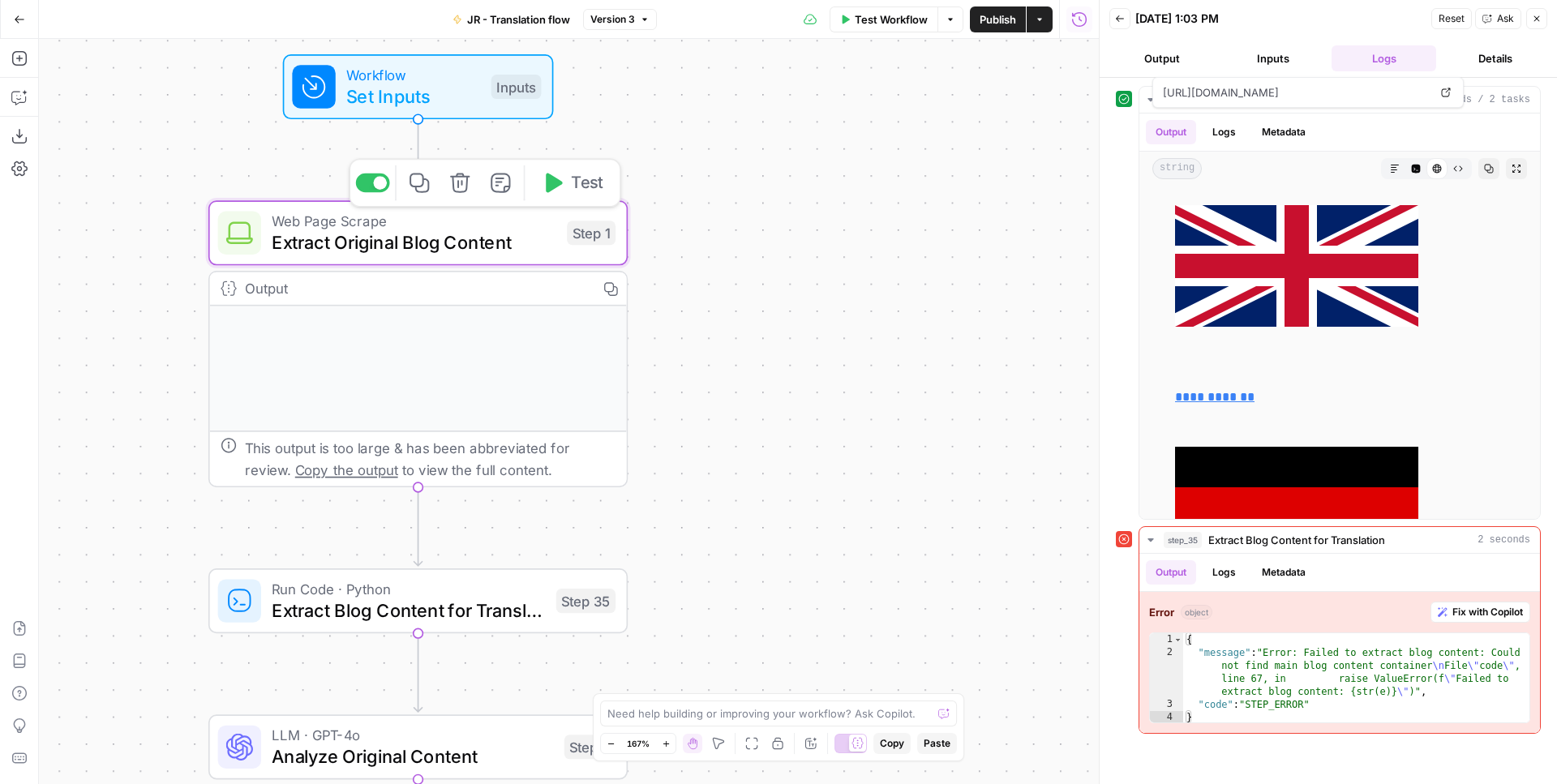
type textarea "Extract Original Blog Content"
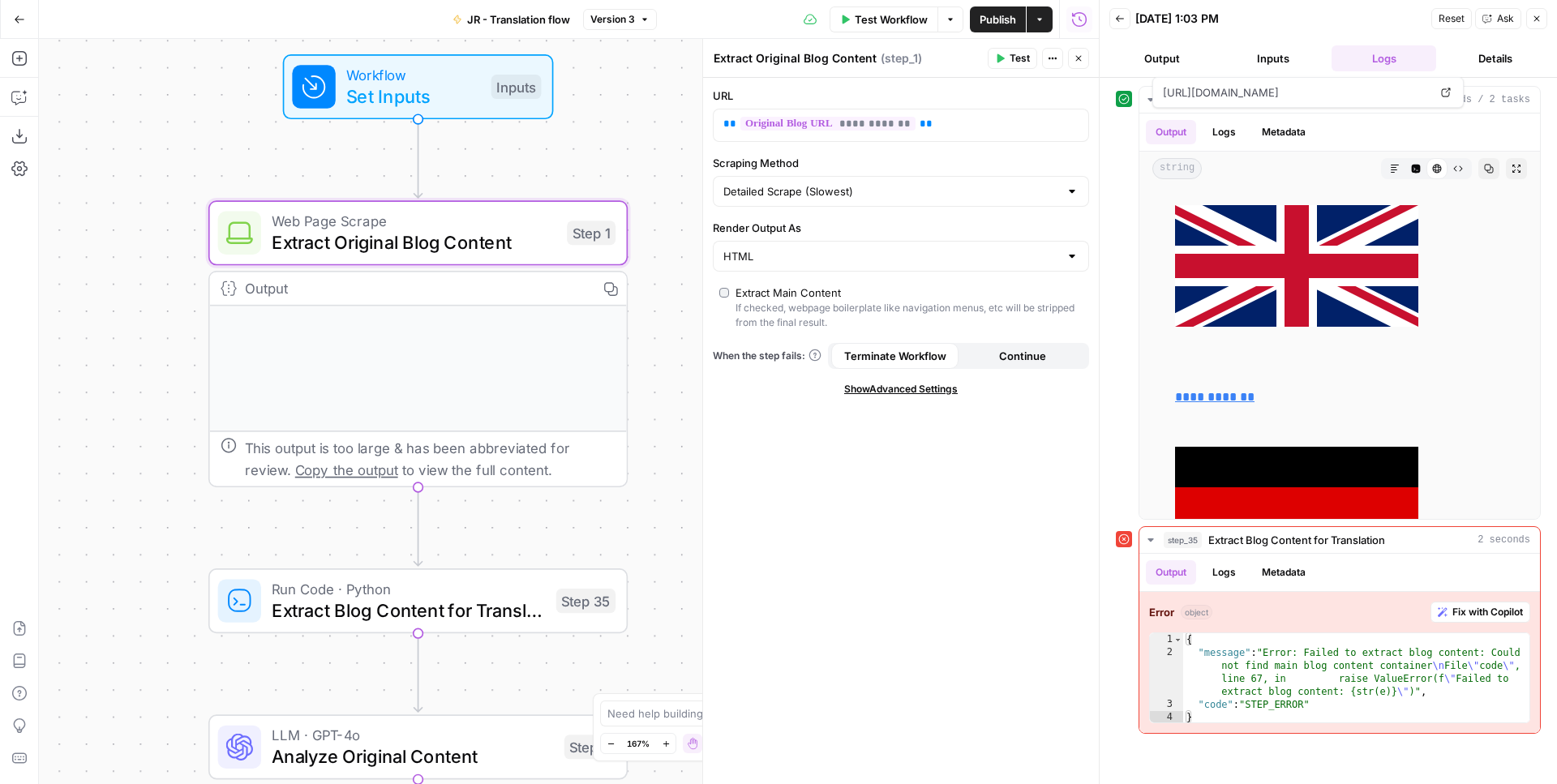
click at [363, 602] on span "Extract Blog Content for Translation" at bounding box center [408, 609] width 273 height 27
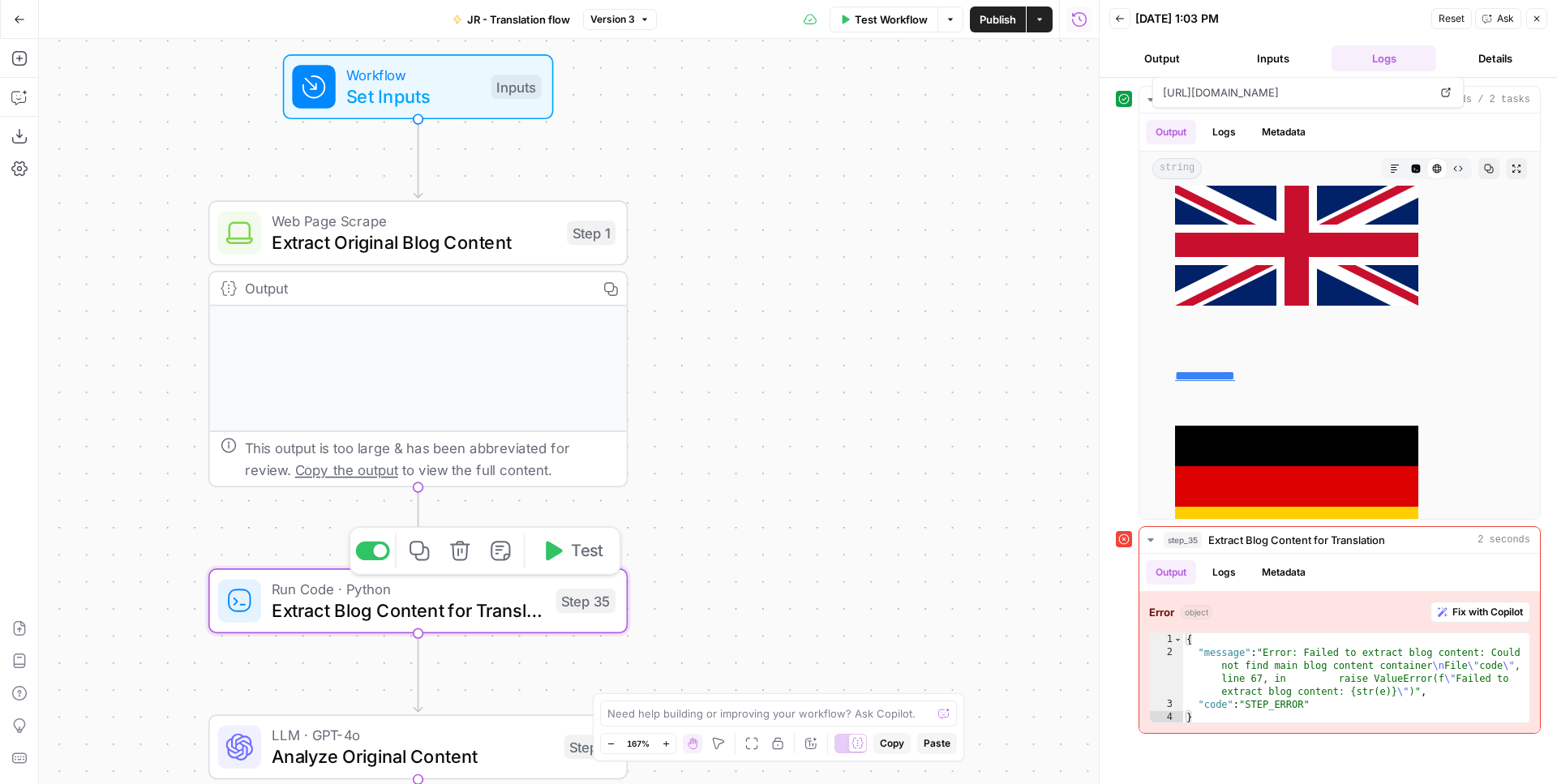
type textarea "Extract Blog Content for Translation"
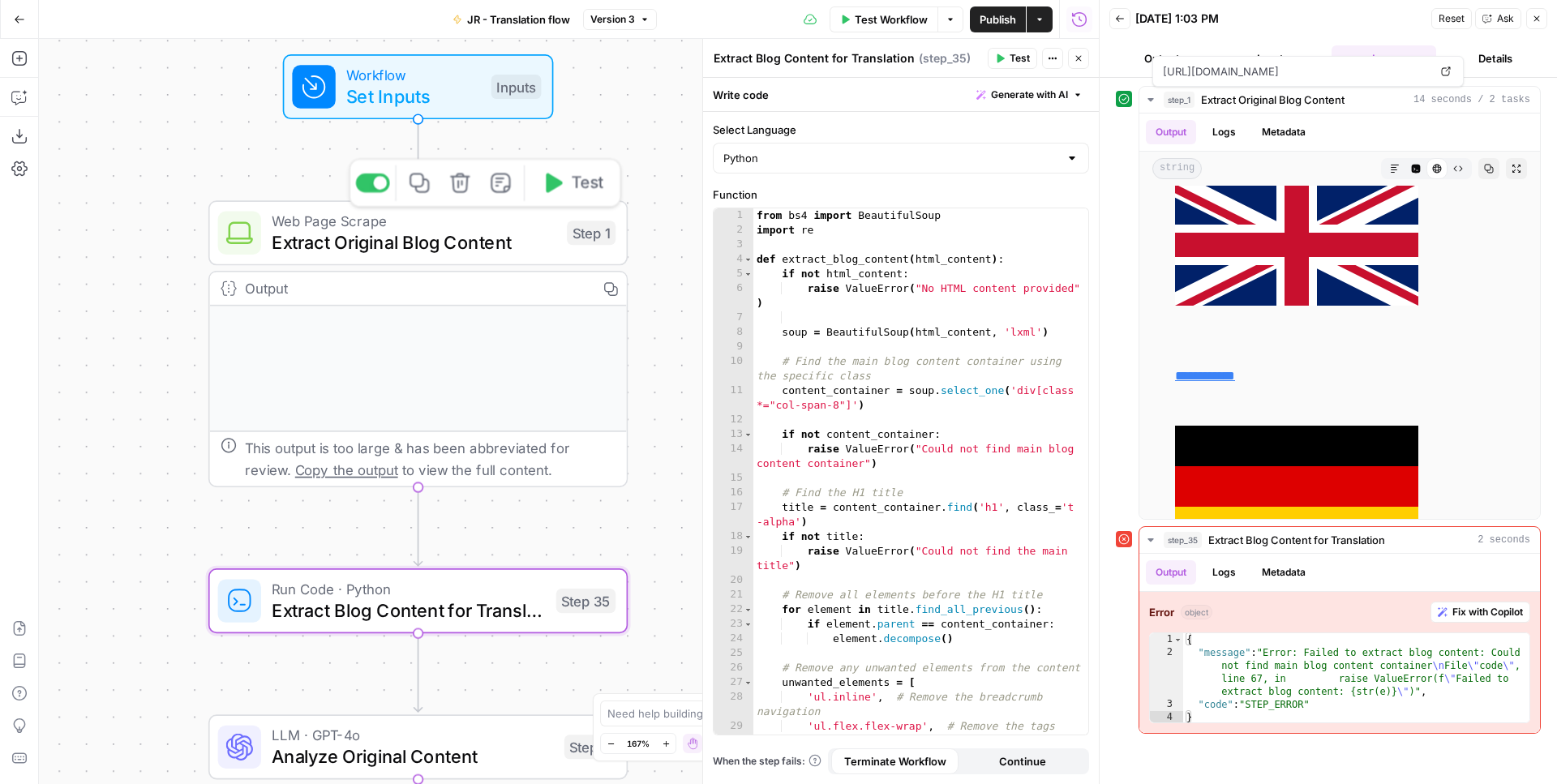
click at [482, 250] on span "Extract Original Blog Content" at bounding box center [413, 242] width 284 height 27
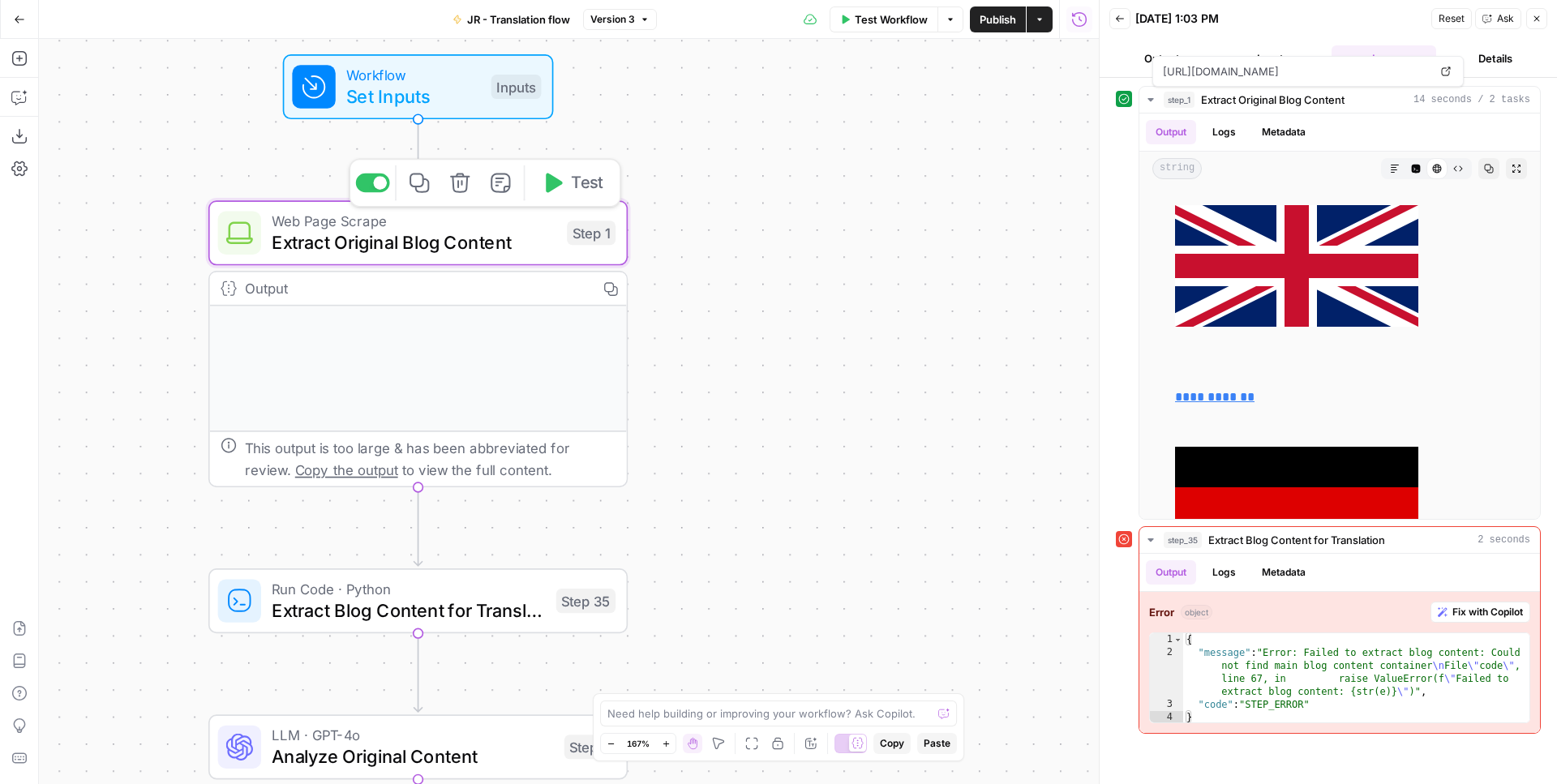
type textarea "Extract Original Blog Content"
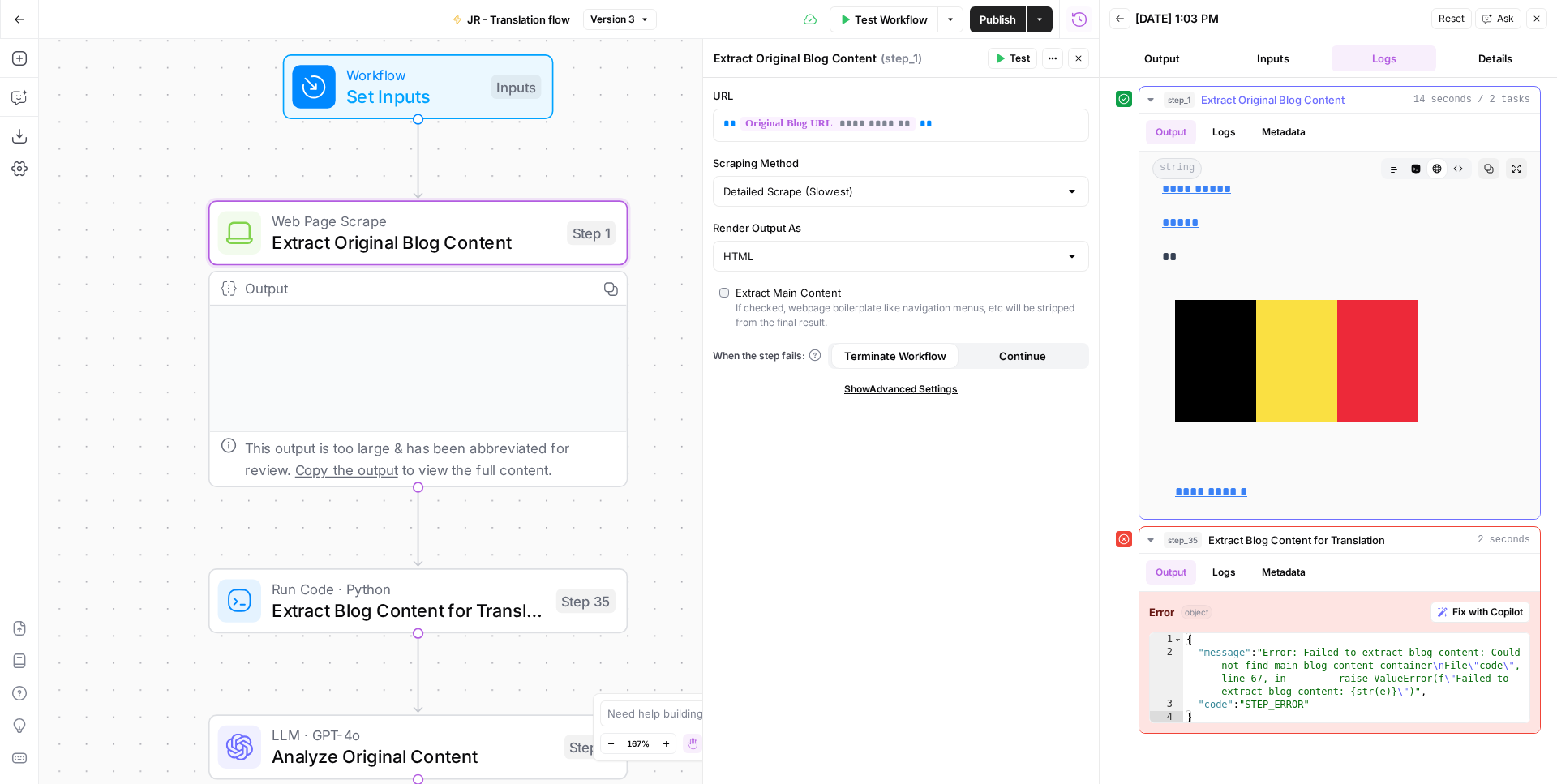
scroll to position [0, 0]
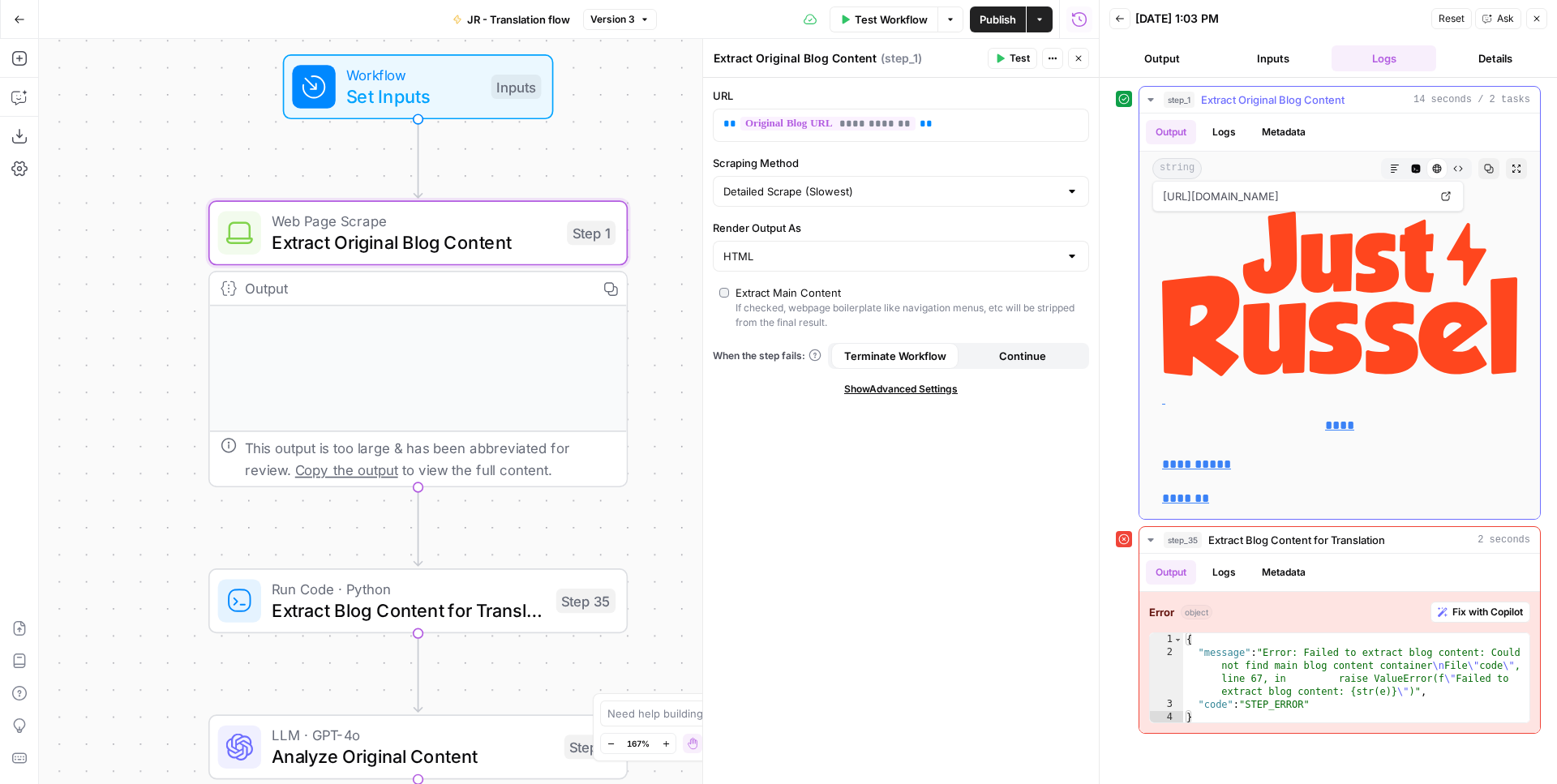
click at [1465, 171] on button "Raw Output" at bounding box center [1457, 168] width 21 height 21
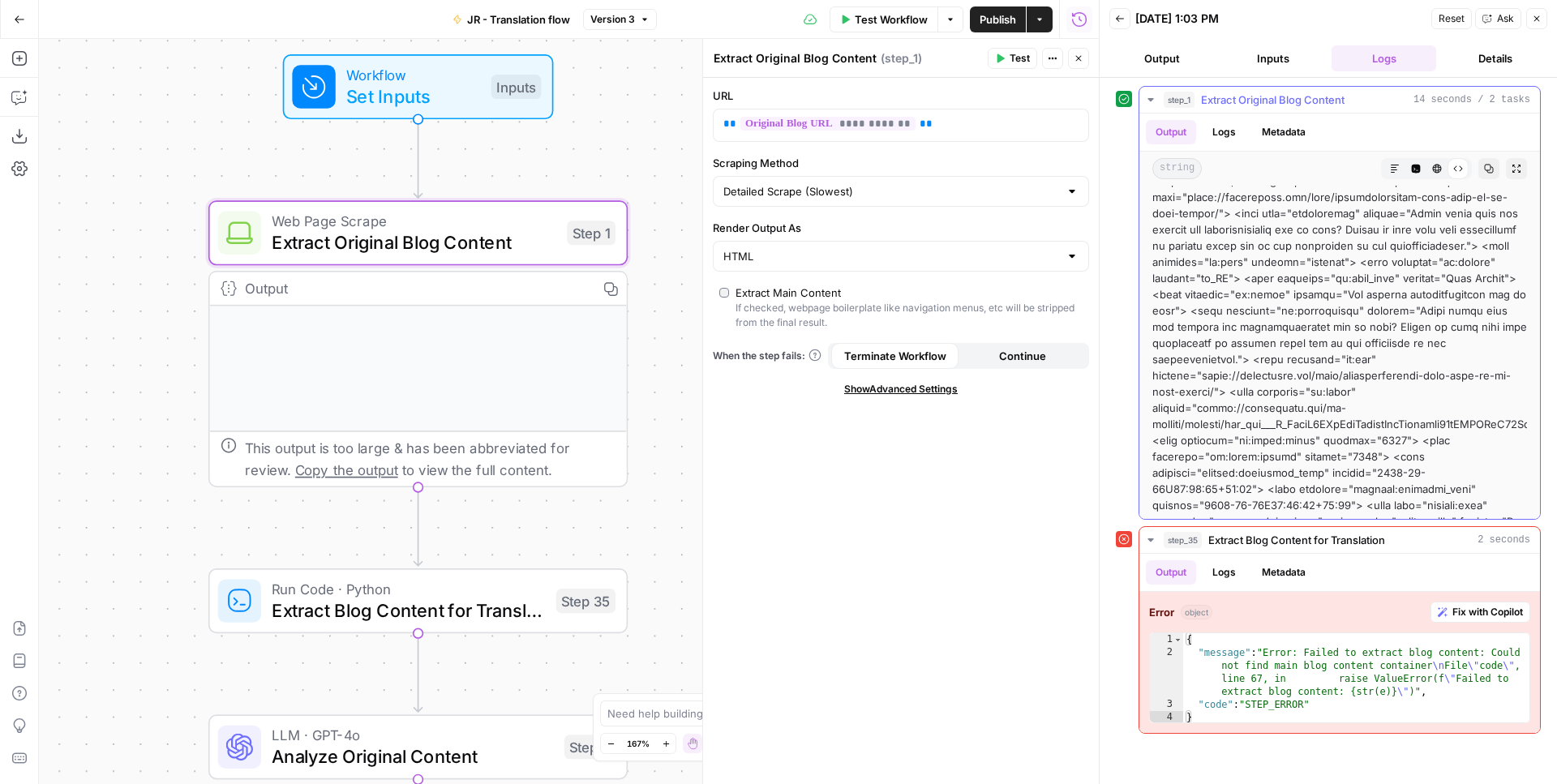
scroll to position [683, 0]
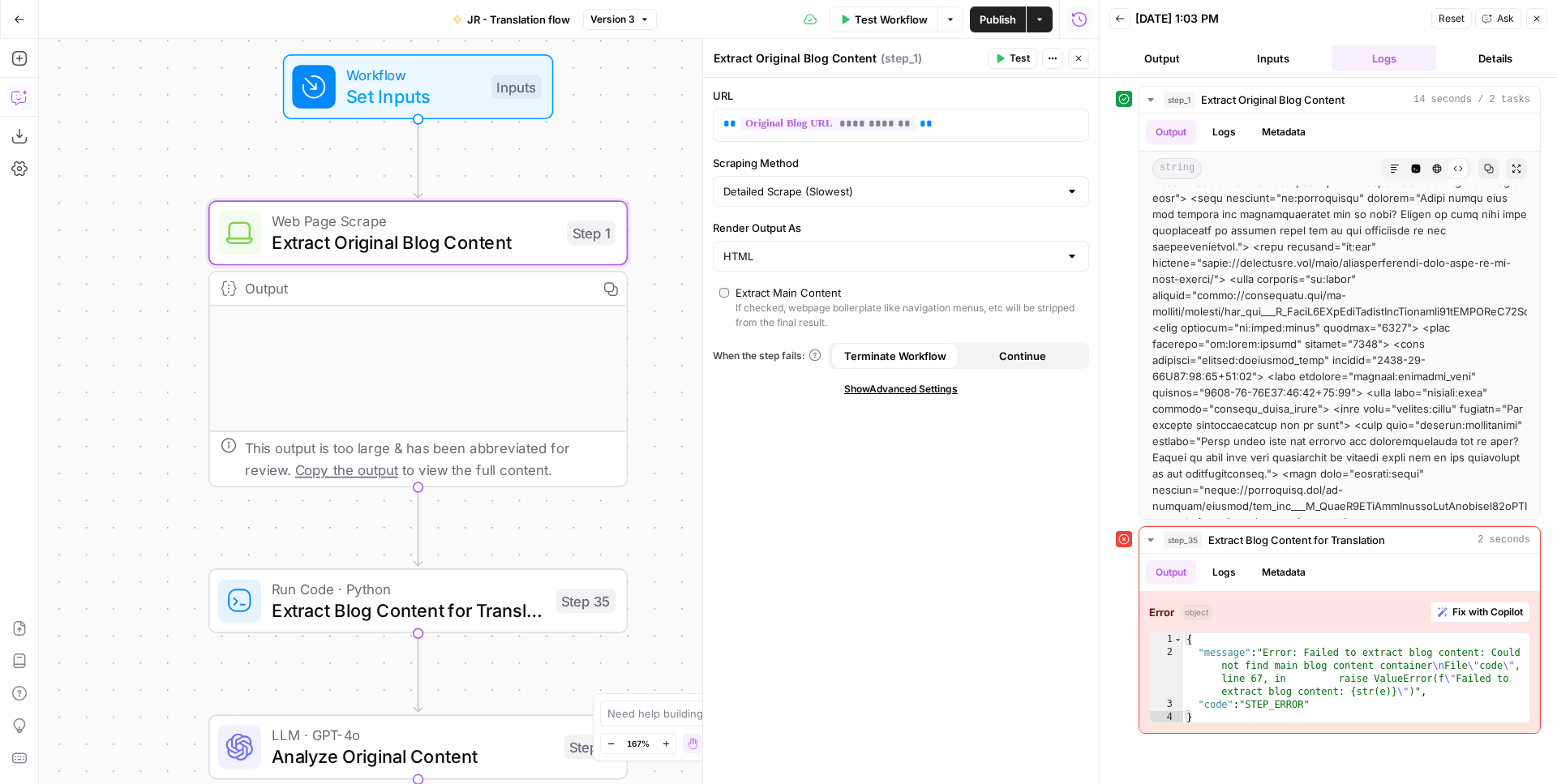
click at [26, 102] on icon "button" at bounding box center [20, 97] width 16 height 16
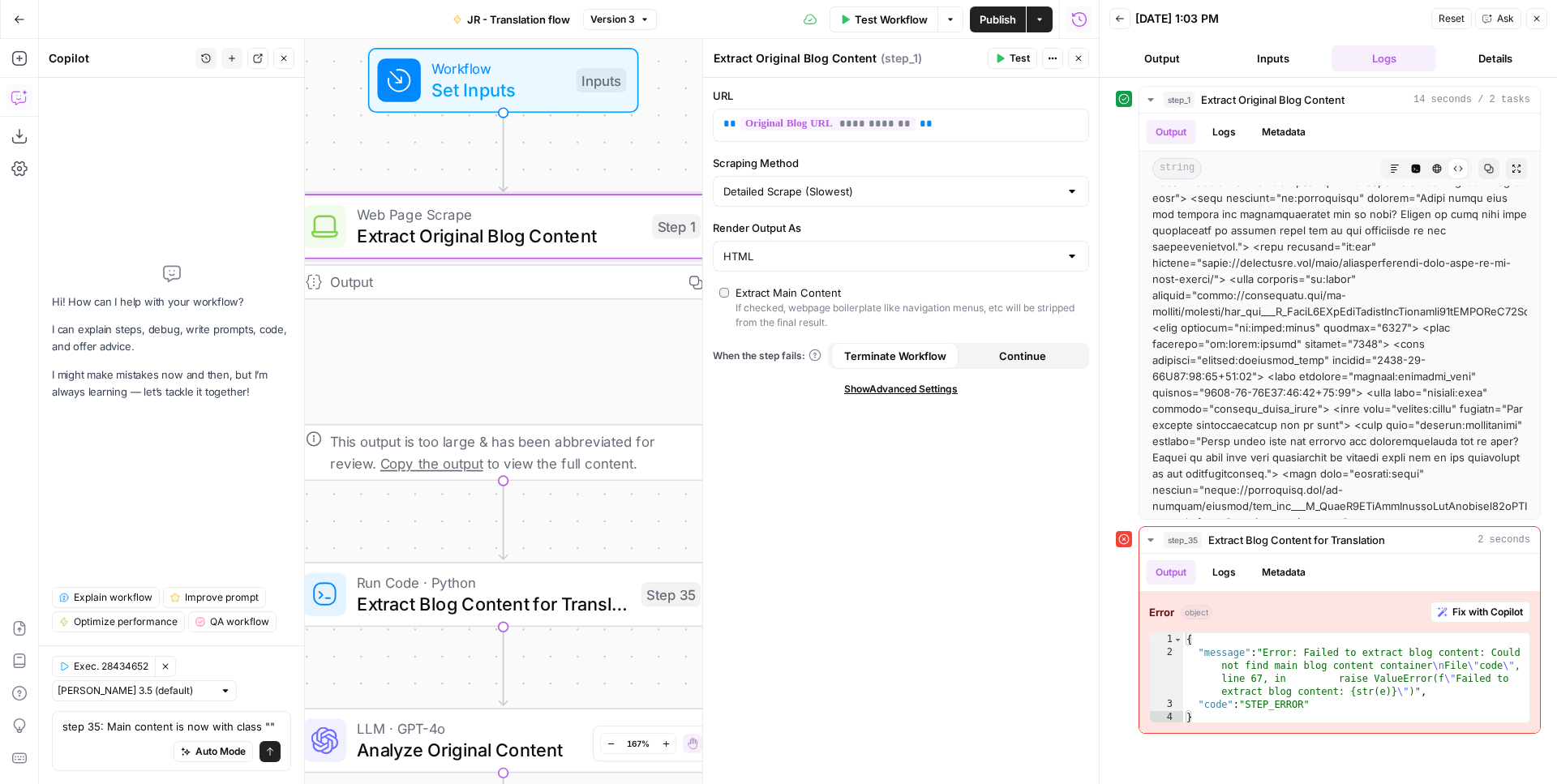
type textarea "step 35: Main content is now with class "single-post-column""
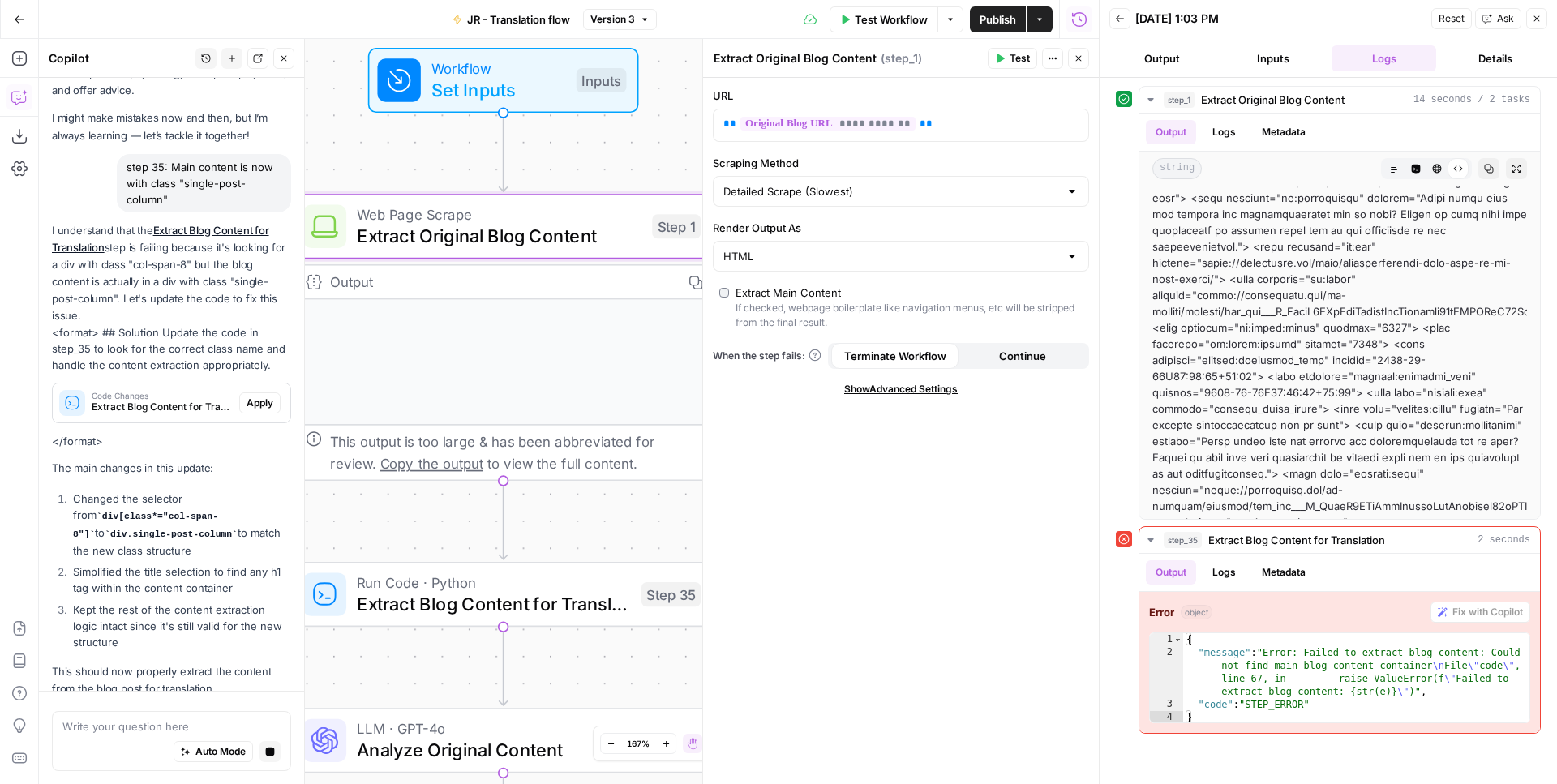
scroll to position [125, 0]
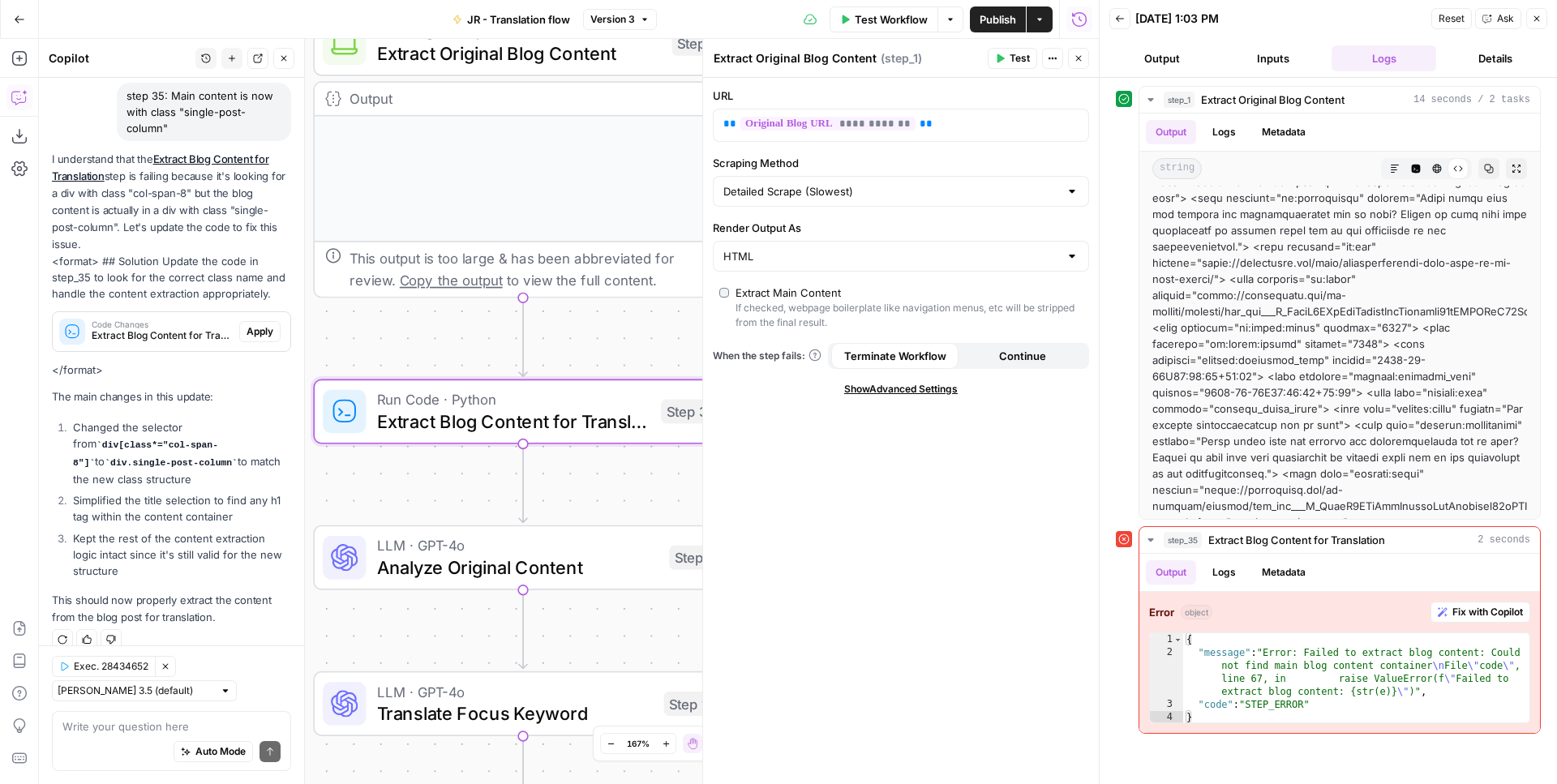
click at [260, 324] on span "Apply" at bounding box center [260, 331] width 27 height 15
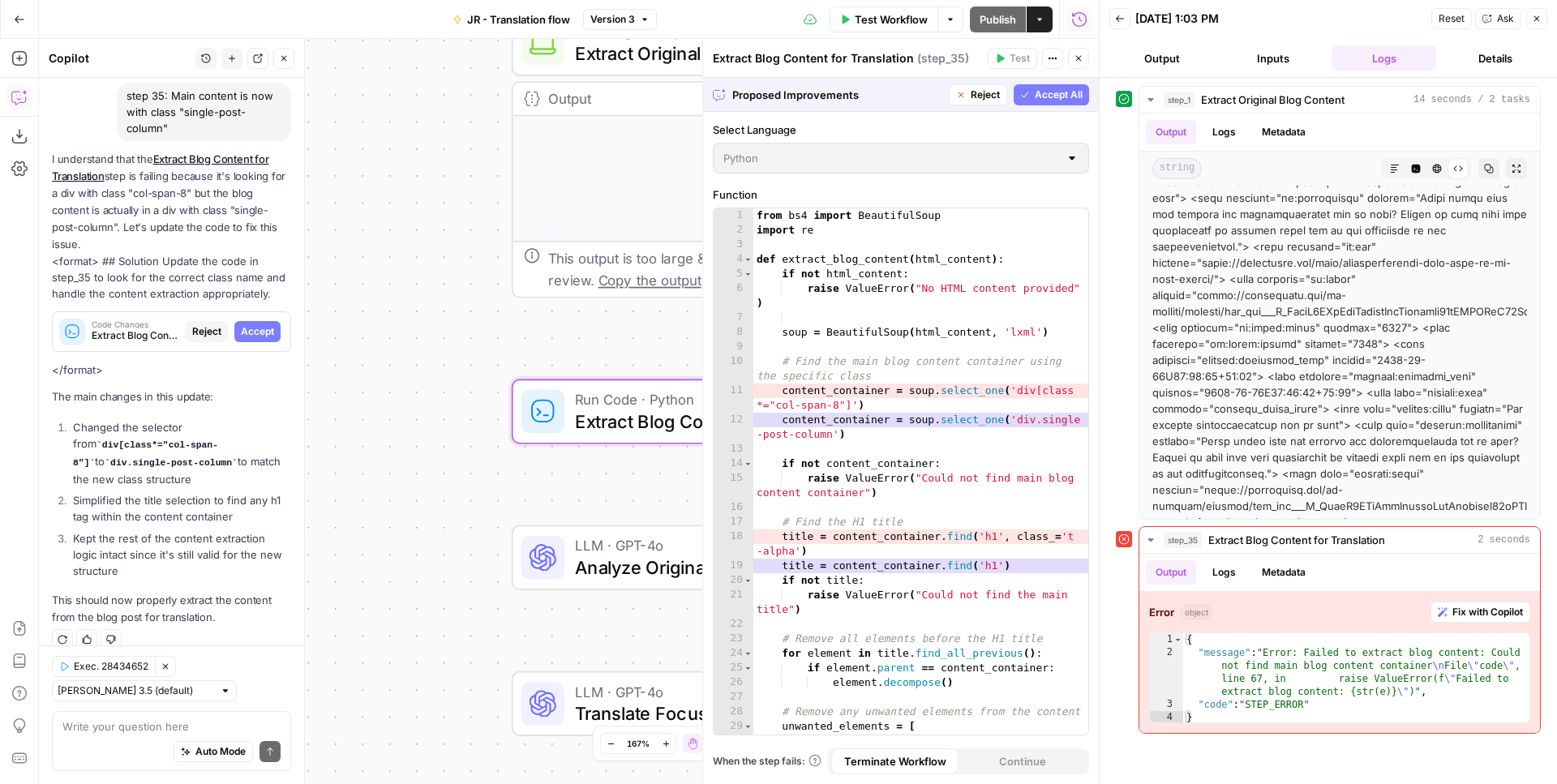
click at [267, 324] on span "Accept" at bounding box center [258, 331] width 34 height 15
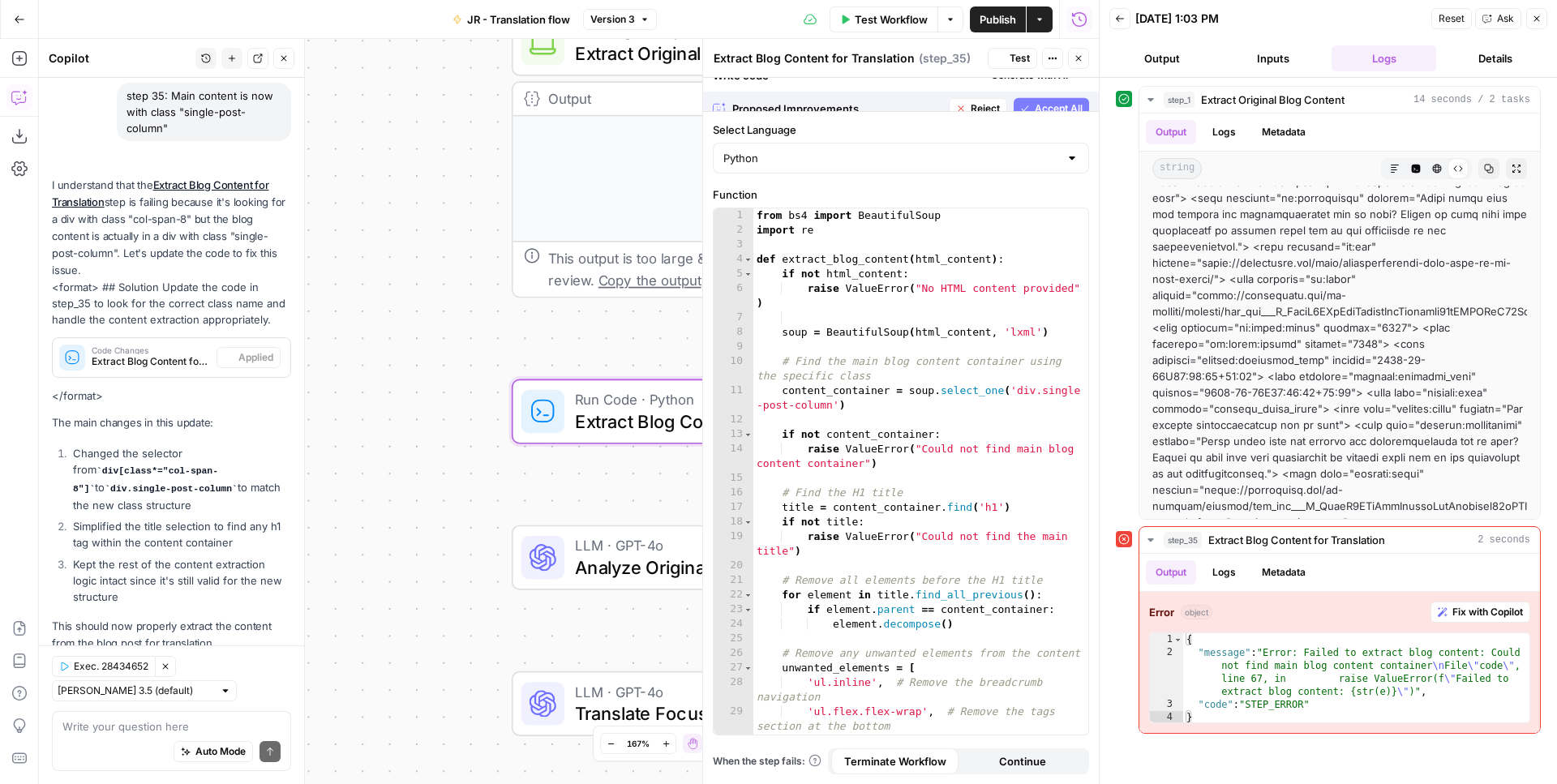
scroll to position [151, 0]
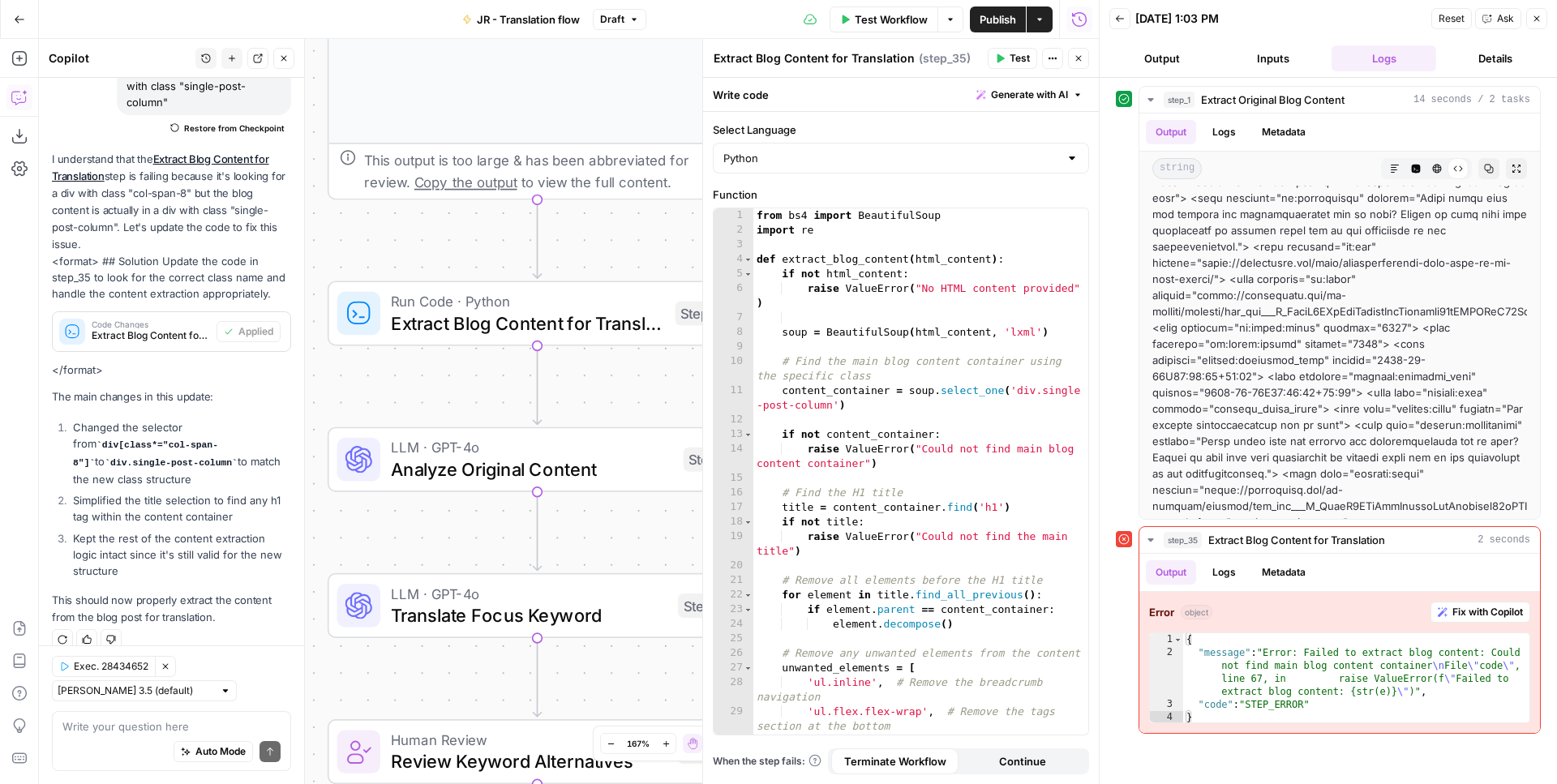
drag, startPoint x: 485, startPoint y: 341, endPoint x: 299, endPoint y: 242, distance: 210.7
click at [300, 243] on div "Workflow Set Inputs Inputs Web Page Scrape Extract Original Blog Content Step 1…" at bounding box center [568, 410] width 1060 height 745
click at [677, 267] on icon "button" at bounding box center [669, 262] width 22 height 22
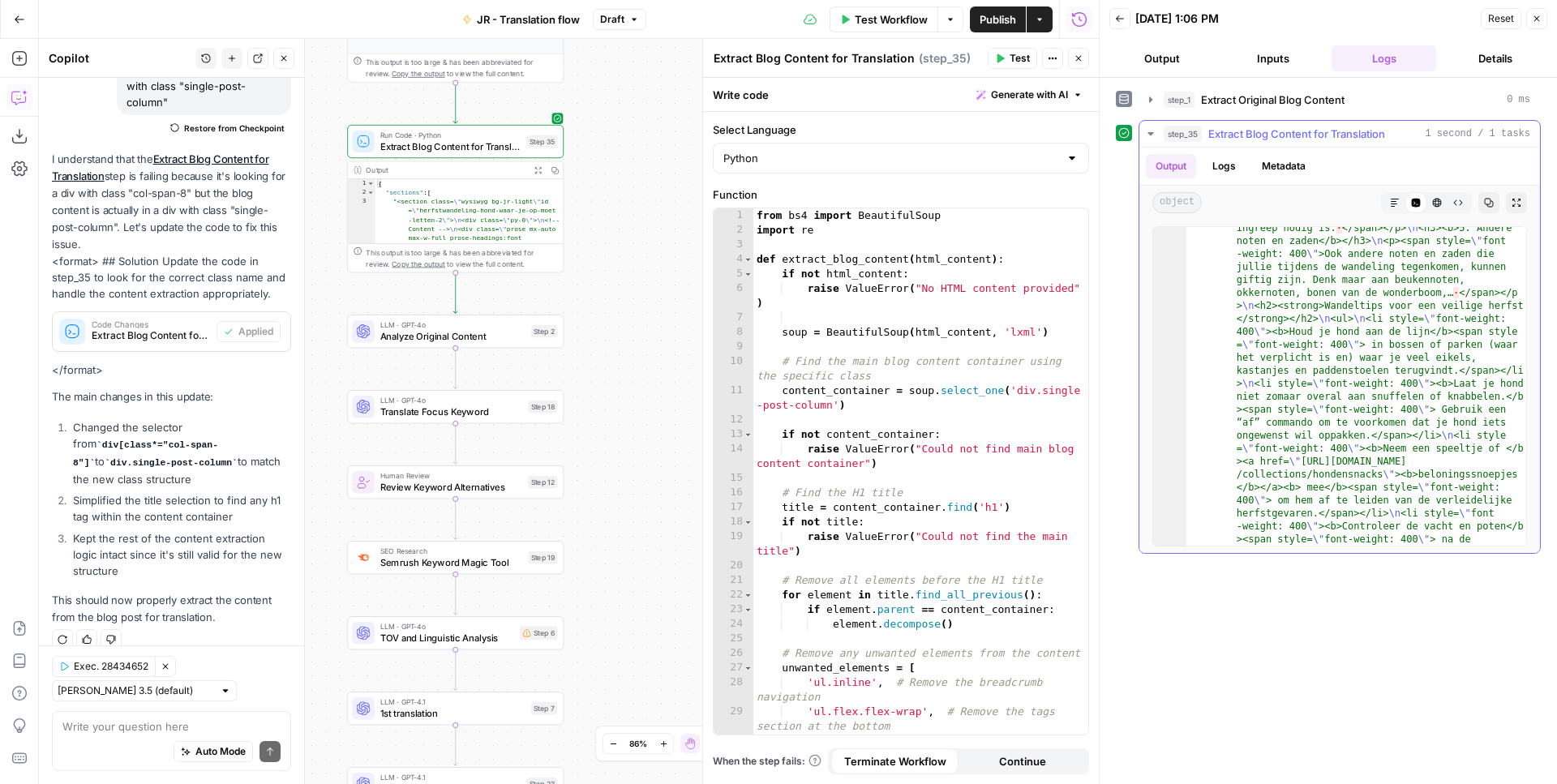
scroll to position [1627, 0]
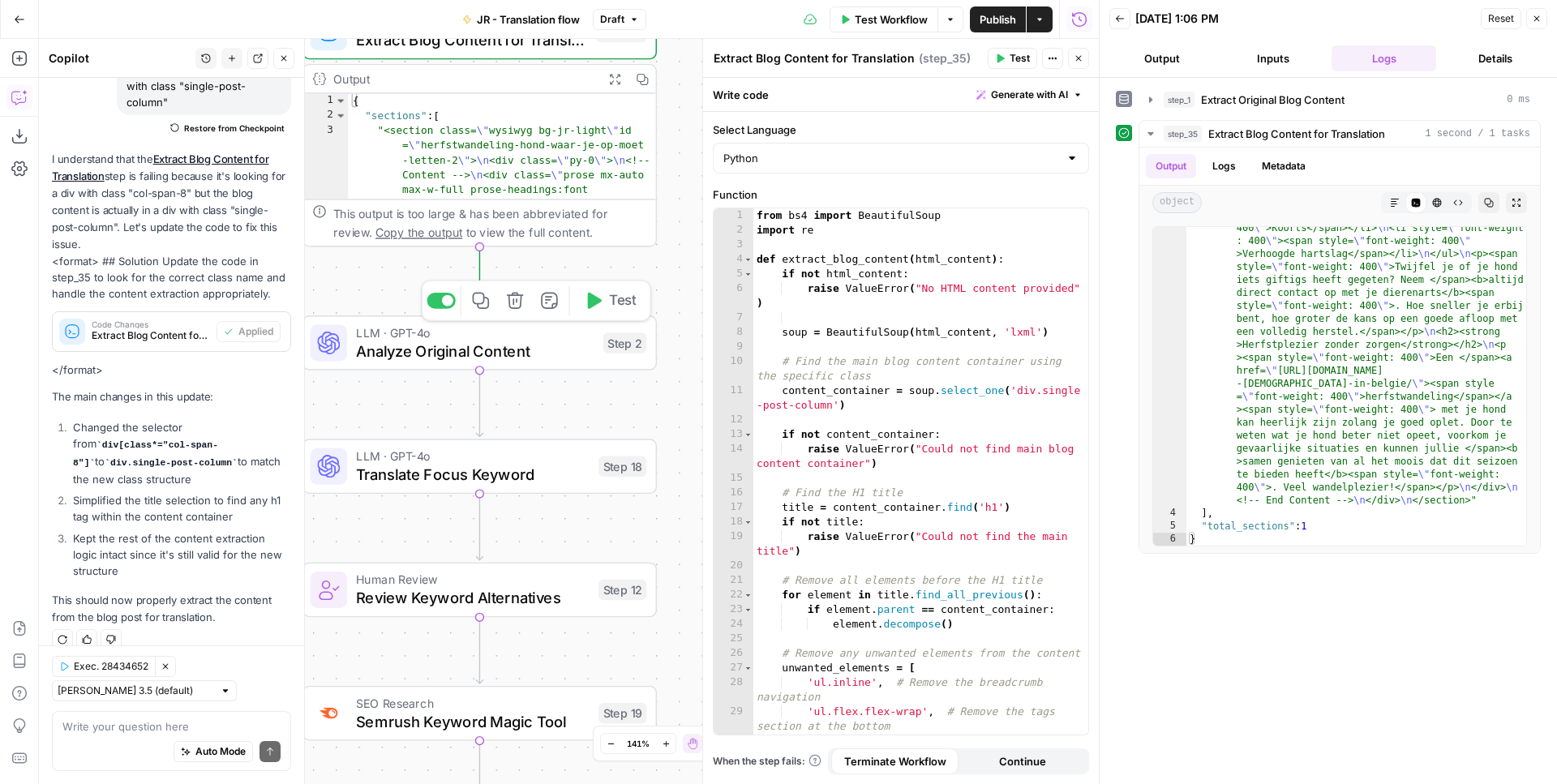
click at [576, 345] on span "Analyze Original Content" at bounding box center [475, 350] width 238 height 23
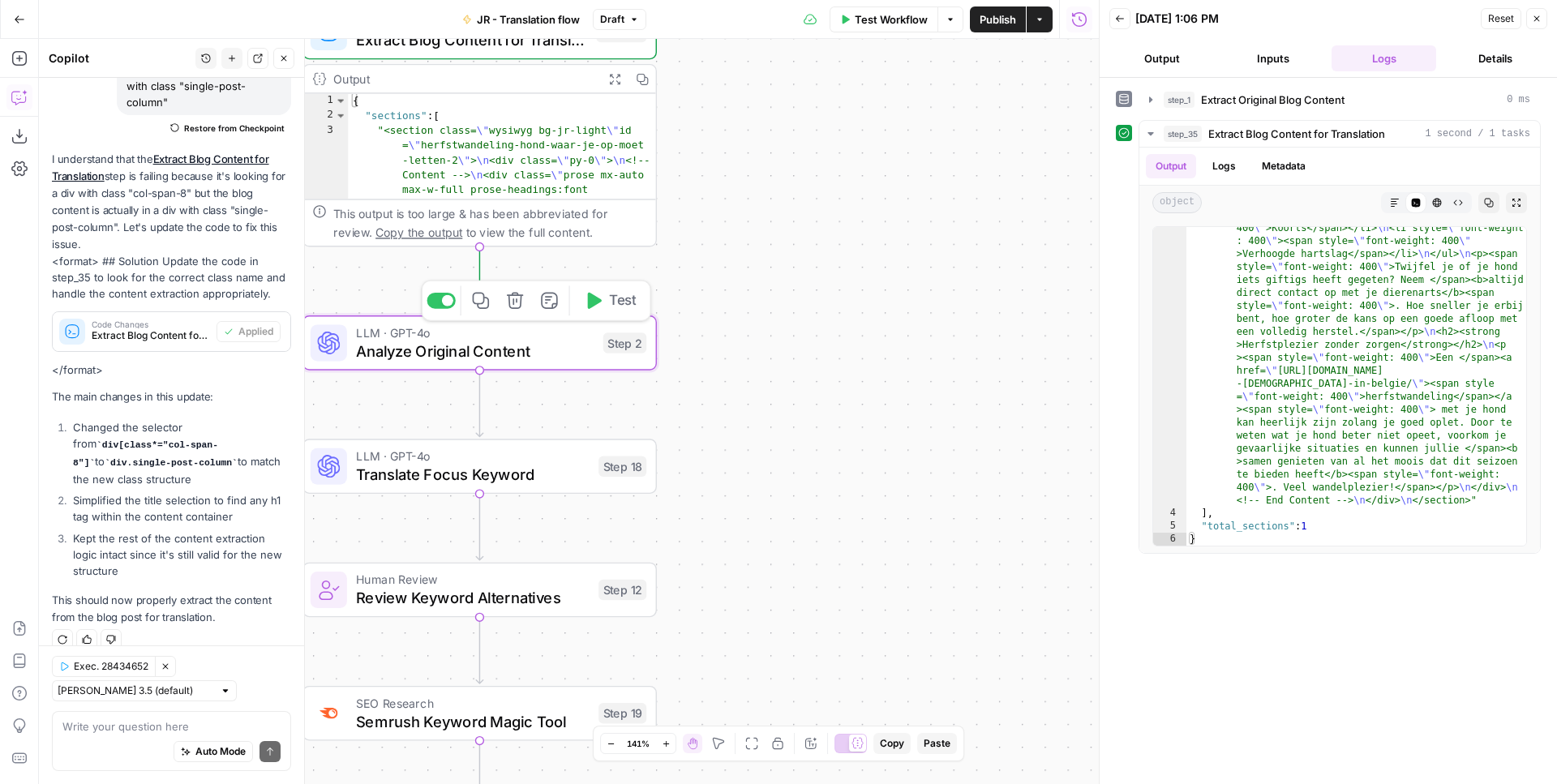
type textarea "Analyze Original Content"
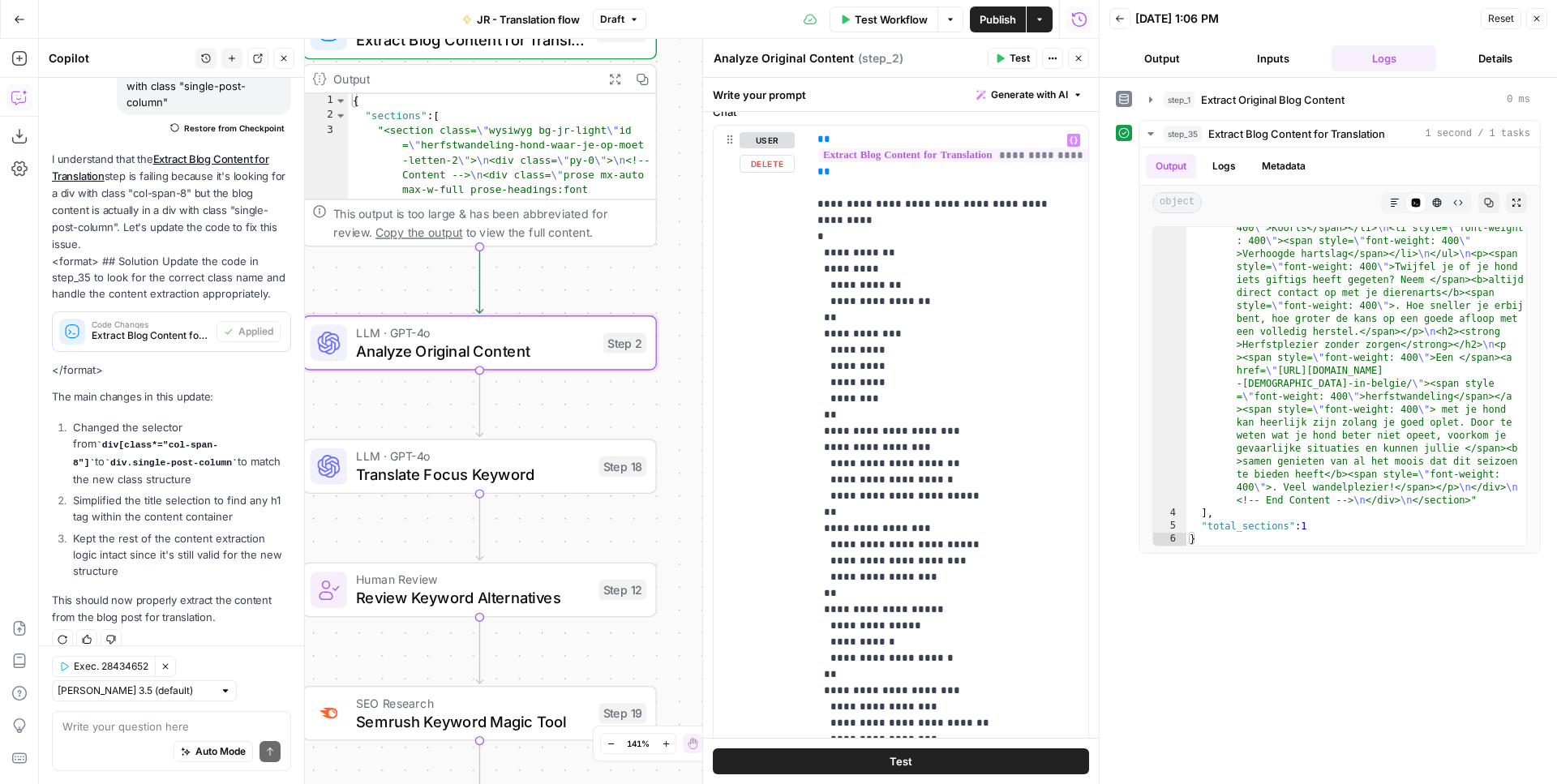
scroll to position [342, 0]
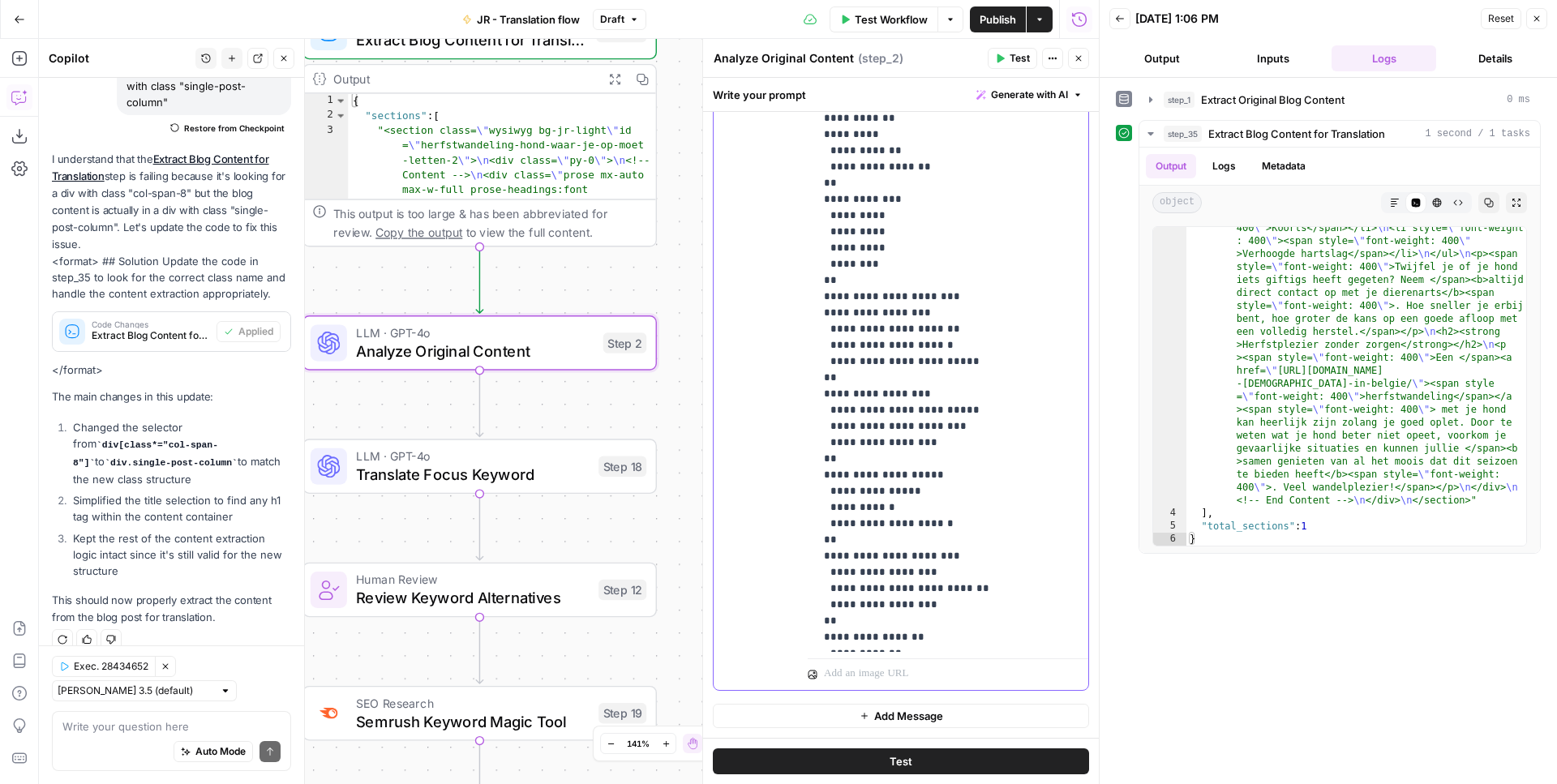
drag, startPoint x: 828, startPoint y: 479, endPoint x: 855, endPoint y: 542, distance: 68.5
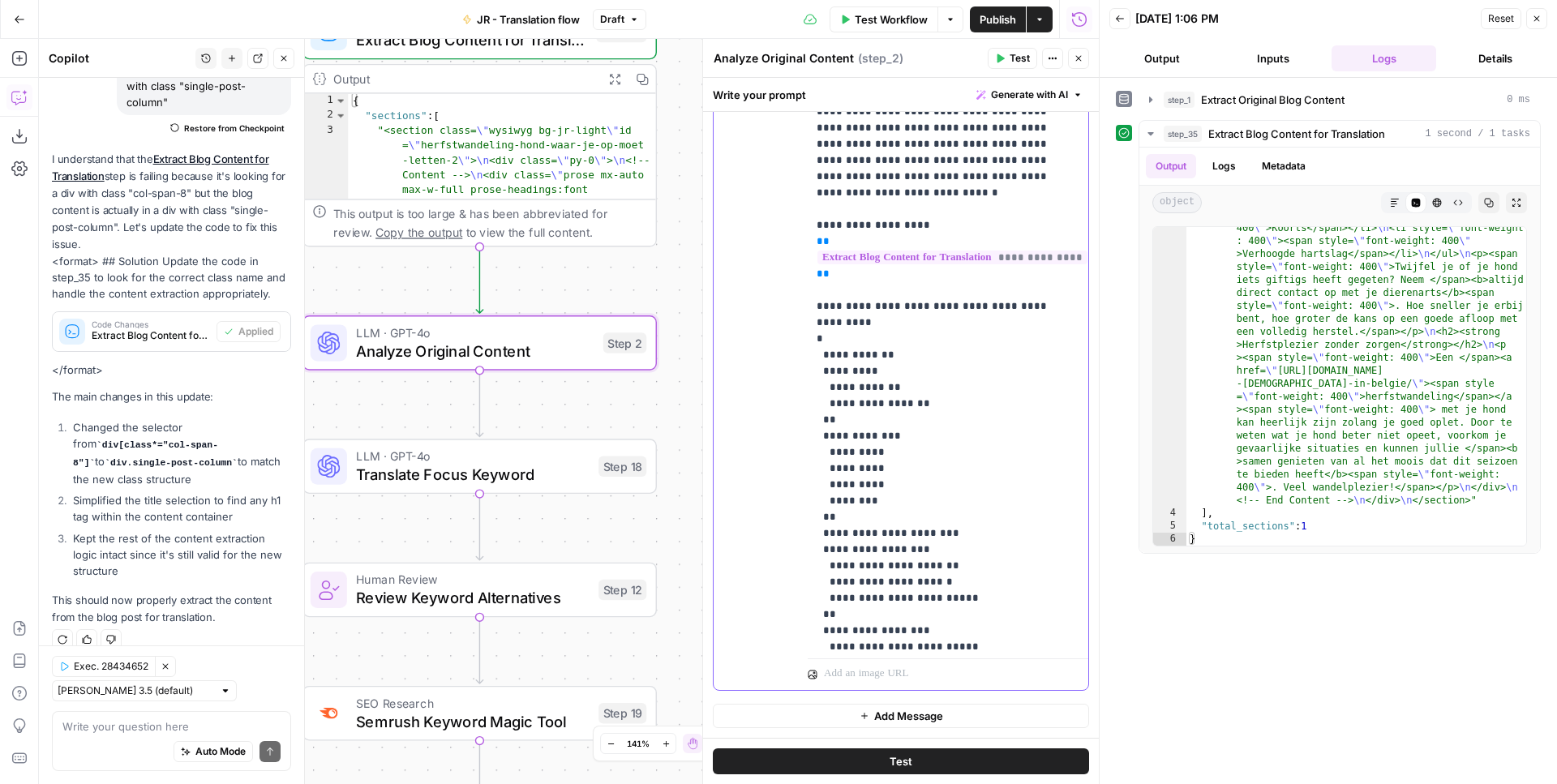
scroll to position [710, 1]
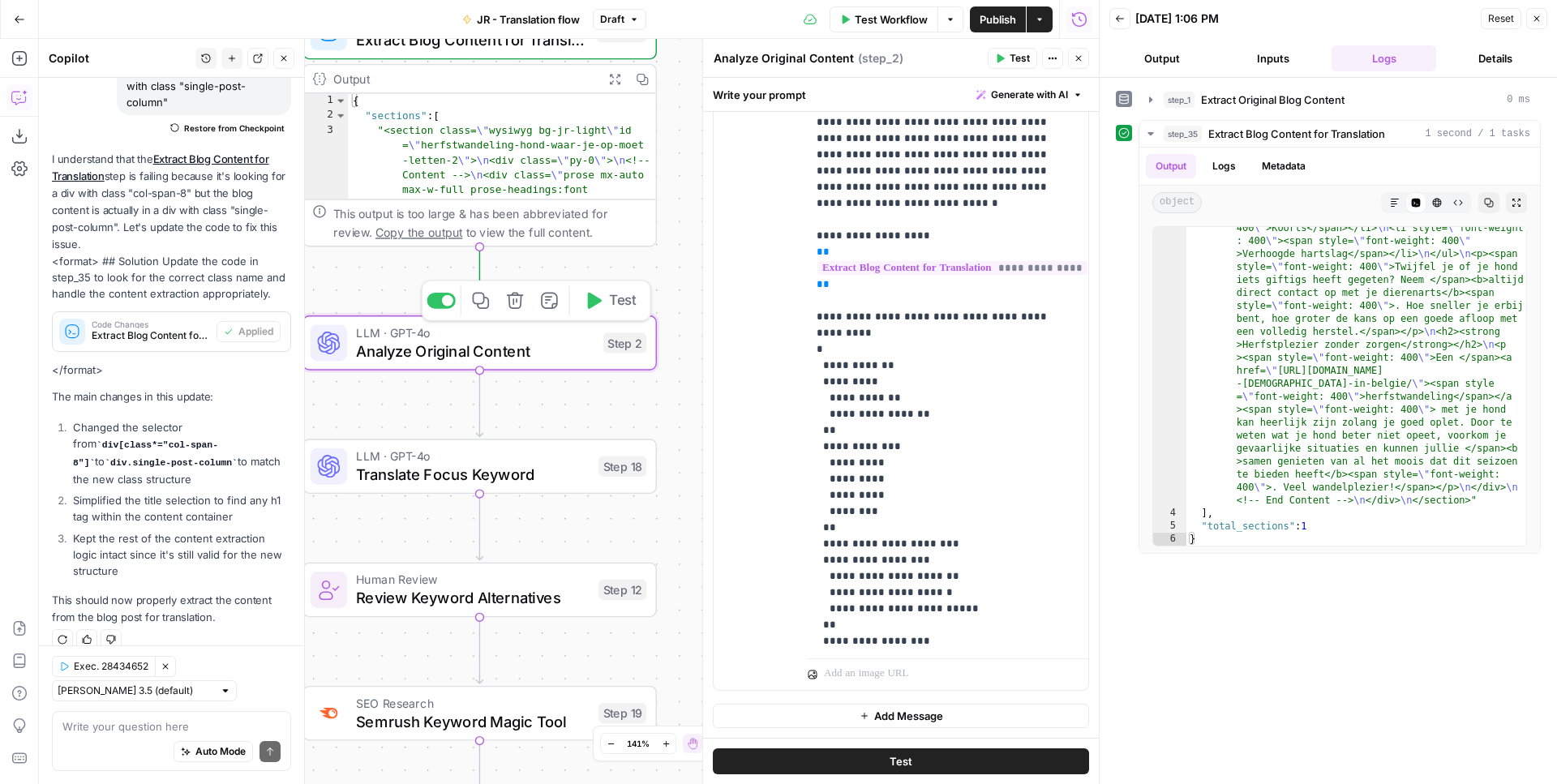
click at [602, 297] on button "Test" at bounding box center [610, 300] width 71 height 30
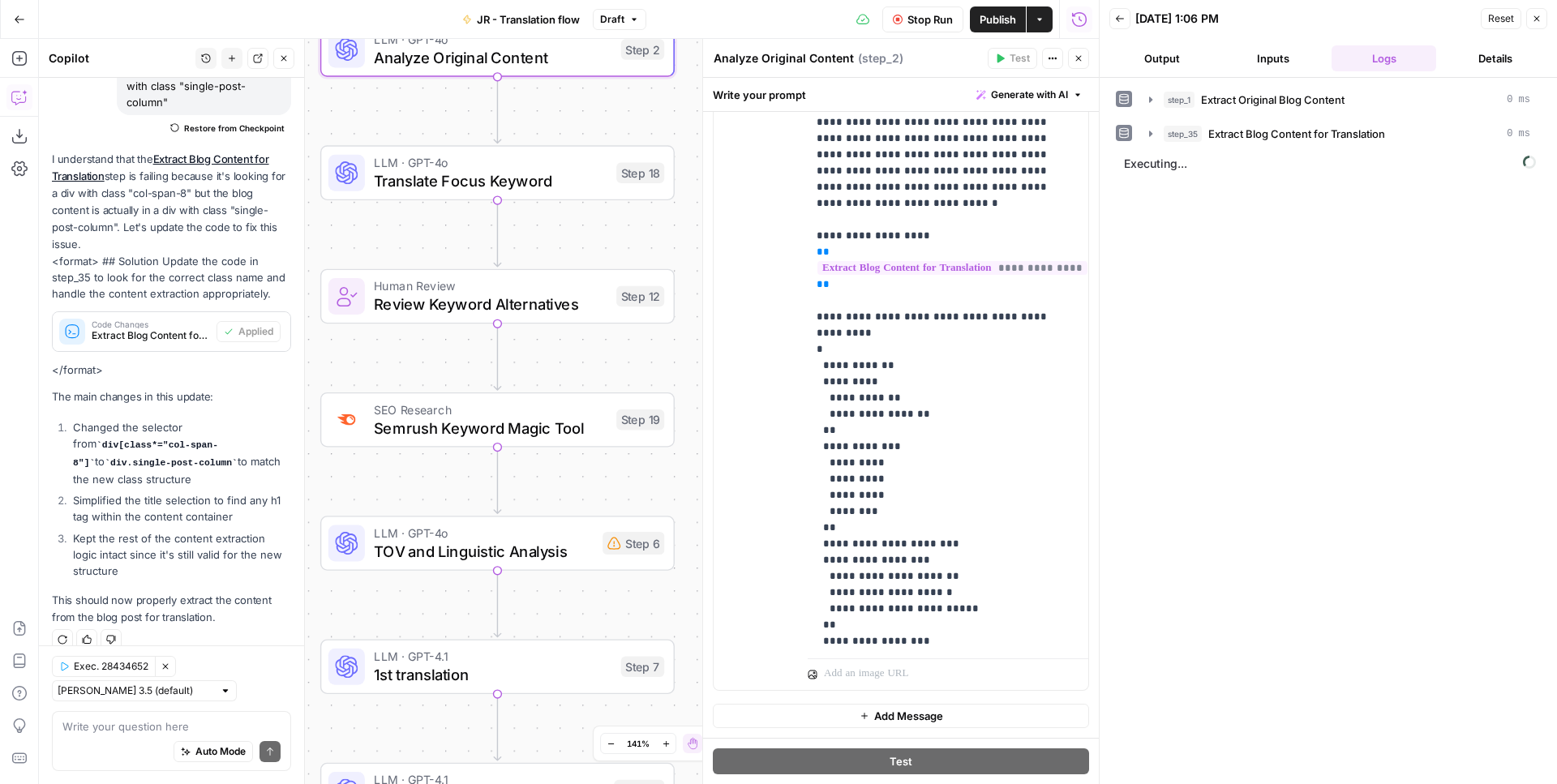
drag, startPoint x: 692, startPoint y: 371, endPoint x: 707, endPoint y: 49, distance: 322.3
click at [707, 49] on div "Workflow Set Inputs Inputs Web Page Scrape Extract Original Blog Content Step 1…" at bounding box center [568, 410] width 1060 height 745
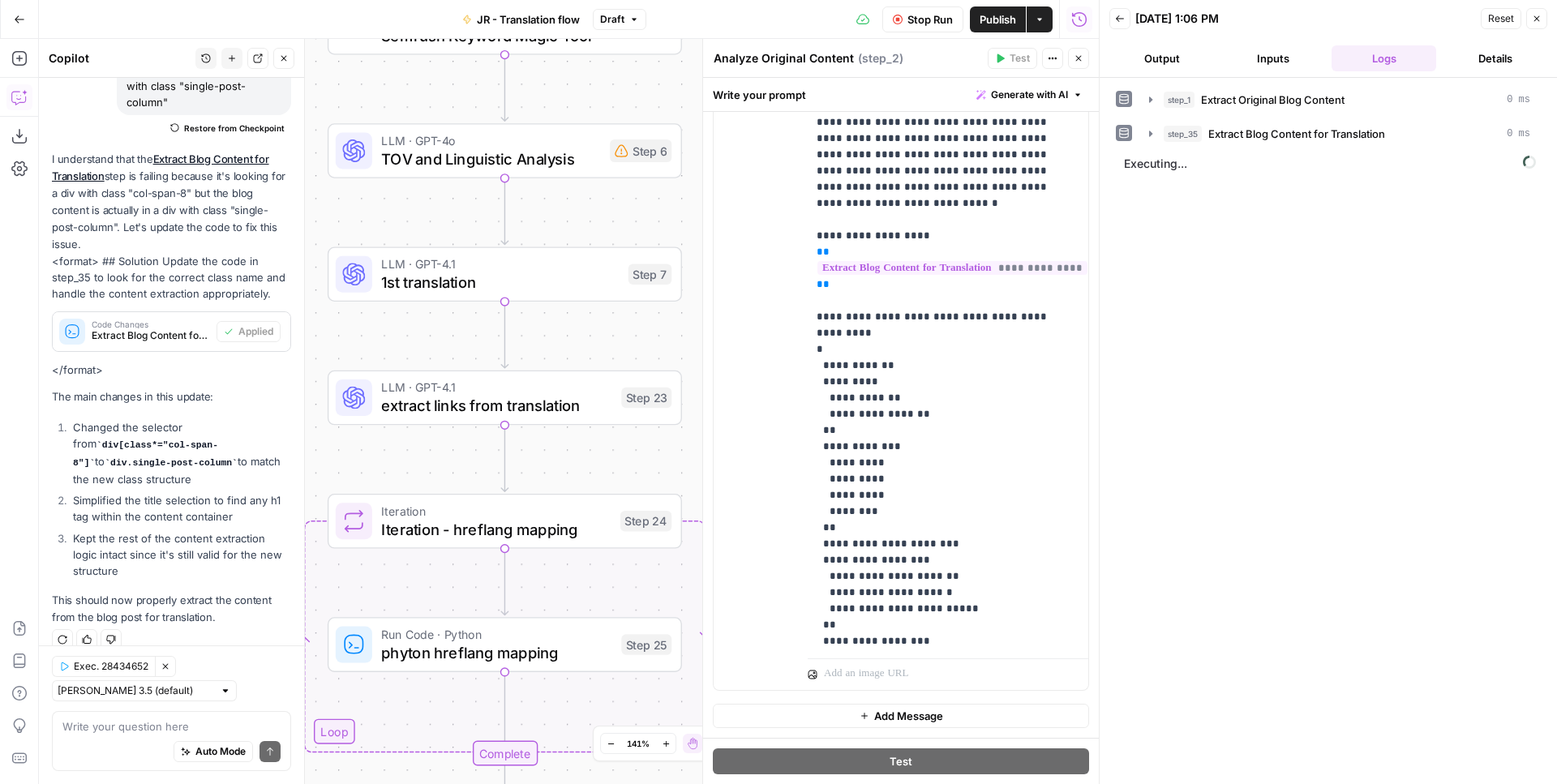
drag, startPoint x: 689, startPoint y: 464, endPoint x: 696, endPoint y: 85, distance: 379.1
click at [696, 87] on div "Workflow Set Inputs Inputs Web Page Scrape Extract Original Blog Content Step 1…" at bounding box center [568, 410] width 1060 height 745
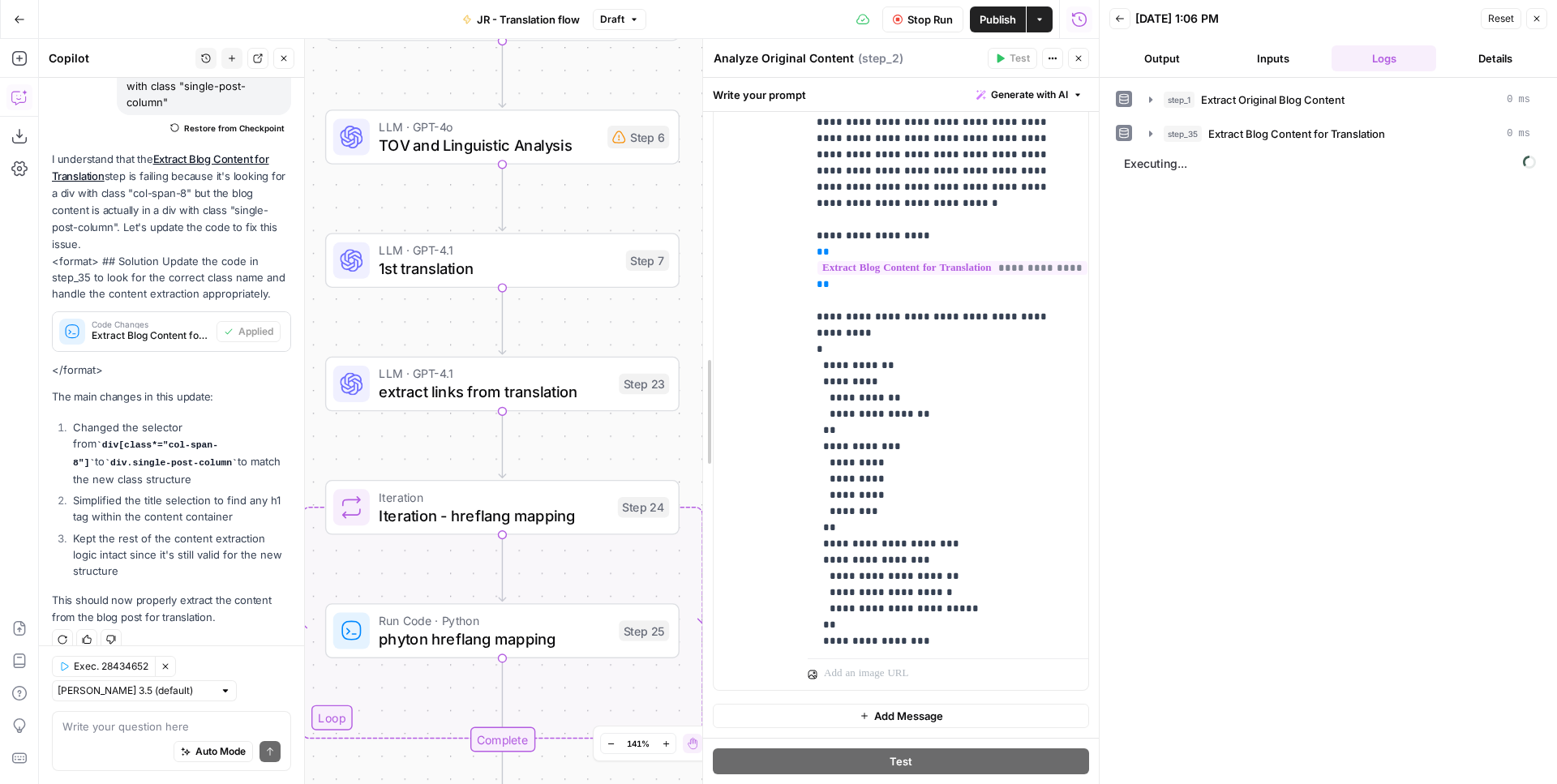
drag, startPoint x: 695, startPoint y: 384, endPoint x: 691, endPoint y: 38, distance: 346.0
click at [695, 38] on div at bounding box center [703, 410] width 16 height 745
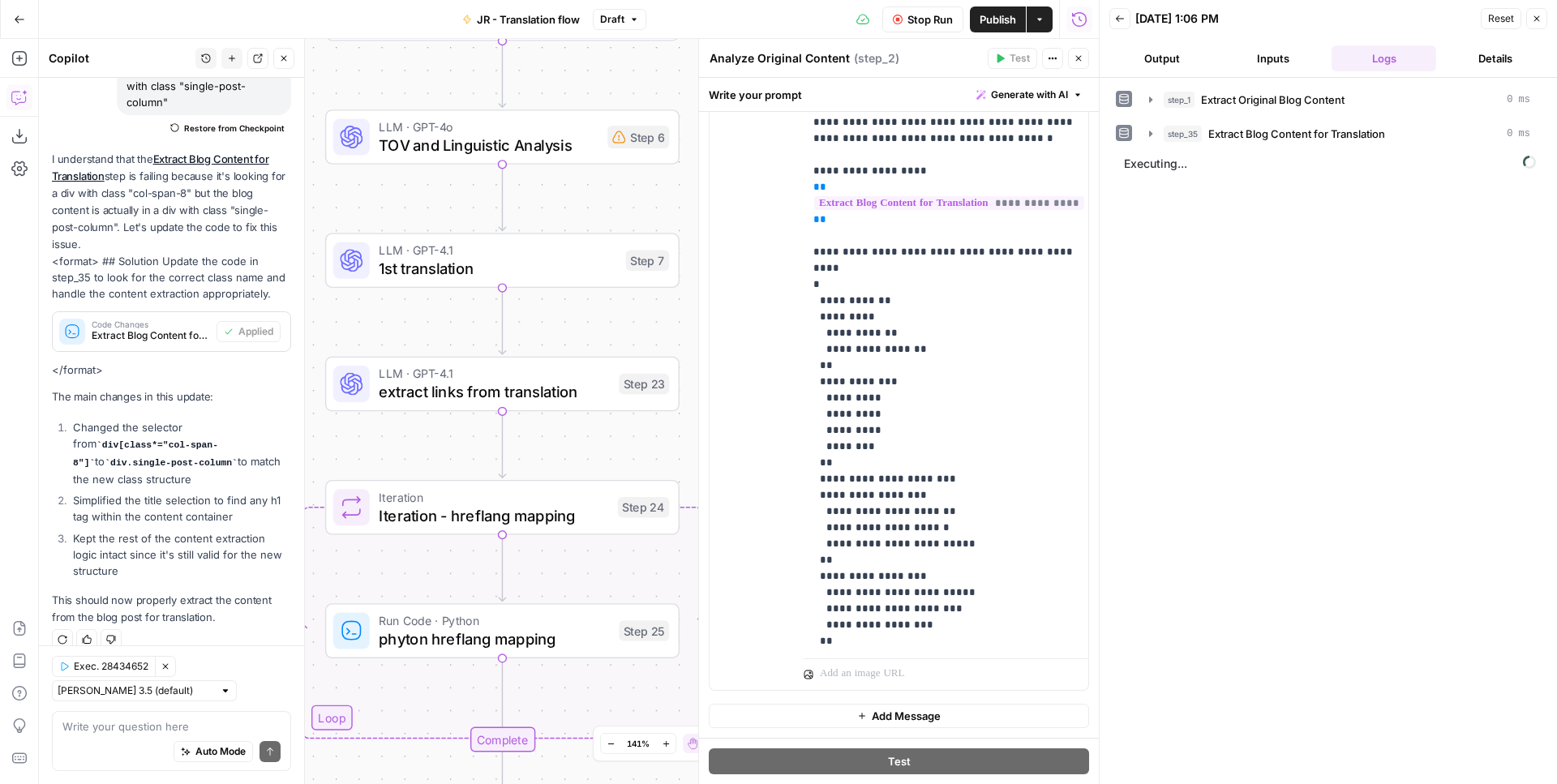
scroll to position [342, 0]
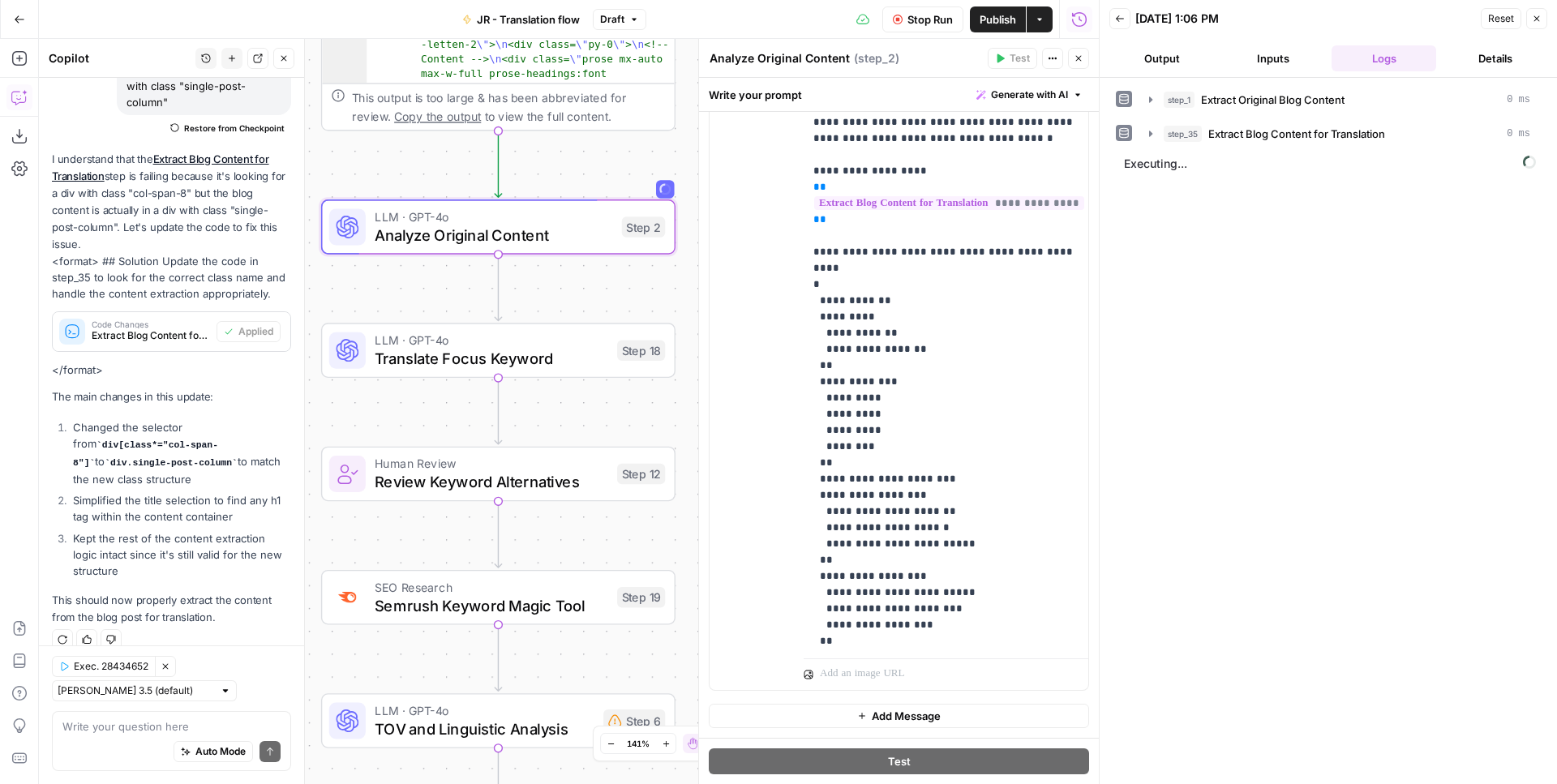
drag, startPoint x: 678, startPoint y: 197, endPoint x: 673, endPoint y: 785, distance: 588.0
click at [673, 783] on div "Workflow Set Inputs Inputs Web Page Scrape Extract Original Blog Content Step 1…" at bounding box center [568, 410] width 1060 height 745
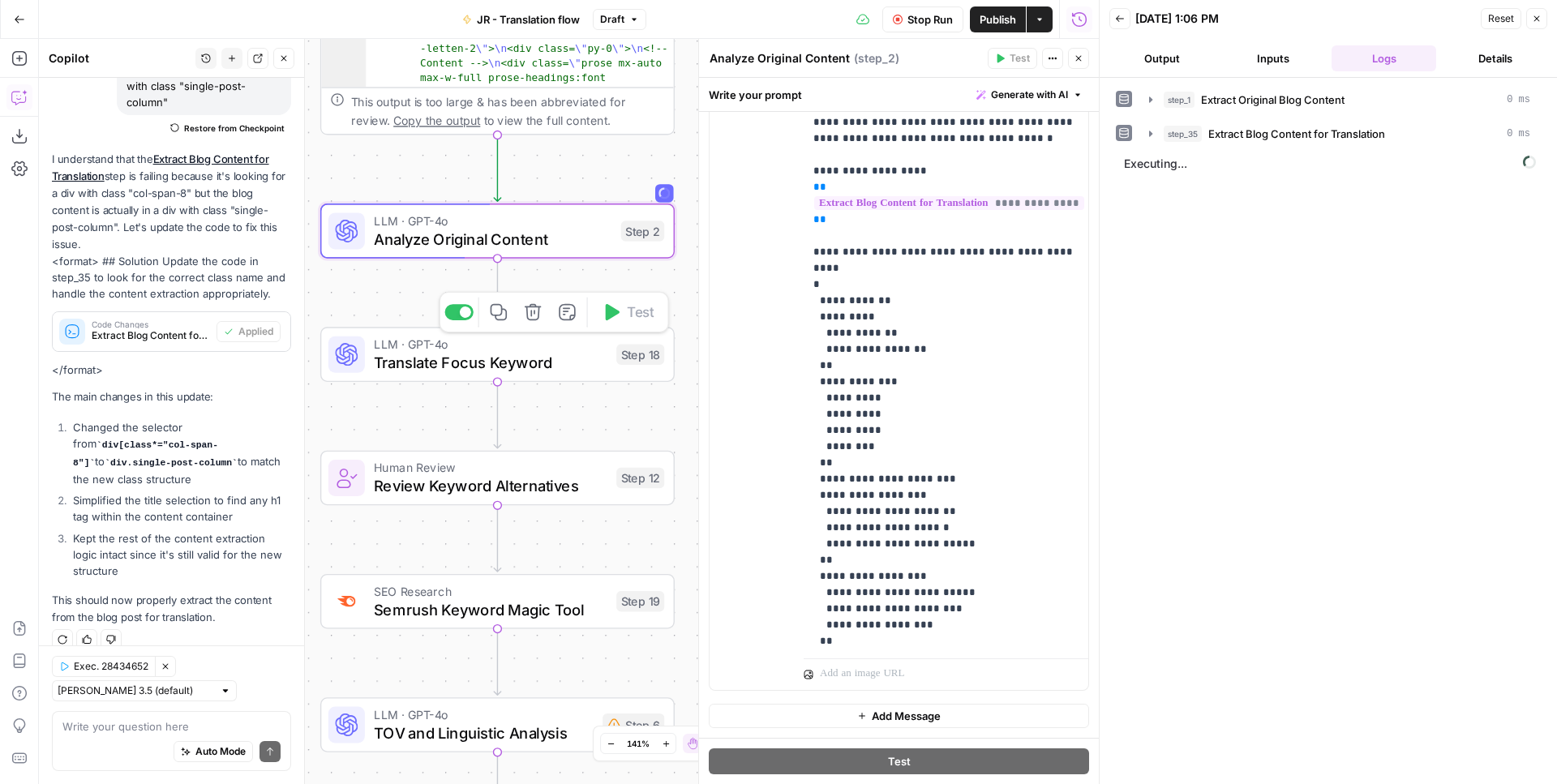
click at [577, 362] on span "Translate Focus Keyword" at bounding box center [490, 362] width 234 height 23
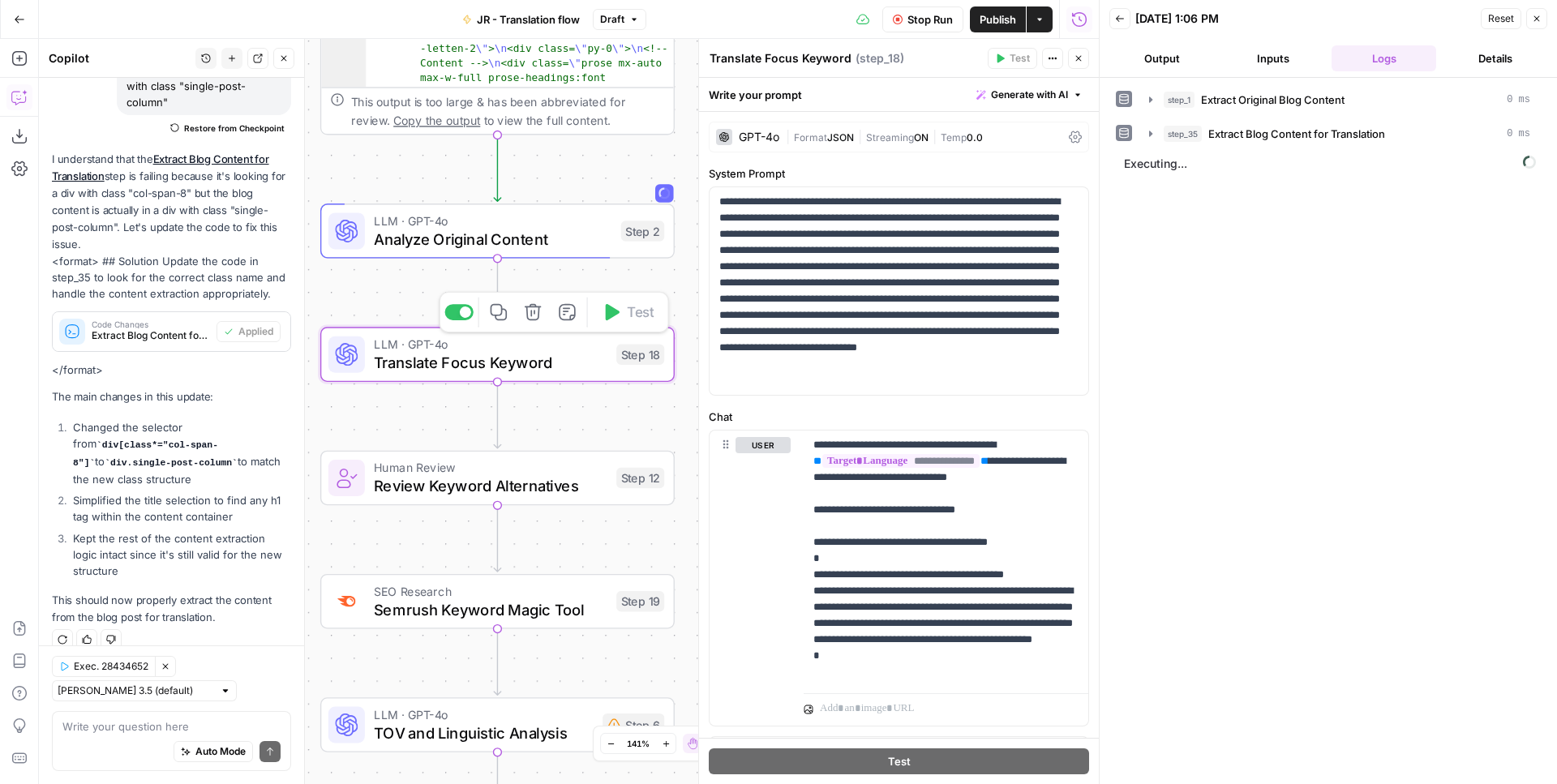
click at [573, 494] on span "Review Keyword Alternatives" at bounding box center [490, 485] width 234 height 23
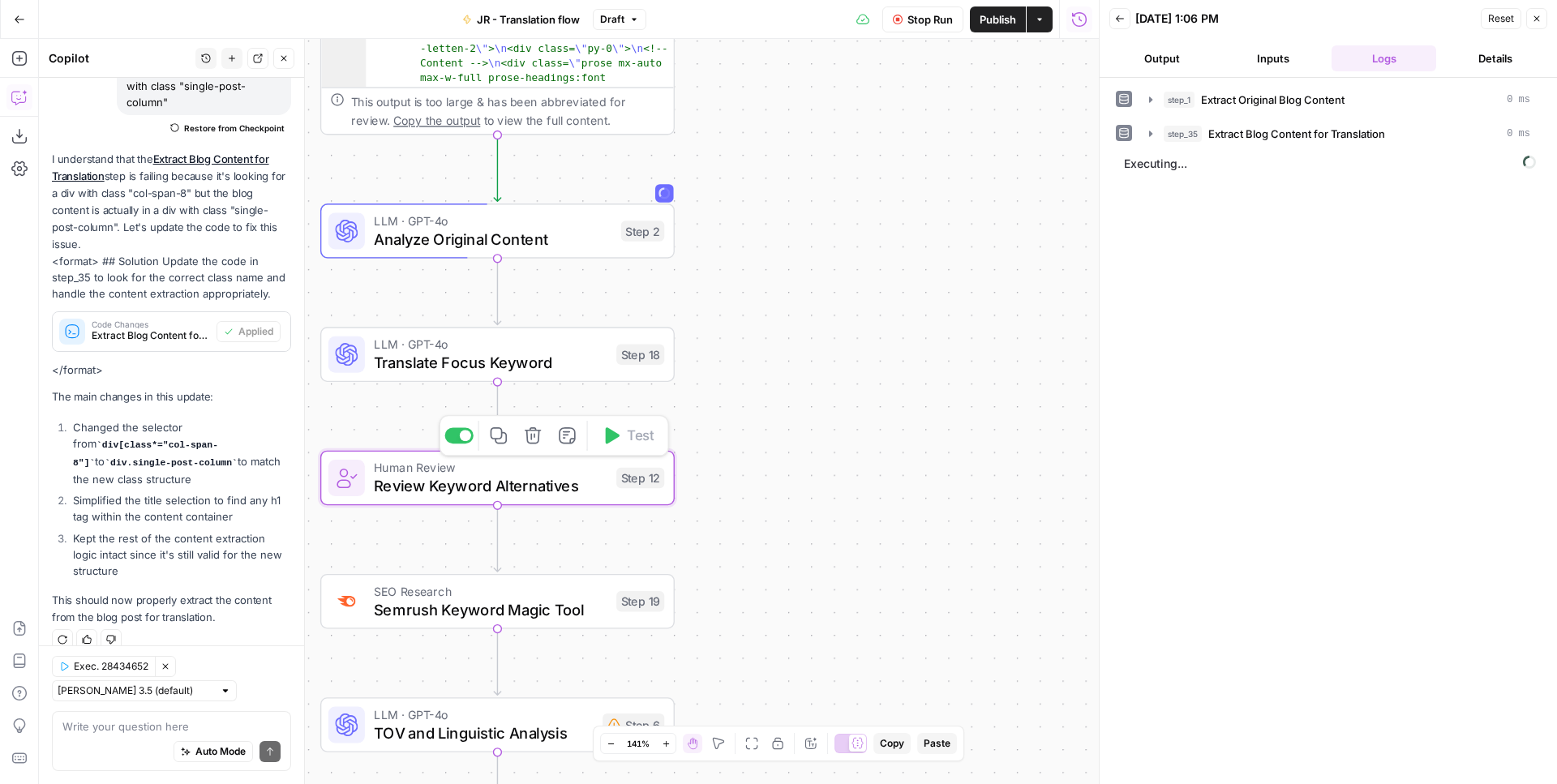
type textarea "Review Keyword Alternatives"
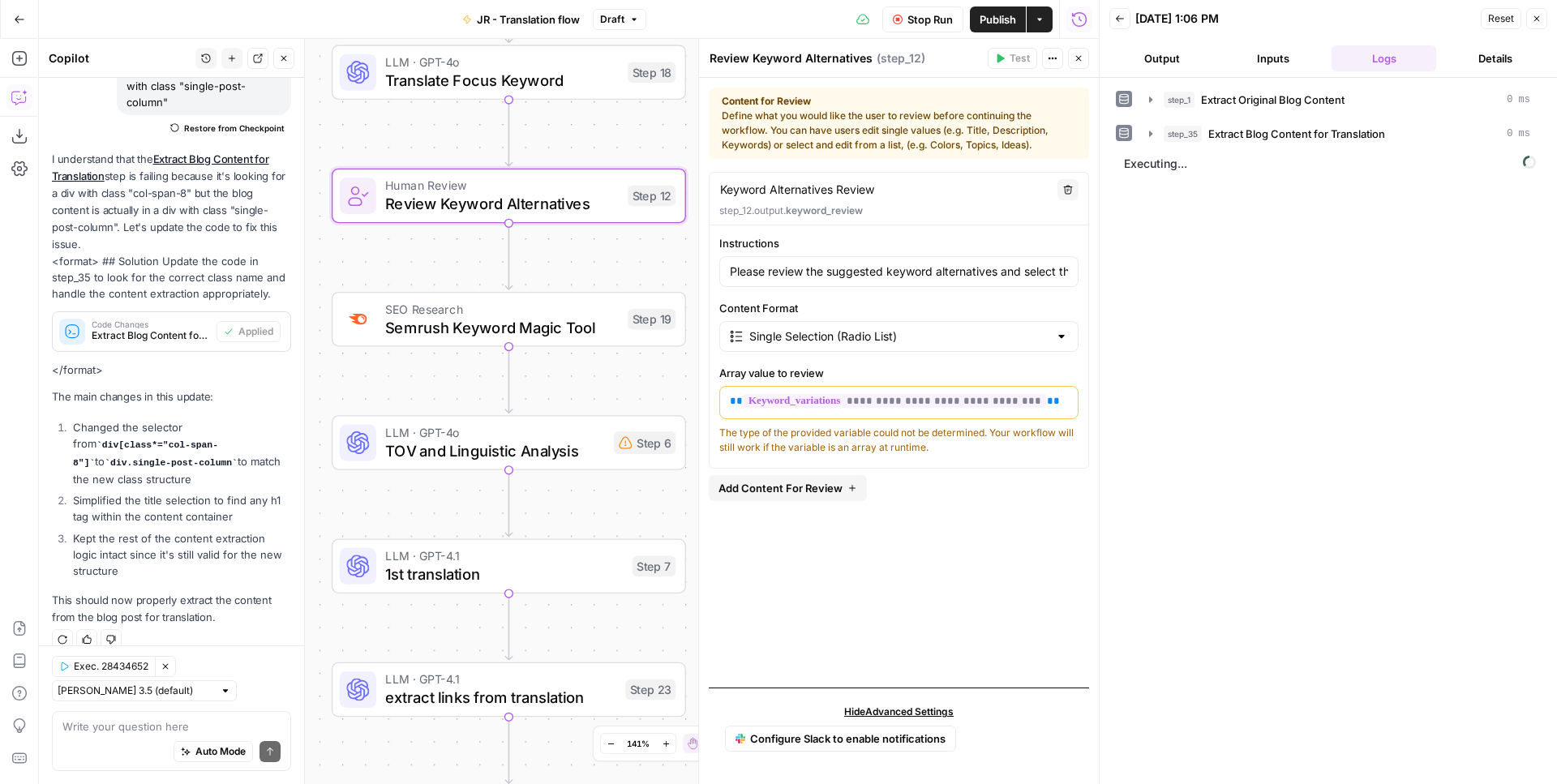
drag, startPoint x: 584, startPoint y: 540, endPoint x: 595, endPoint y: 259, distance: 281.2
click at [595, 259] on div "Workflow Set Inputs Inputs Web Page Scrape Extract Original Blog Content Step 1…" at bounding box center [568, 410] width 1060 height 745
click at [565, 349] on div "Workflow Set Inputs Inputs Web Page Scrape Extract Original Blog Content Step 1…" at bounding box center [568, 410] width 1060 height 745
type input "Please review the suggested keyword alternatives and select the most appropriat…"
click at [544, 425] on span "LLM · GPT-4o" at bounding box center [494, 432] width 220 height 19
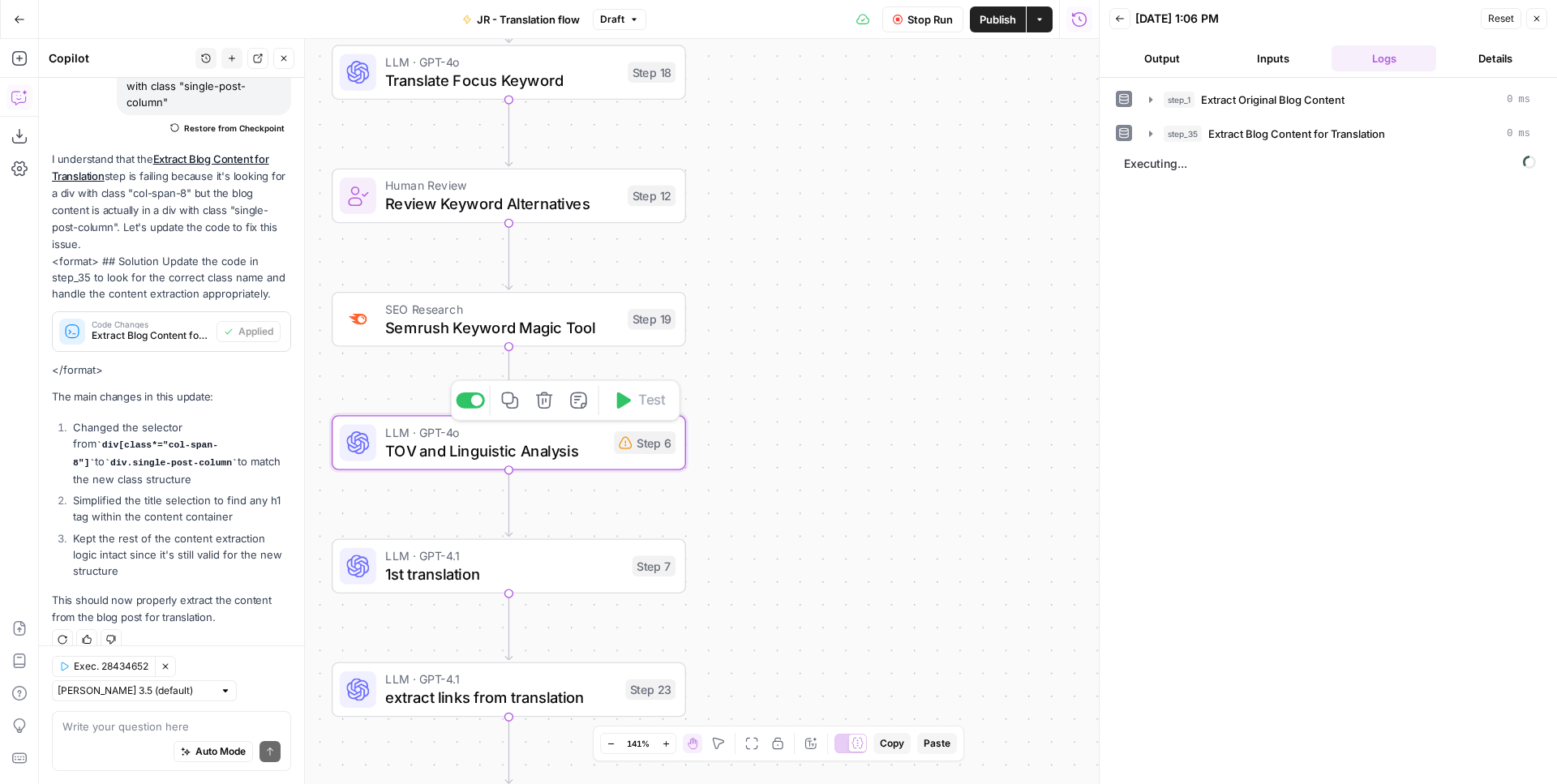
type textarea "TOV and Linguistic Analysis"
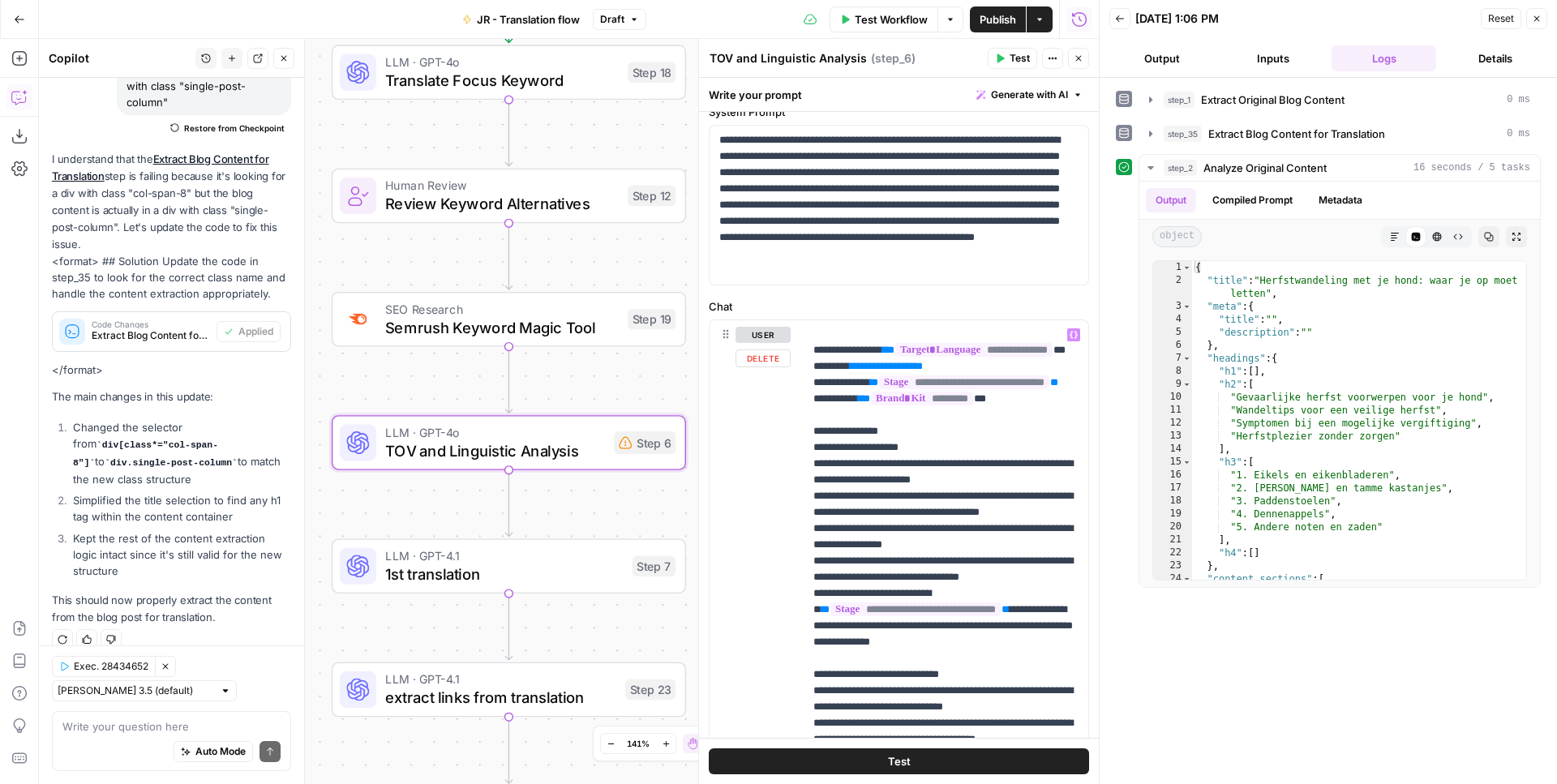
scroll to position [147, 0]
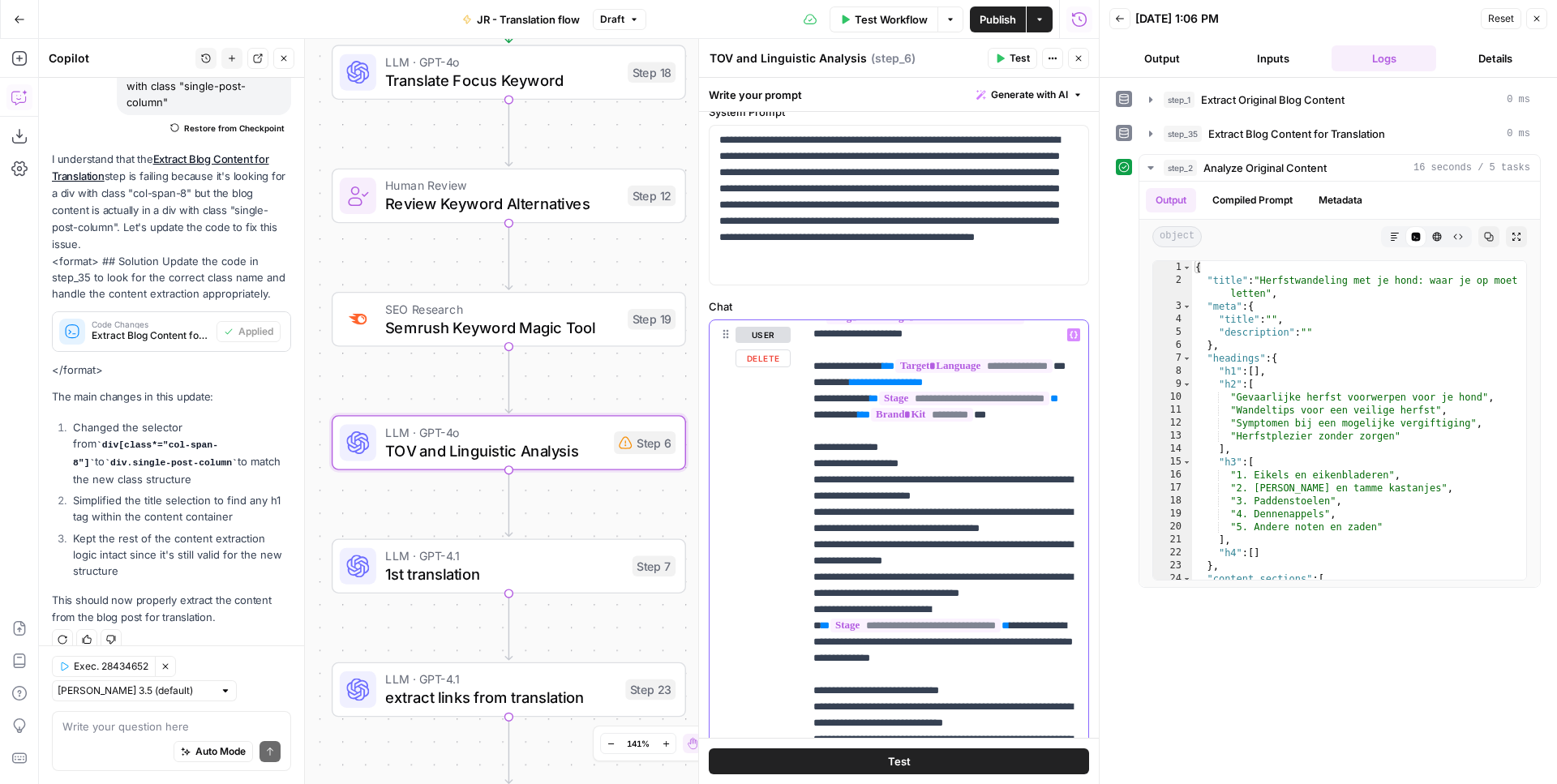
drag, startPoint x: 988, startPoint y: 432, endPoint x: 766, endPoint y: 431, distance: 222.0
click at [804, 431] on div "**********" at bounding box center [946, 651] width 285 height 661
click at [532, 569] on span "1st translation" at bounding box center [503, 573] width 238 height 23
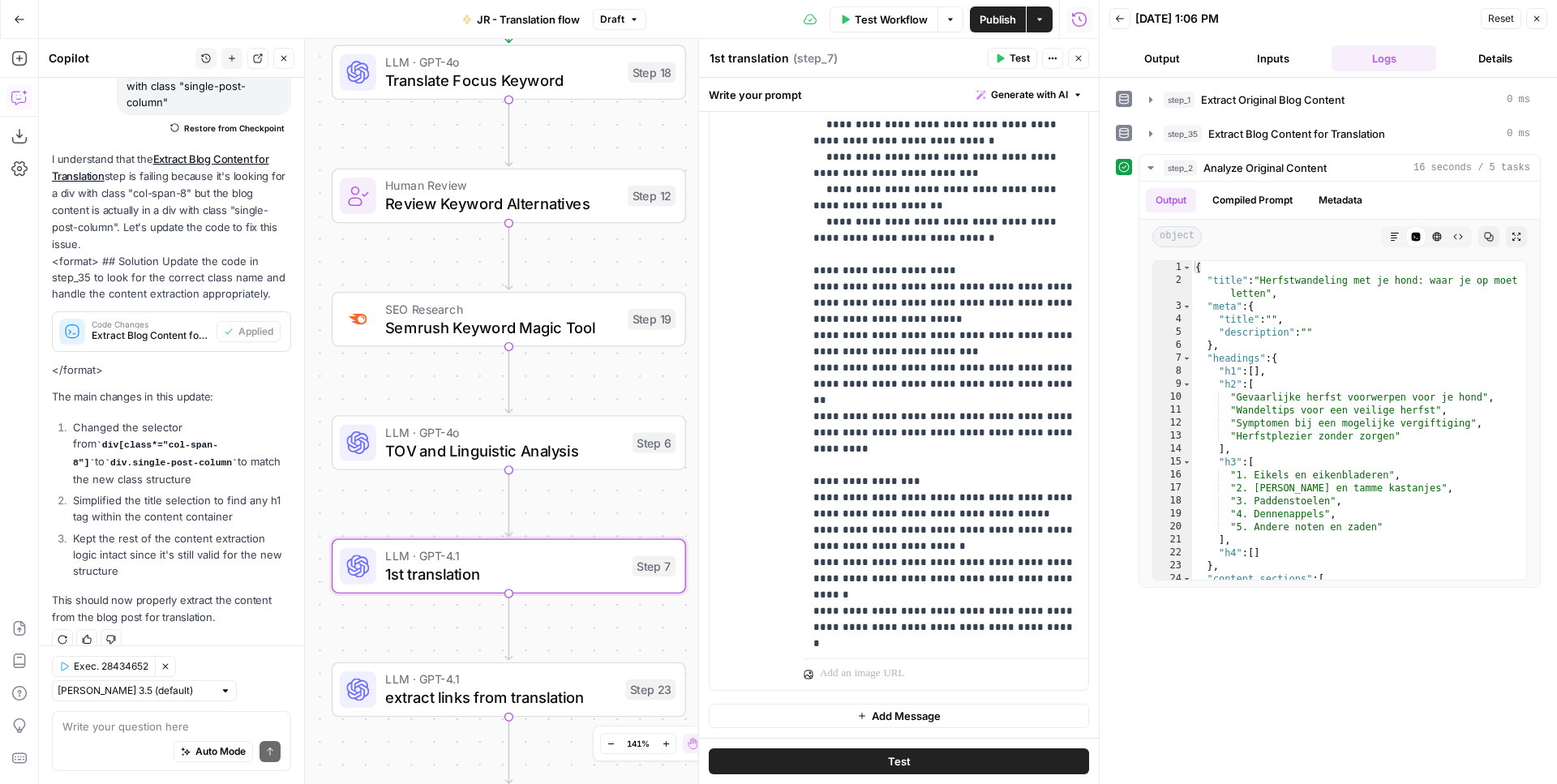
scroll to position [4930, 0]
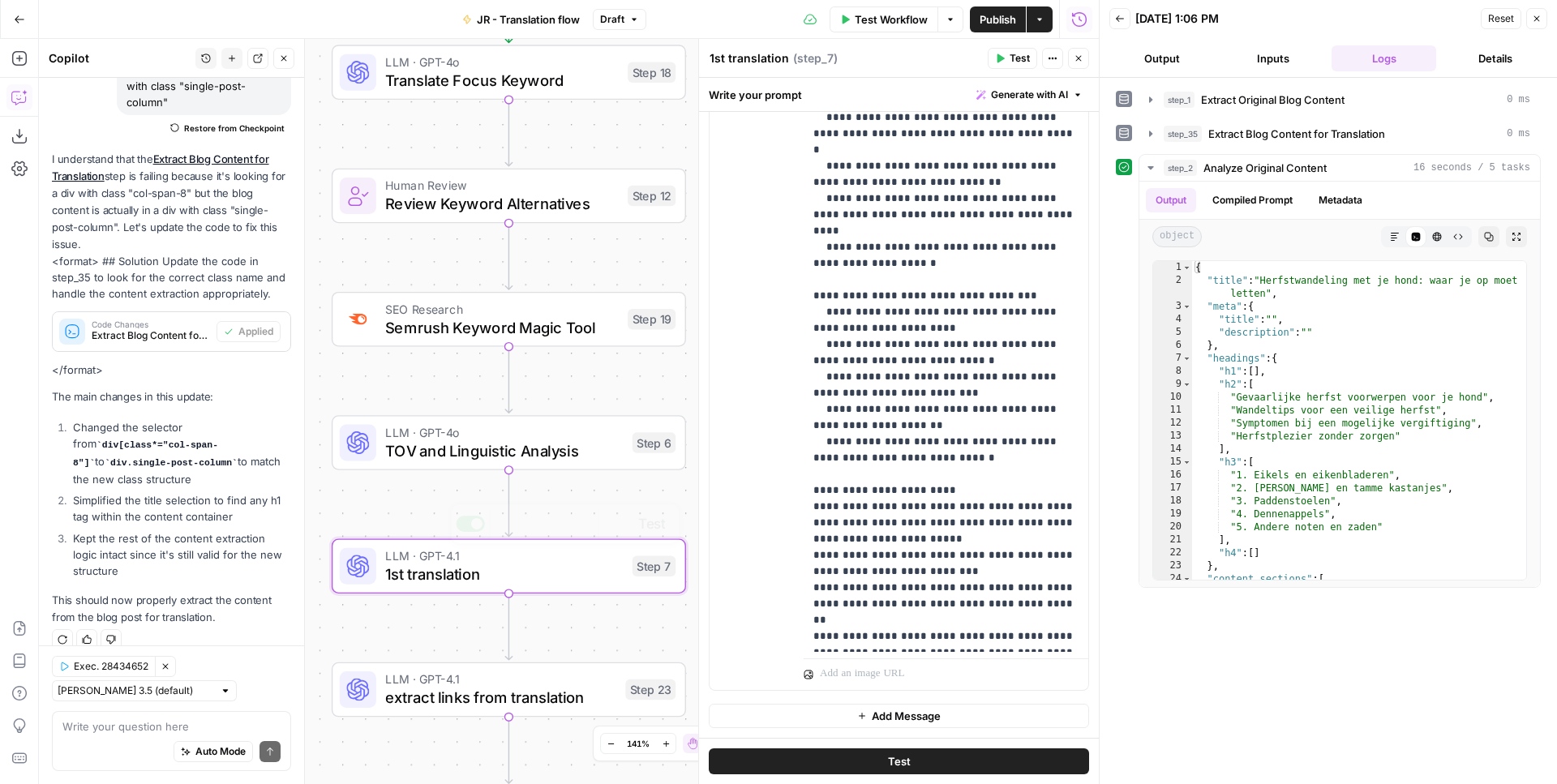
click at [512, 690] on span "extract links from translation" at bounding box center [500, 696] width 231 height 23
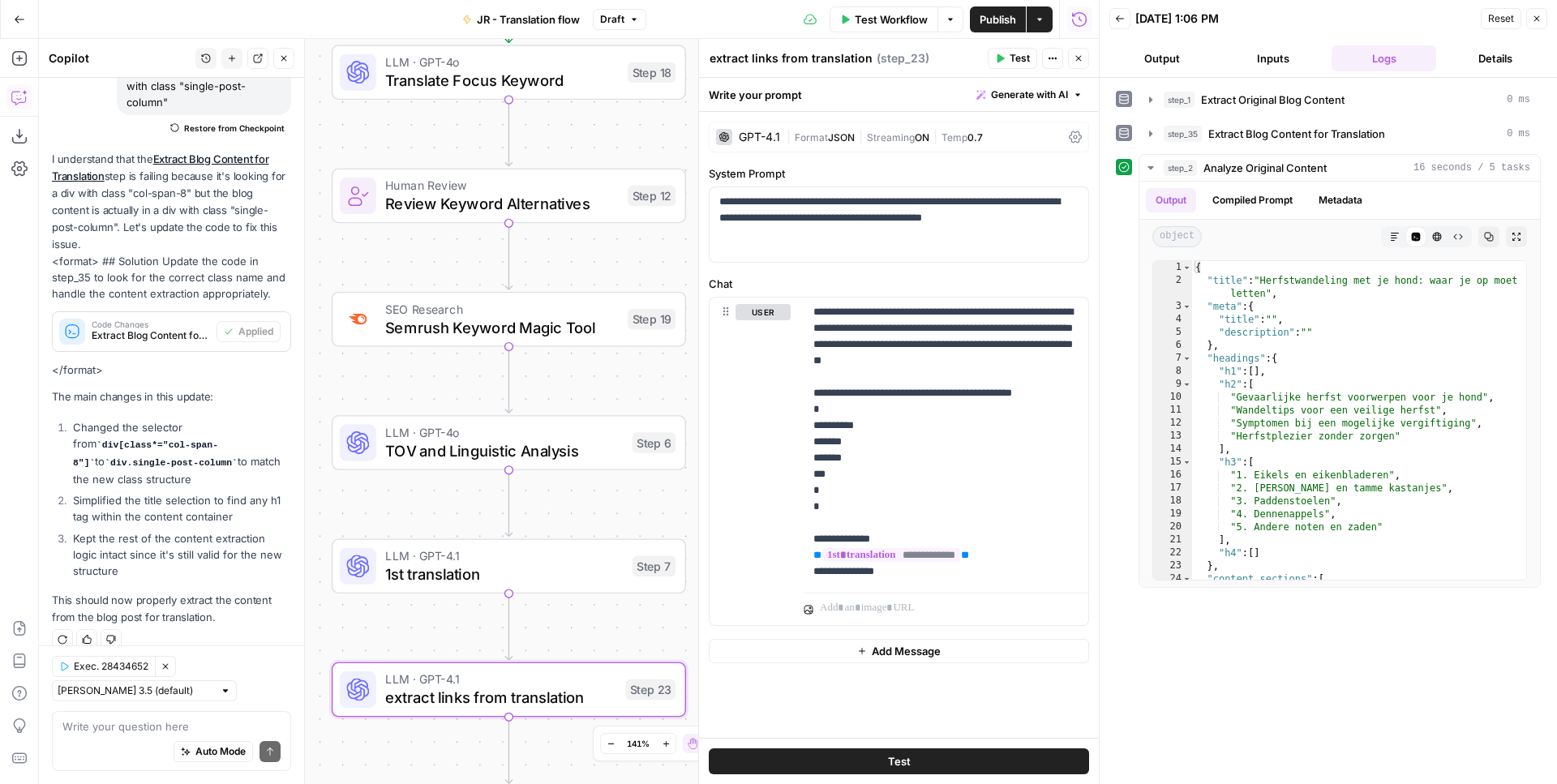
click at [634, 513] on div "Workflow Set Inputs Inputs Web Page Scrape Extract Original Blog Content Step 1…" at bounding box center [568, 410] width 1060 height 745
